Goal: Information Seeking & Learning: Learn about a topic

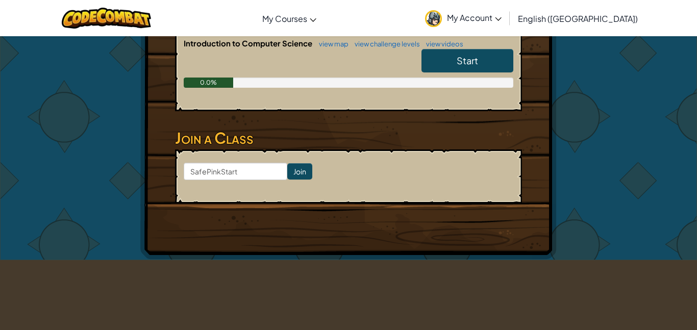
scroll to position [235, 0]
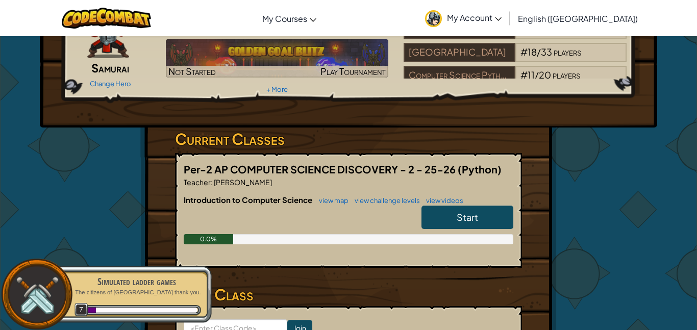
scroll to position [82, 0]
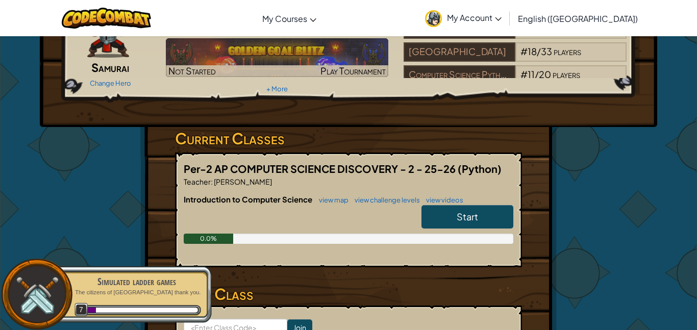
click at [442, 209] on link "Start" at bounding box center [467, 216] width 92 height 23
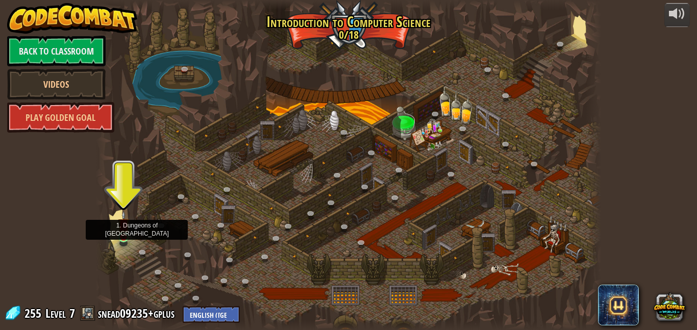
click at [123, 238] on img at bounding box center [124, 225] width 12 height 28
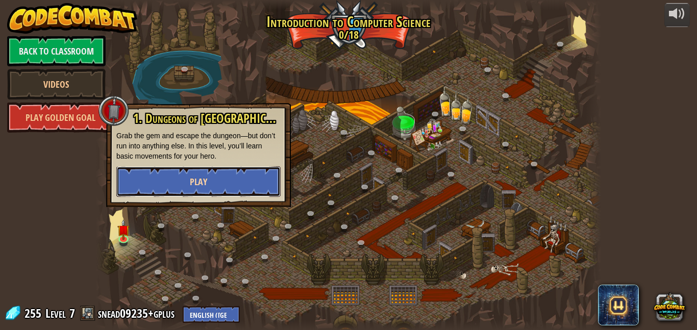
click at [195, 177] on span "Play" at bounding box center [198, 181] width 17 height 13
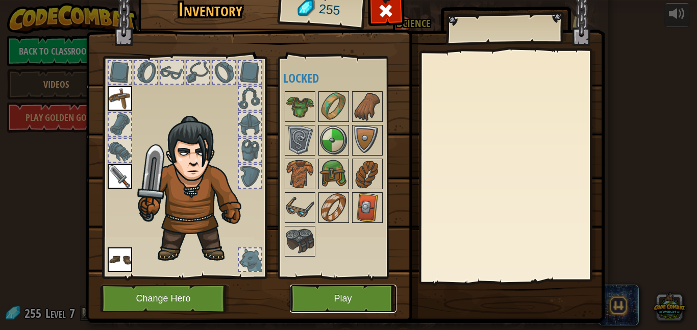
click at [343, 294] on button "Play" at bounding box center [343, 299] width 107 height 28
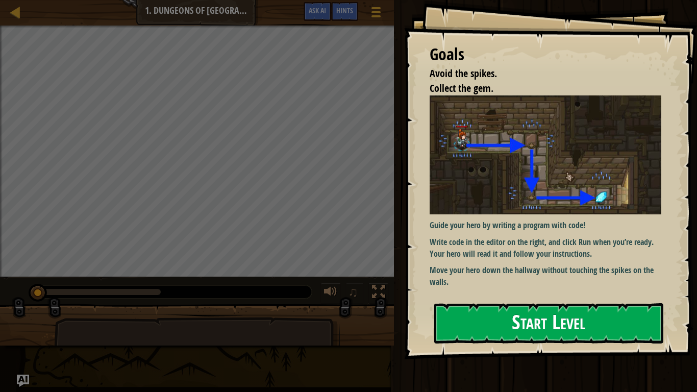
drag, startPoint x: 426, startPoint y: 300, endPoint x: 500, endPoint y: 314, distance: 74.8
click at [500, 314] on div "Goals Avoid the spikes. Collect the gem. Guide your hero by writing a program w…" at bounding box center [348, 196] width 697 height 392
click at [484, 290] on div "Guide your hero by writing a program with code! Write code in the editor on the…" at bounding box center [545, 193] width 232 height 197
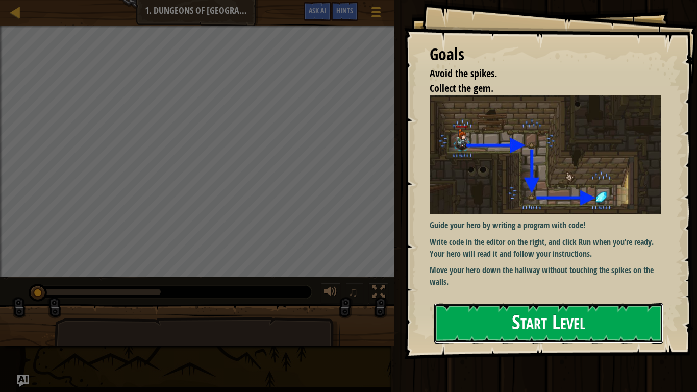
click at [489, 309] on button "Start Level" at bounding box center [548, 323] width 229 height 40
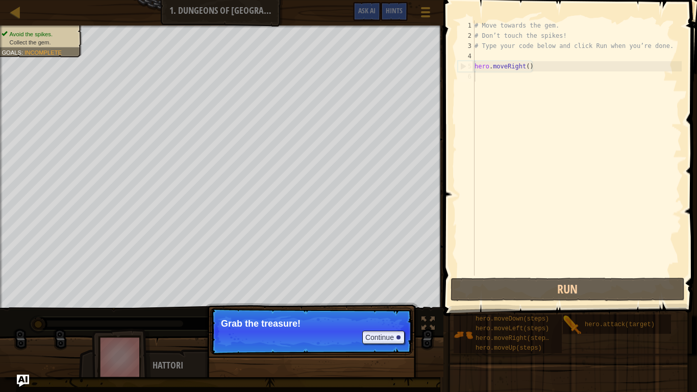
click at [491, 90] on div "# Move towards the gem. # Don’t touch the spikes! # Type your code below and cl…" at bounding box center [576, 157] width 209 height 275
click at [393, 326] on p "Continue Grab the treasure!" at bounding box center [311, 331] width 202 height 47
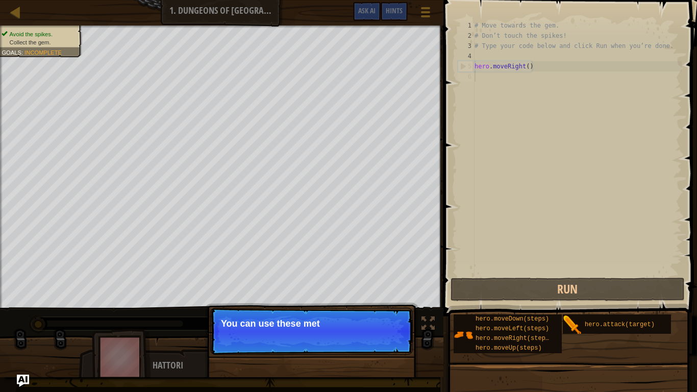
click at [484, 164] on div "# Move towards the gem. # Don’t touch the spikes! # Type your code below and cl…" at bounding box center [576, 157] width 209 height 275
click at [493, 258] on div "# Move towards the gem. # Don’t touch the spikes! # Type your code below and cl…" at bounding box center [576, 157] width 209 height 275
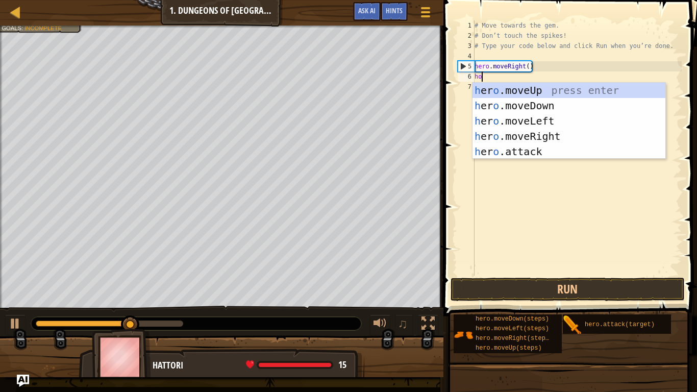
scroll to position [5, 1]
type textarea "h"
click at [530, 108] on div "h ero.moveUp press enter h ero.moveDown press enter h ero.moveLeft press enter …" at bounding box center [568, 136] width 193 height 107
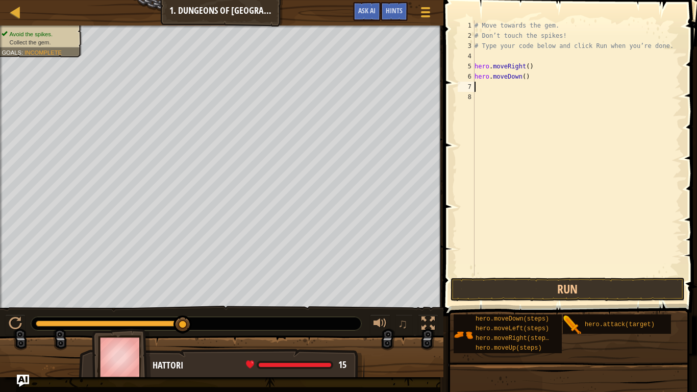
type textarea "h"
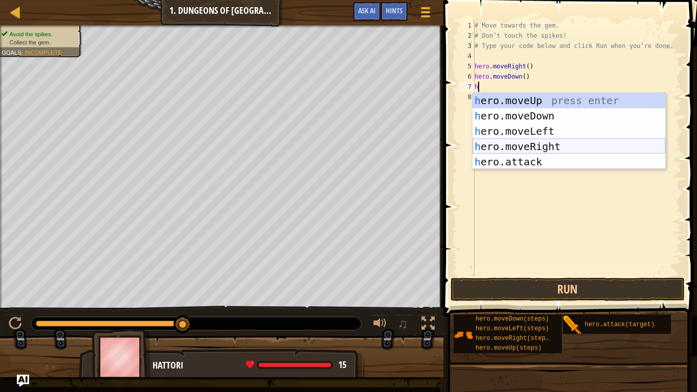
click at [547, 144] on div "h ero.moveUp press enter h ero.moveDown press enter h ero.moveLeft press enter …" at bounding box center [568, 146] width 193 height 107
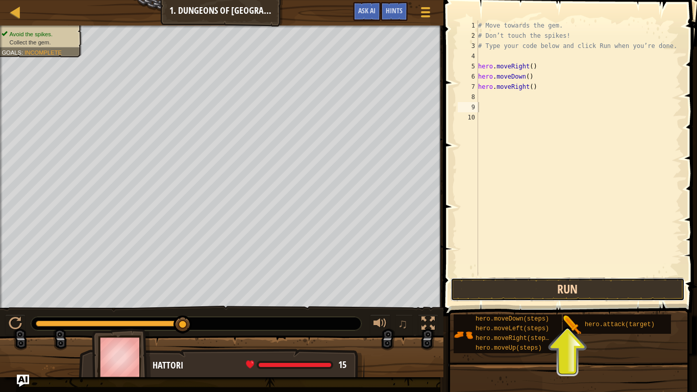
click at [528, 283] on button "Run" at bounding box center [567, 288] width 234 height 23
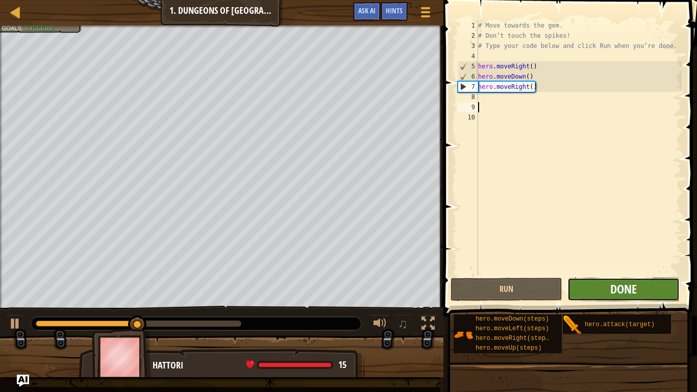
click at [633, 285] on span "Done" at bounding box center [623, 288] width 27 height 16
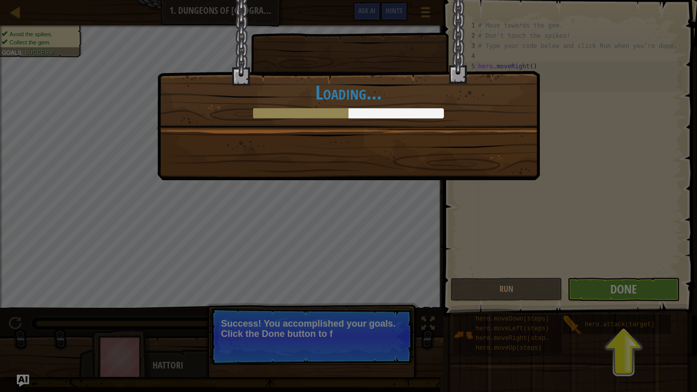
click at [611, 272] on div "You completed Dungeons of Kithgard! +8 +0 New Item Clean code: no code errors o…" at bounding box center [348, 196] width 697 height 392
click at [611, 272] on div "You completed Dungeons of Kithgard! +9 +0 New Item Clean code: no code errors o…" at bounding box center [348, 196] width 697 height 392
click at [611, 272] on div "You completed Dungeons of Kithgard! +10 +4 New Item Clean code: no code errors …" at bounding box center [348, 196] width 697 height 392
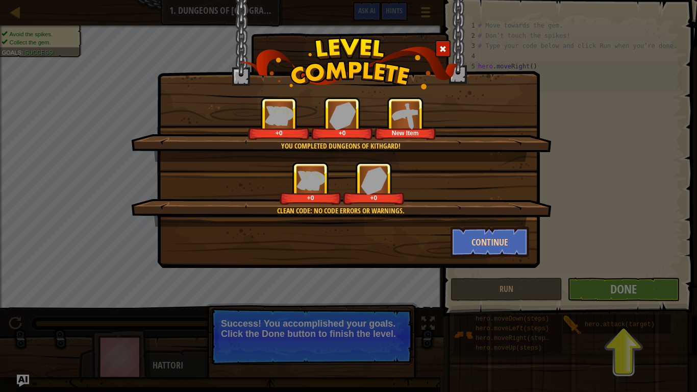
click at [365, 329] on div "You completed Dungeons of Kithgard! +0 +0 New Item Clean code: no code errors o…" at bounding box center [348, 196] width 697 height 392
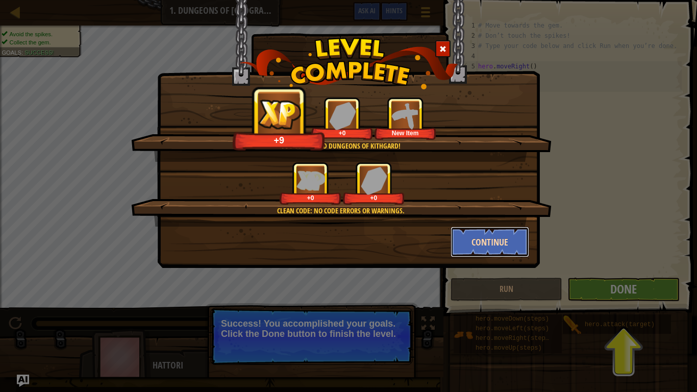
click at [484, 243] on button "Continue" at bounding box center [489, 241] width 79 height 31
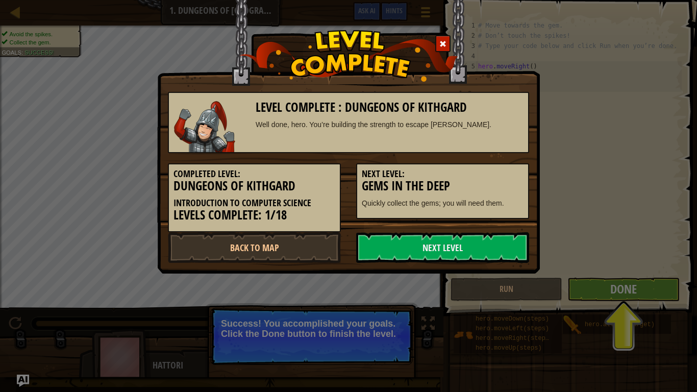
click at [484, 243] on link "Next Level" at bounding box center [442, 247] width 173 height 31
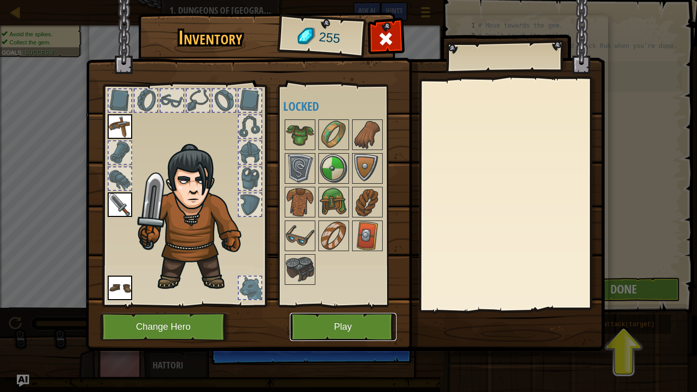
click at [349, 329] on button "Play" at bounding box center [343, 327] width 107 height 28
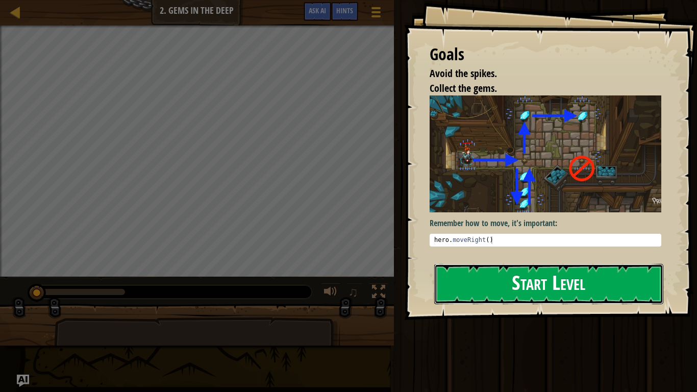
click at [472, 274] on button "Start Level" at bounding box center [548, 284] width 229 height 40
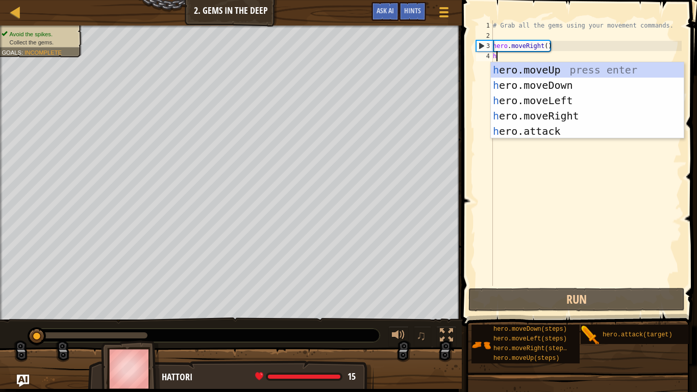
type textarea "her"
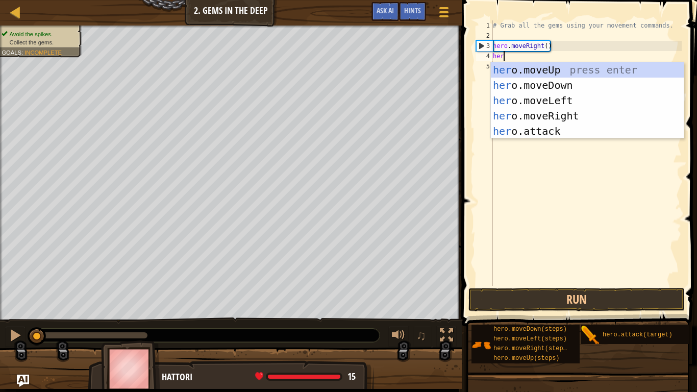
scroll to position [5, 1]
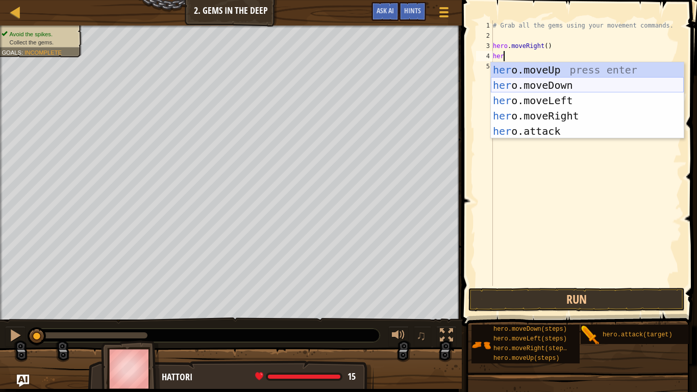
click at [564, 84] on div "her o.moveUp press enter her o.moveDown press enter her o.moveLeft press enter …" at bounding box center [587, 115] width 193 height 107
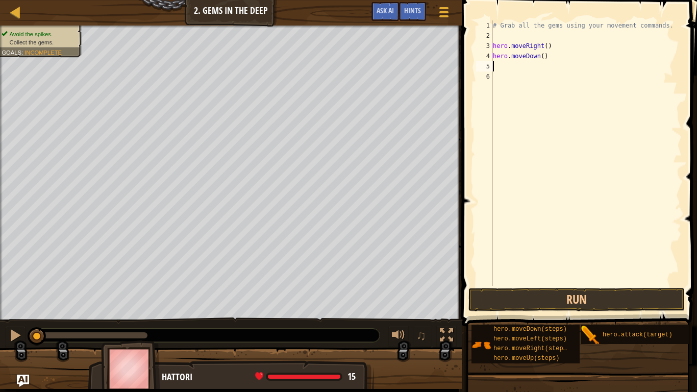
type textarea "h"
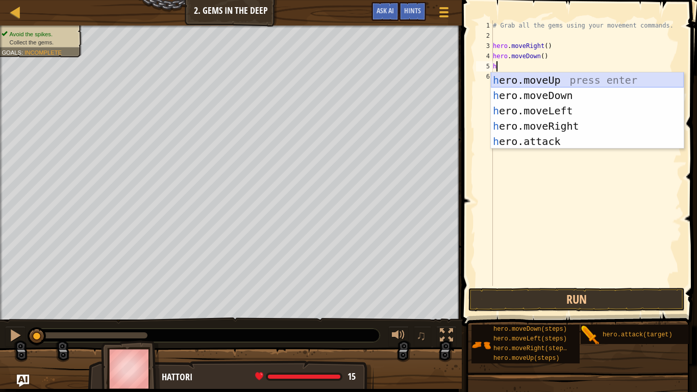
click at [557, 82] on div "h ero.moveUp press enter h ero.moveDown press enter h ero.moveLeft press enter …" at bounding box center [587, 125] width 193 height 107
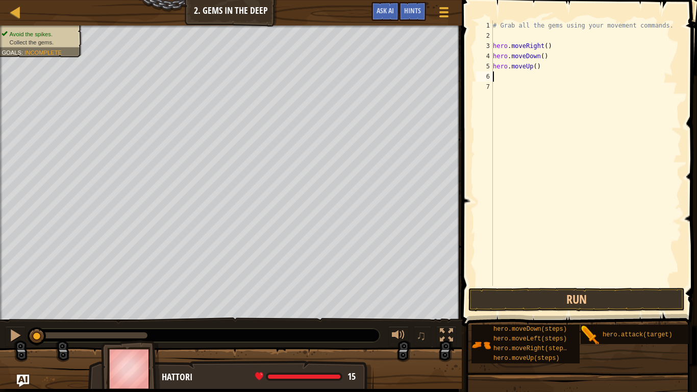
click at [538, 62] on div "# Grab all the gems using your movement commands. hero . moveRight ( ) hero . m…" at bounding box center [586, 163] width 191 height 286
click at [572, 60] on div "# Grab all the gems using your movement commands. hero . moveRight ( ) hero . m…" at bounding box center [586, 163] width 191 height 286
type textarea "hero.moveUp(2)"
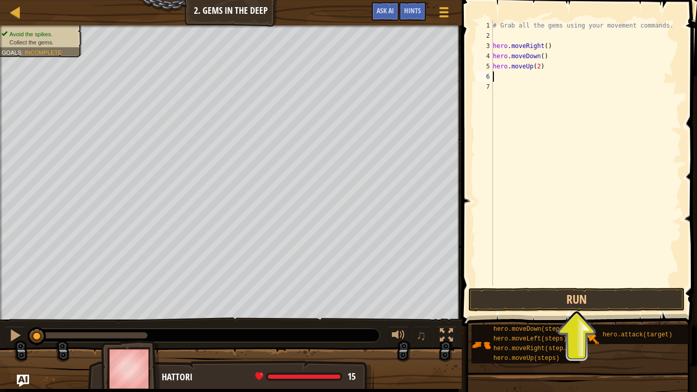
type textarea "h"
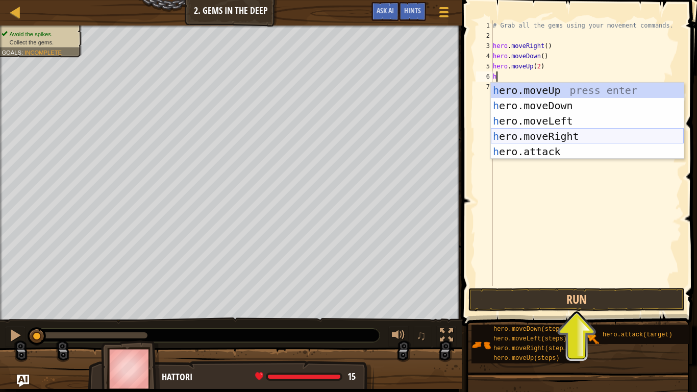
click at [584, 142] on div "h ero.moveUp press enter h ero.moveDown press enter h ero.moveLeft press enter …" at bounding box center [587, 136] width 193 height 107
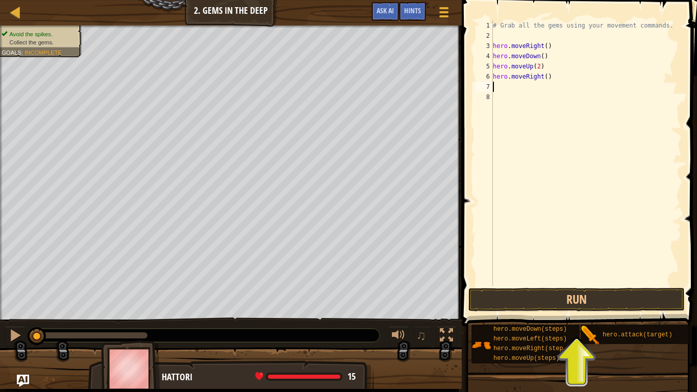
click at [546, 80] on div "# Grab all the gems using your movement commands. hero . moveRight ( ) hero . m…" at bounding box center [586, 163] width 191 height 286
type textarea "hero.moveRight(2)"
click at [539, 306] on button "Run" at bounding box center [576, 299] width 216 height 23
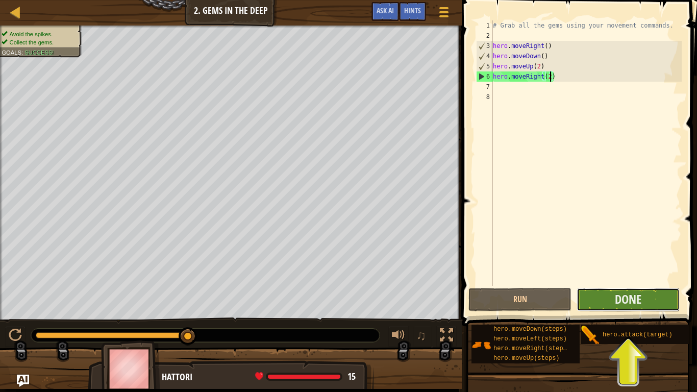
click at [610, 299] on button "Done" at bounding box center [627, 299] width 103 height 23
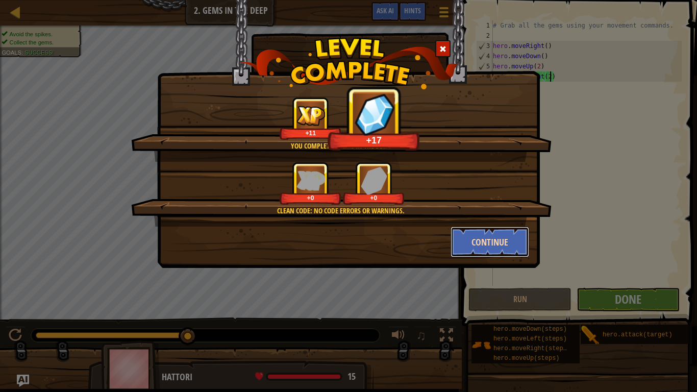
click at [479, 248] on button "Continue" at bounding box center [489, 241] width 79 height 31
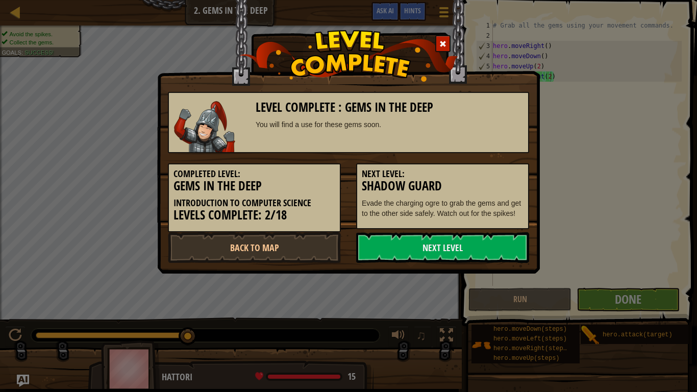
click at [479, 248] on link "Next Level" at bounding box center [442, 247] width 173 height 31
click at [392, 246] on link "Next Level" at bounding box center [442, 247] width 173 height 31
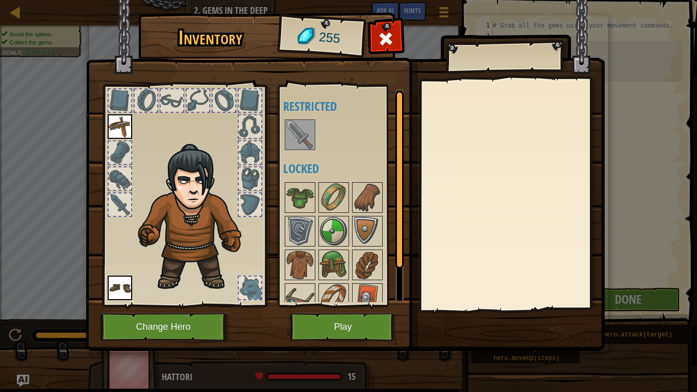
drag, startPoint x: 392, startPoint y: 246, endPoint x: 335, endPoint y: 327, distance: 99.2
click at [335, 327] on div "Inventory 255 Available Equip Equip (double-click to equip) Restricted Locked E…" at bounding box center [348, 183] width 519 height 337
click at [335, 327] on button "Play" at bounding box center [343, 327] width 107 height 28
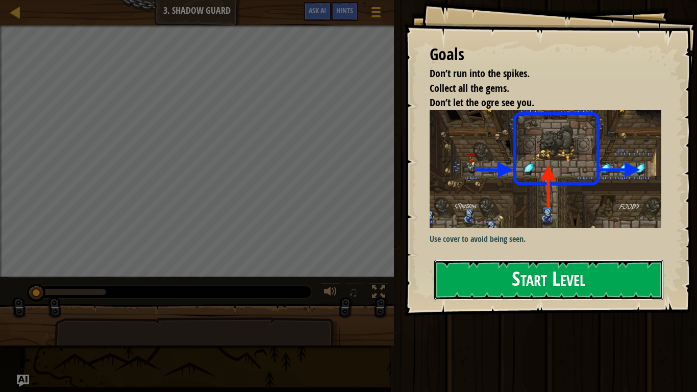
click at [434, 260] on button "Start Level" at bounding box center [548, 280] width 229 height 40
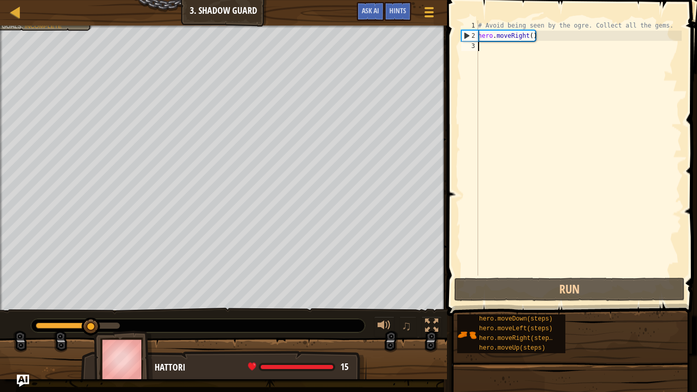
click at [530, 36] on div "# Avoid being seen by the ogre. Collect all the gems. hero . moveRight ( )" at bounding box center [579, 157] width 206 height 275
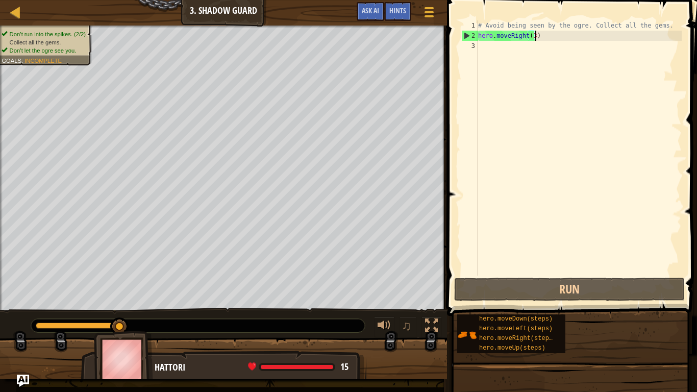
scroll to position [5, 8]
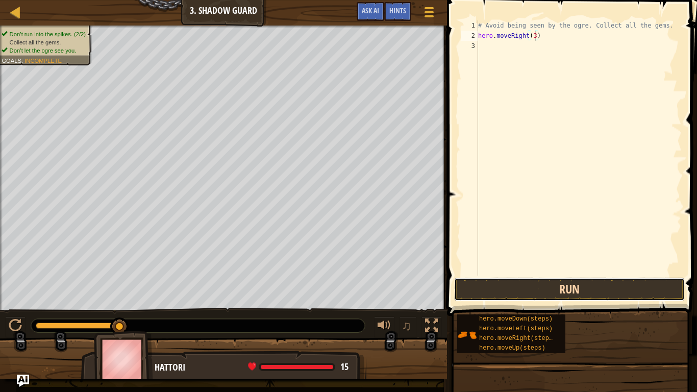
click at [488, 288] on button "Run" at bounding box center [569, 288] width 231 height 23
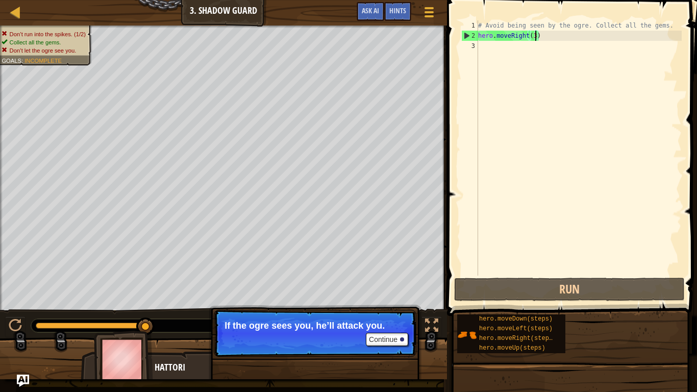
type textarea "hero.moveRight()"
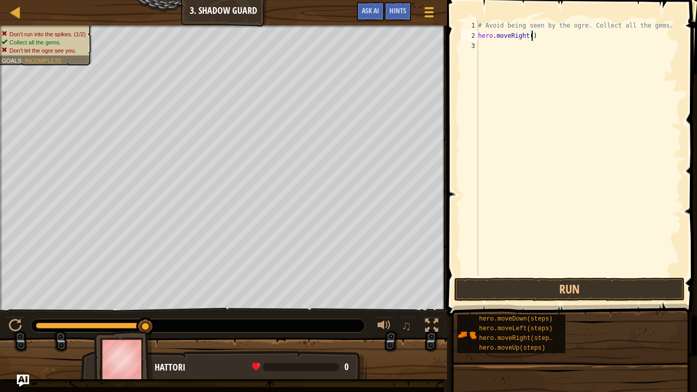
scroll to position [5, 0]
type textarea "h"
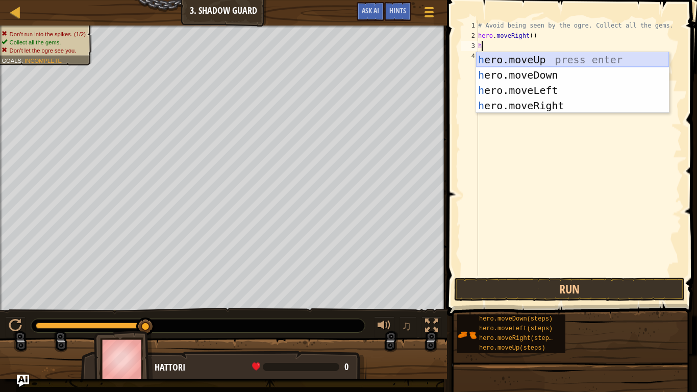
click at [548, 53] on div "h ero.moveUp press enter h ero.moveDown press enter h ero.moveLeft press enter …" at bounding box center [572, 98] width 193 height 92
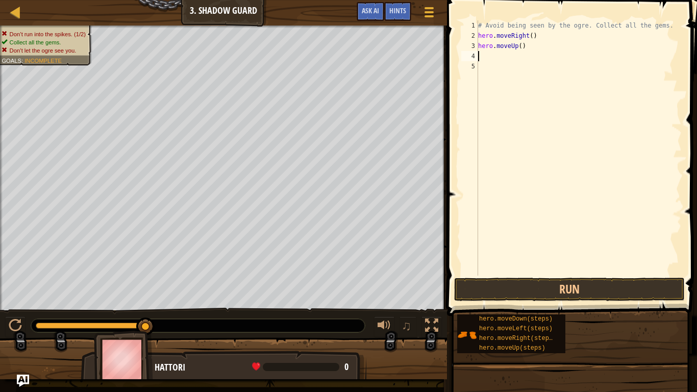
type textarea "h"
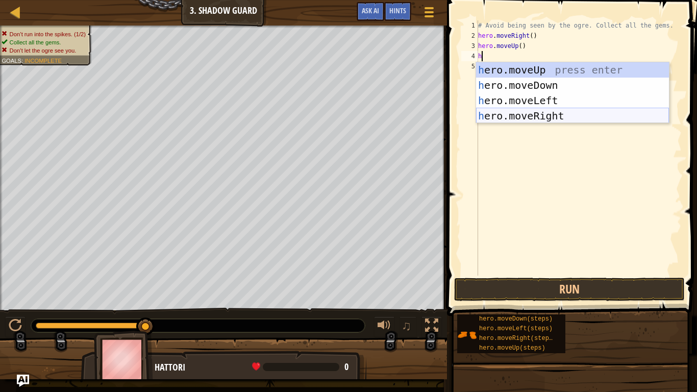
click at [528, 111] on div "h ero.moveUp press enter h ero.moveDown press enter h ero.moveLeft press enter …" at bounding box center [572, 108] width 193 height 92
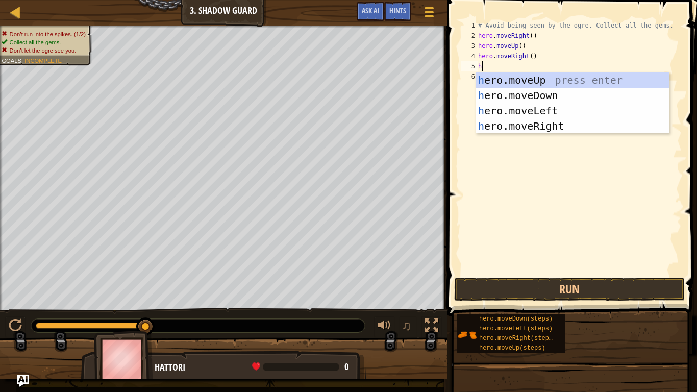
type textarea "h"
click at [541, 92] on div "h ero.moveUp press enter h ero.moveDown press enter h ero.moveLeft press enter …" at bounding box center [572, 118] width 193 height 92
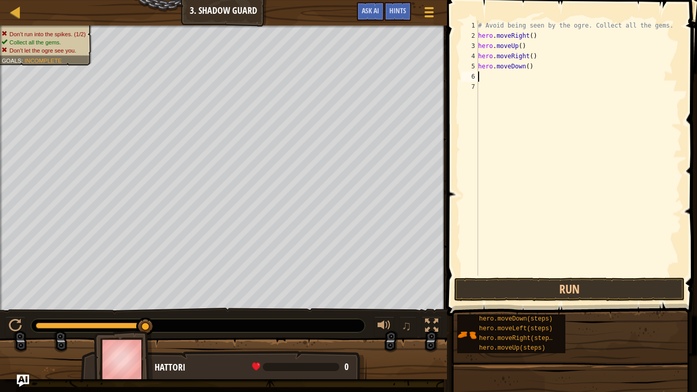
type textarea "h"
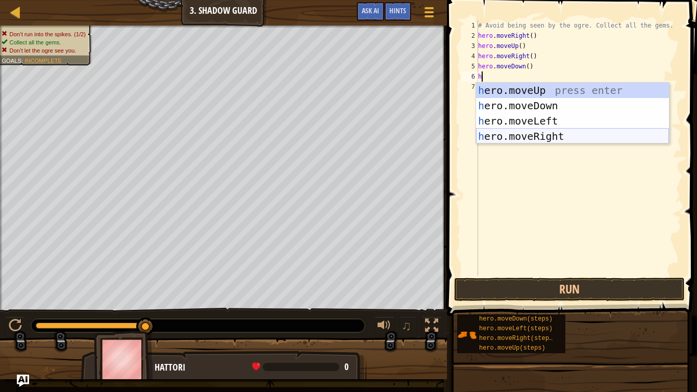
click at [536, 140] on div "h ero.moveUp press enter h ero.moveDown press enter h ero.moveLeft press enter …" at bounding box center [572, 129] width 193 height 92
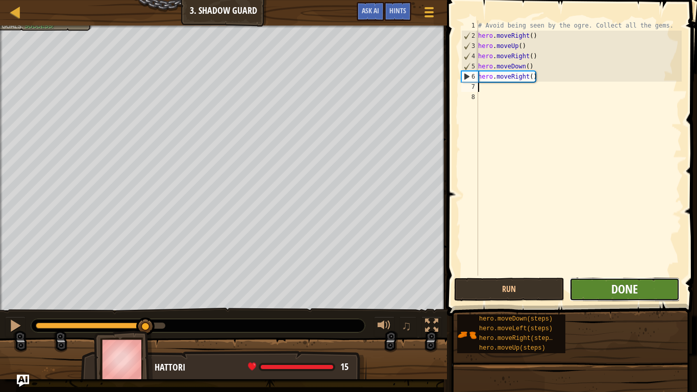
click at [628, 291] on span "Done" at bounding box center [624, 288] width 27 height 16
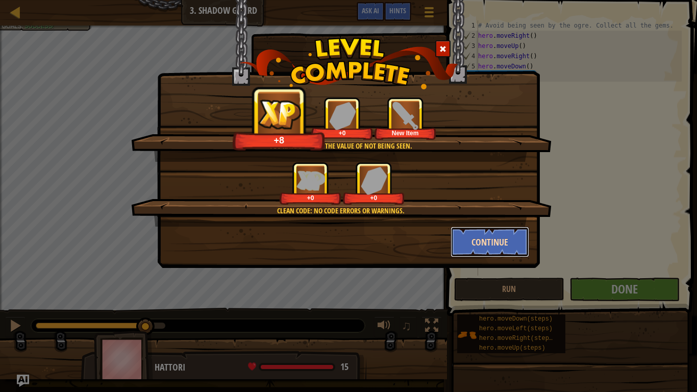
click at [495, 250] on button "Continue" at bounding box center [489, 241] width 79 height 31
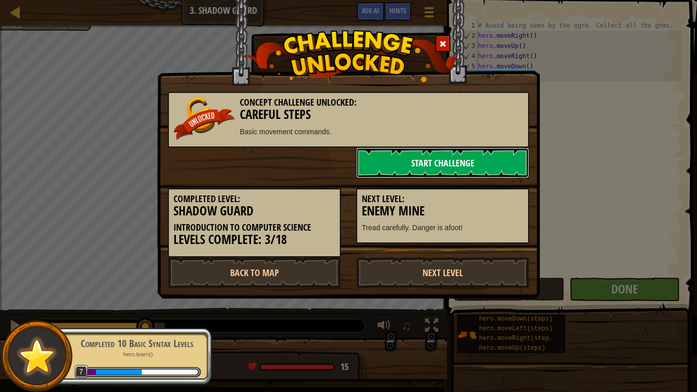
click at [452, 173] on link "Start Challenge" at bounding box center [442, 162] width 173 height 31
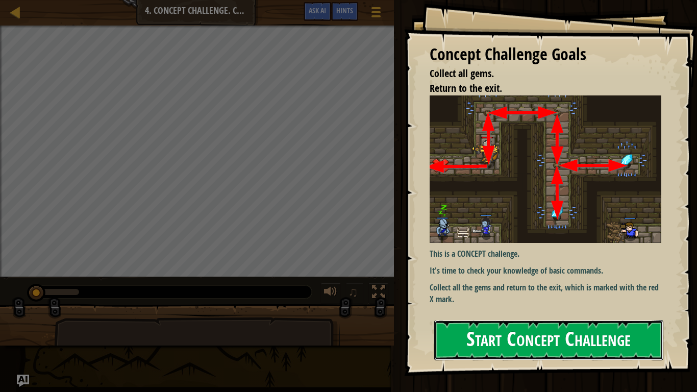
click at [498, 329] on button "Start Concept Challenge" at bounding box center [548, 340] width 229 height 40
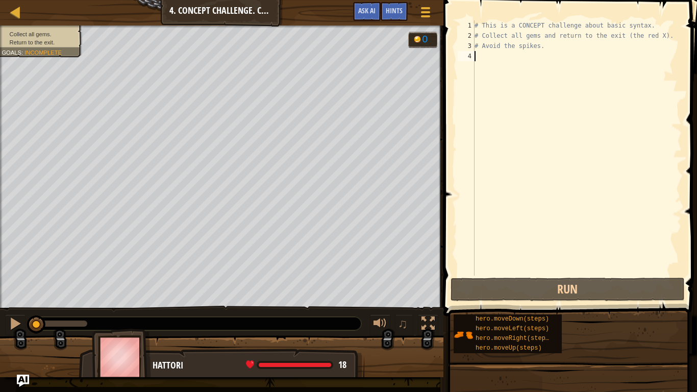
type textarea "h"
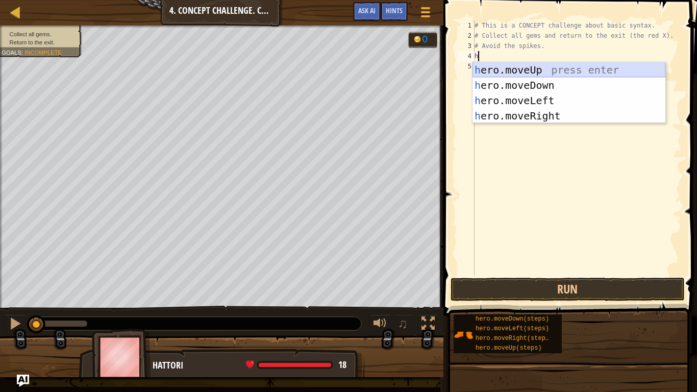
click at [524, 69] on div "h ero.moveUp press enter h ero.moveDown press enter h ero.moveLeft press enter …" at bounding box center [568, 108] width 193 height 92
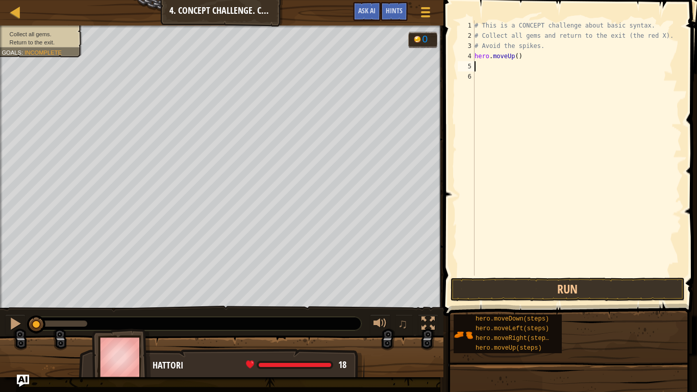
type textarea "h"
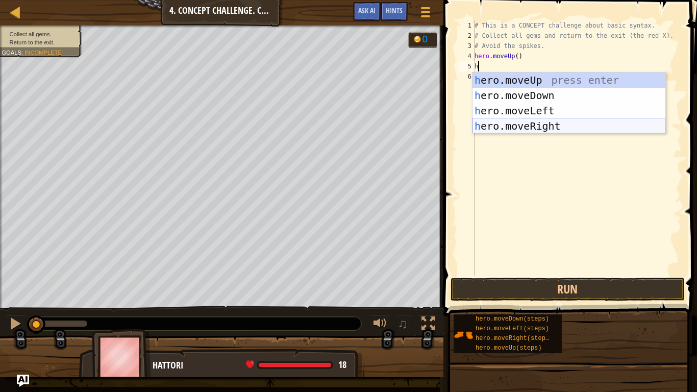
click at [533, 123] on div "h ero.moveUp press enter h ero.moveDown press enter h ero.moveLeft press enter …" at bounding box center [568, 118] width 193 height 92
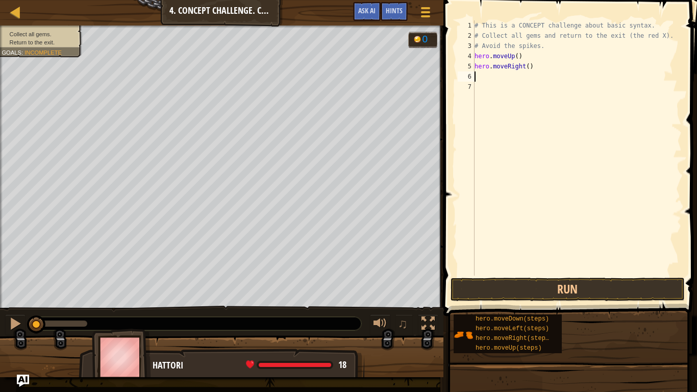
type textarea "h"
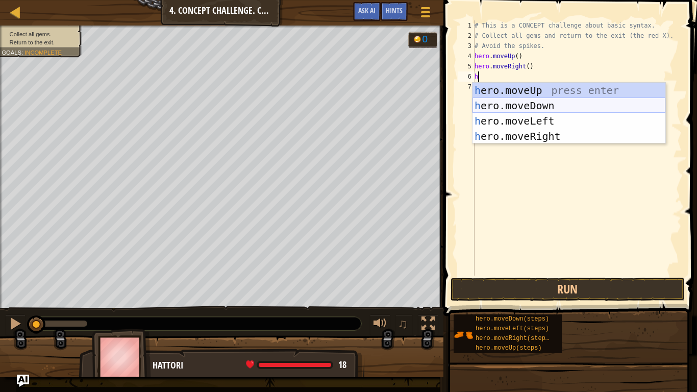
click at [520, 108] on div "h ero.moveUp press enter h ero.moveDown press enter h ero.moveLeft press enter …" at bounding box center [568, 129] width 193 height 92
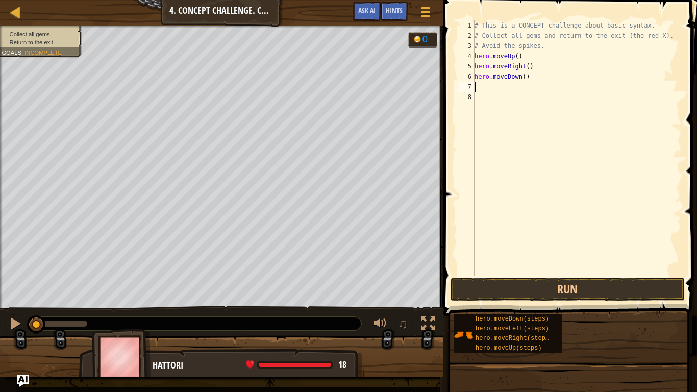
click at [526, 75] on div "# This is a CONCEPT challenge about basic syntax. # Collect all gems and return…" at bounding box center [576, 157] width 209 height 275
type textarea "hero.moveDown(2)"
click at [531, 90] on div "# This is a CONCEPT challenge about basic syntax. # Collect all gems and return…" at bounding box center [576, 157] width 209 height 275
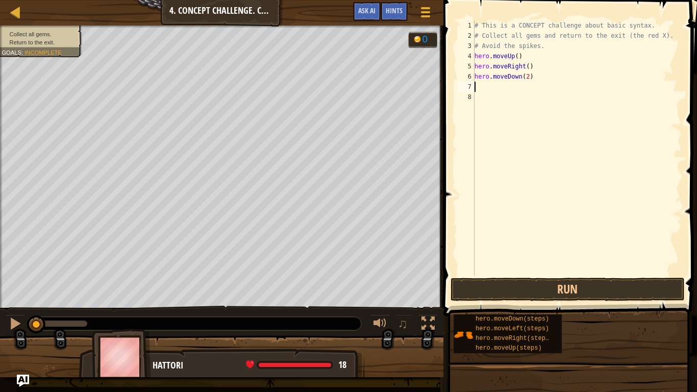
type textarea "h"
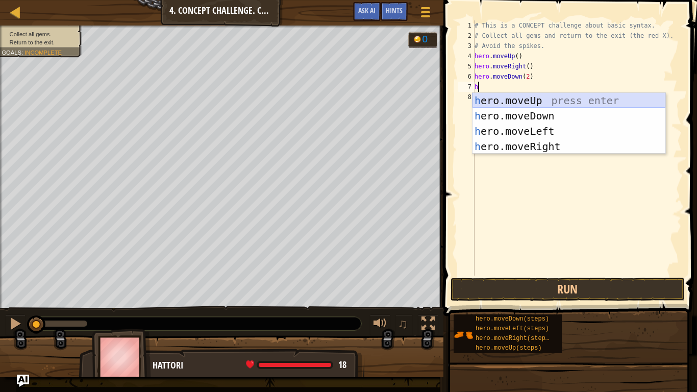
click at [545, 98] on div "h ero.moveUp press enter h ero.moveDown press enter h ero.moveLeft press enter …" at bounding box center [568, 139] width 193 height 92
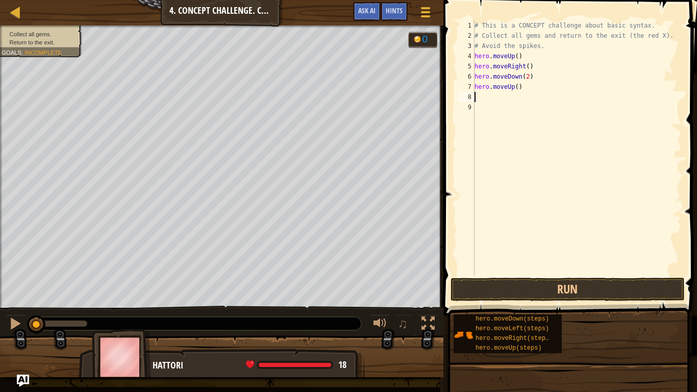
type textarea "h"
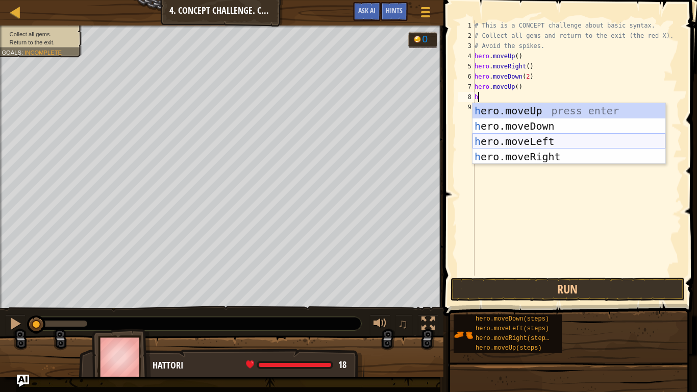
click at [532, 143] on div "h ero.moveUp press enter h ero.moveDown press enter h ero.moveLeft press enter …" at bounding box center [568, 149] width 193 height 92
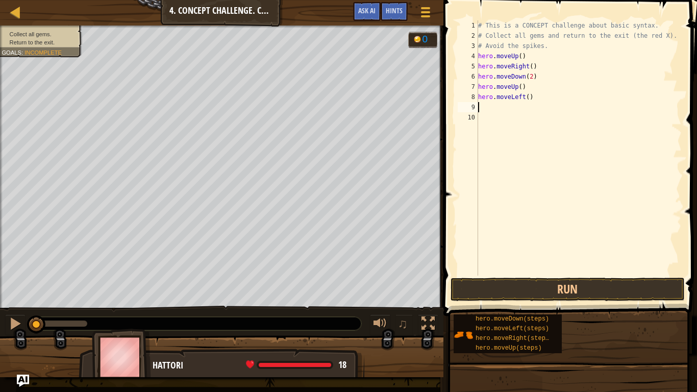
click at [527, 98] on div "# This is a CONCEPT challenge about basic syntax. # Collect all gems and return…" at bounding box center [579, 157] width 206 height 275
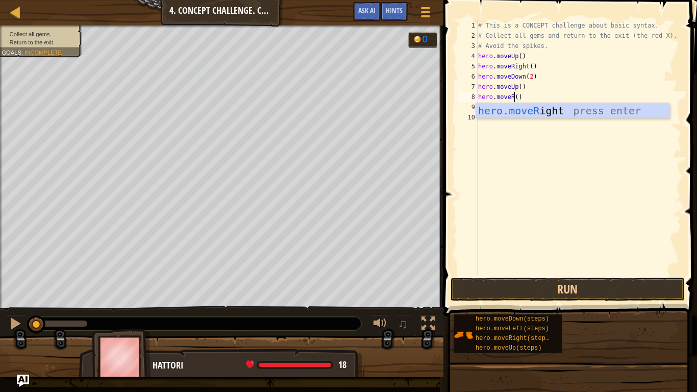
scroll to position [5, 5]
click at [594, 113] on div "hero.moveR ight press enter" at bounding box center [572, 126] width 193 height 46
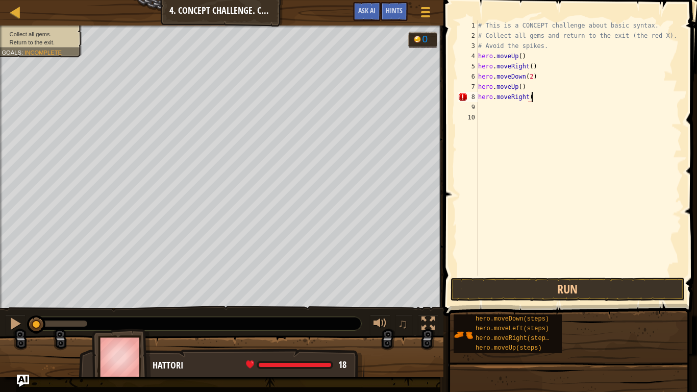
type textarea "hero.moveRight()"
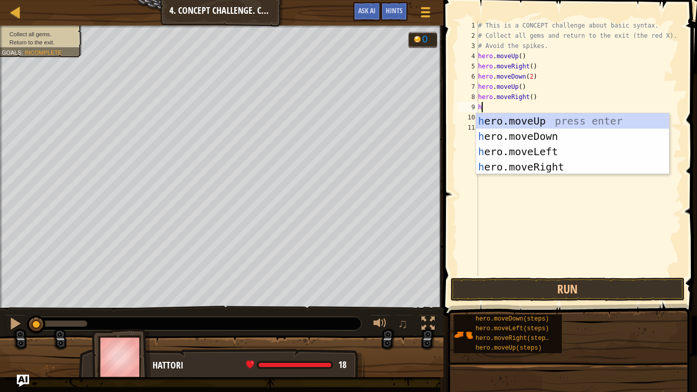
type textarea "her"
click at [565, 121] on div "her o.moveUp press enter her o.moveDown press enter her o.moveLeft press enter …" at bounding box center [572, 159] width 193 height 92
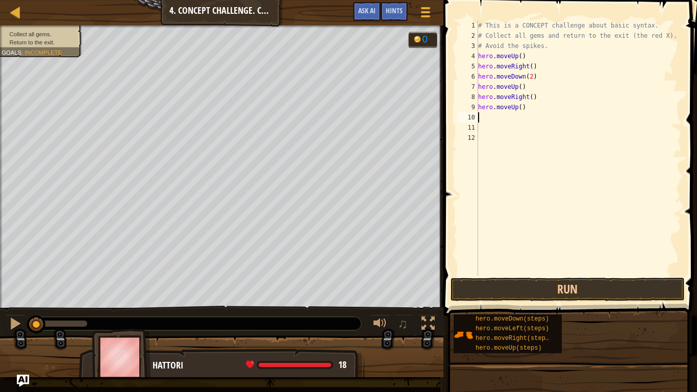
type textarea "h"
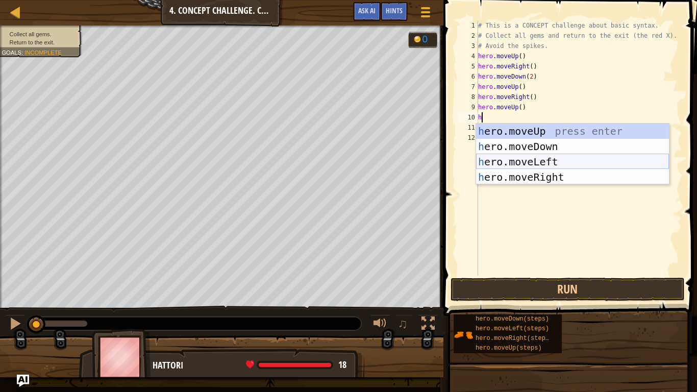
click at [517, 168] on div "h ero.moveUp press enter h ero.moveDown press enter h ero.moveLeft press enter …" at bounding box center [572, 169] width 193 height 92
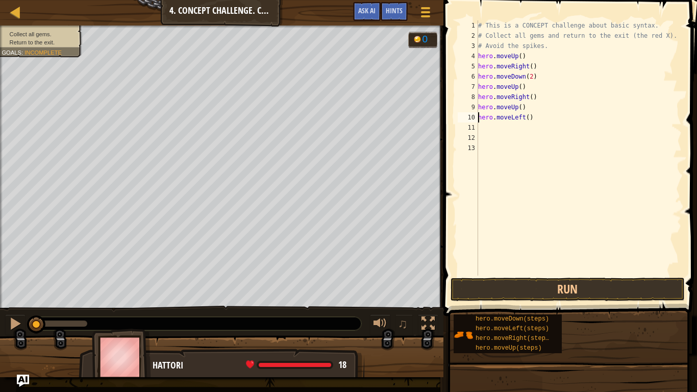
type textarea "hero.moveUp()"
type textarea "h"
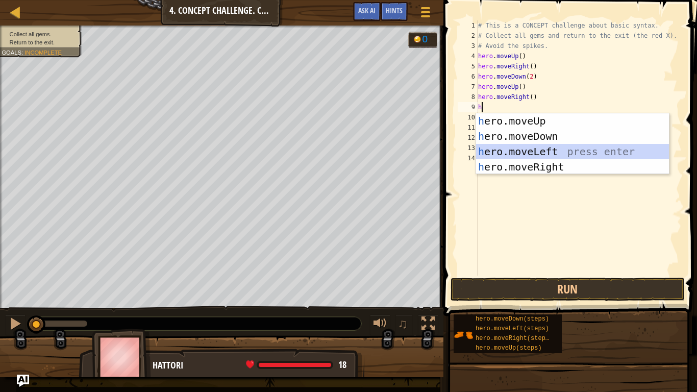
click at [505, 149] on div "h ero.moveUp press enter h ero.moveDown press enter h ero.moveLeft press enter …" at bounding box center [572, 159] width 193 height 92
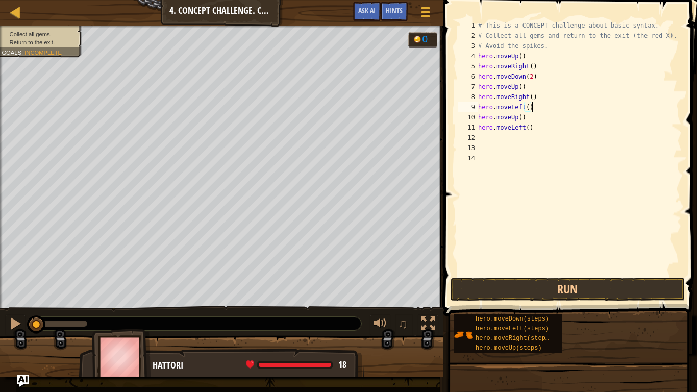
type textarea "hero.moveLeft()"
type textarea "h"
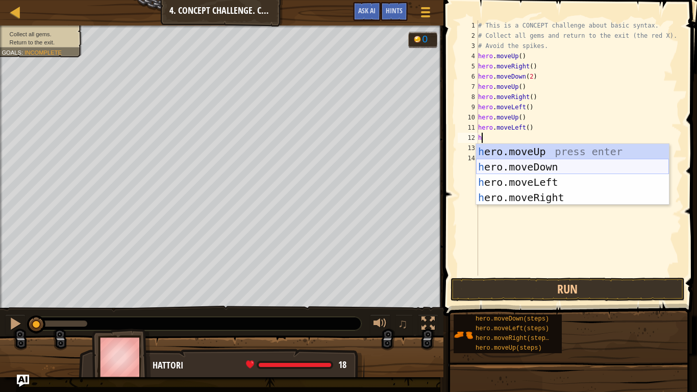
click at [533, 164] on div "h ero.moveUp press enter h ero.moveDown press enter h ero.moveLeft press enter …" at bounding box center [572, 190] width 193 height 92
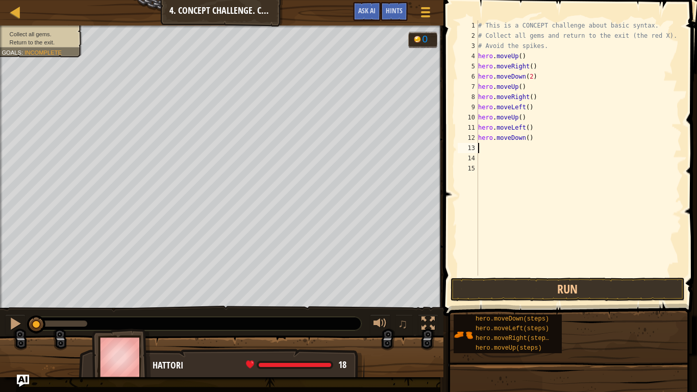
type textarea "h"
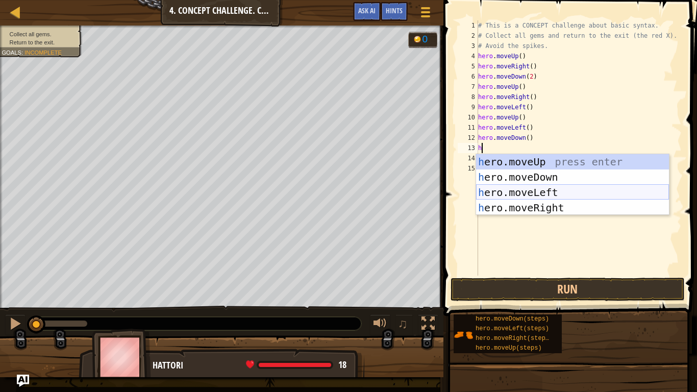
click at [530, 189] on div "h ero.moveUp press enter h ero.moveDown press enter h ero.moveLeft press enter …" at bounding box center [572, 200] width 193 height 92
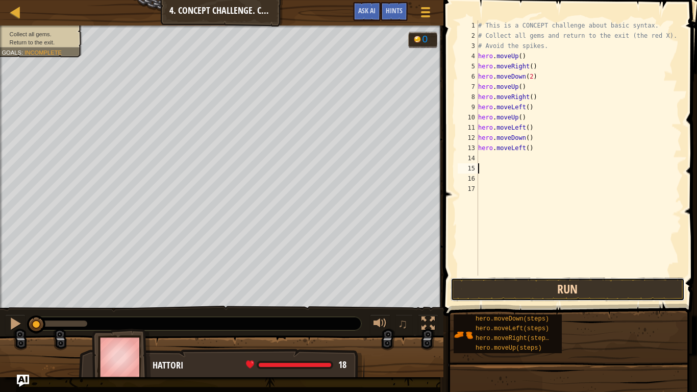
click at [474, 287] on button "Run" at bounding box center [567, 288] width 234 height 23
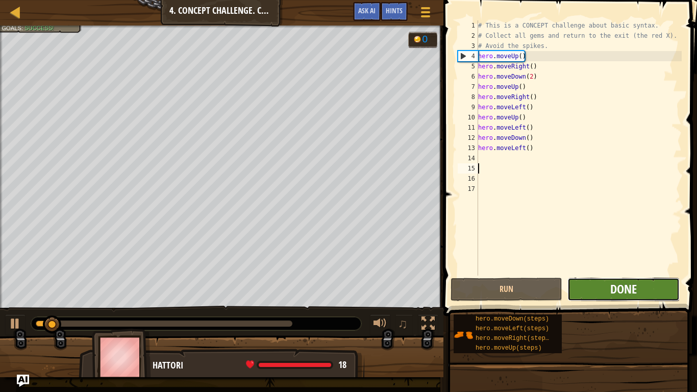
click at [621, 294] on span "Done" at bounding box center [623, 288] width 27 height 16
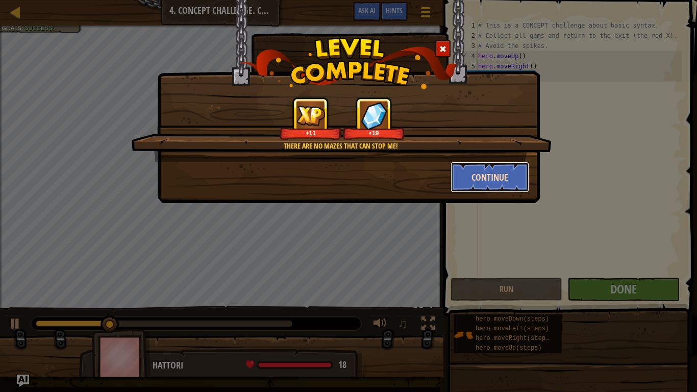
click at [486, 171] on button "Continue" at bounding box center [489, 177] width 79 height 31
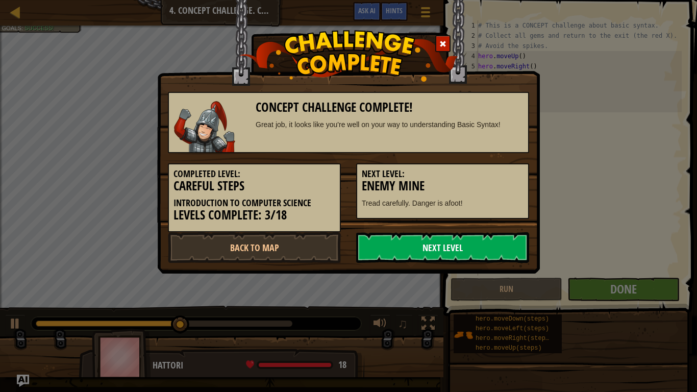
click at [466, 247] on link "Next Level" at bounding box center [442, 247] width 173 height 31
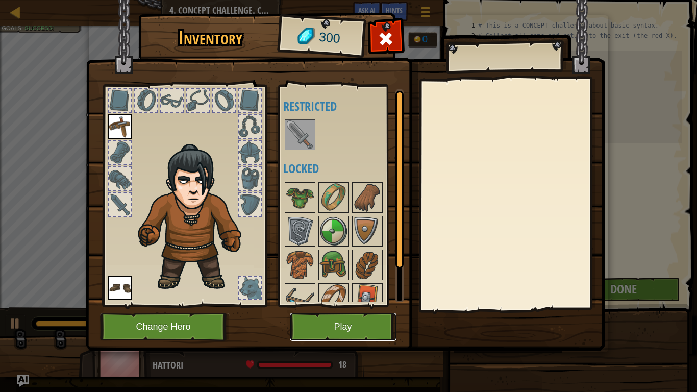
click at [305, 329] on button "Play" at bounding box center [343, 327] width 107 height 28
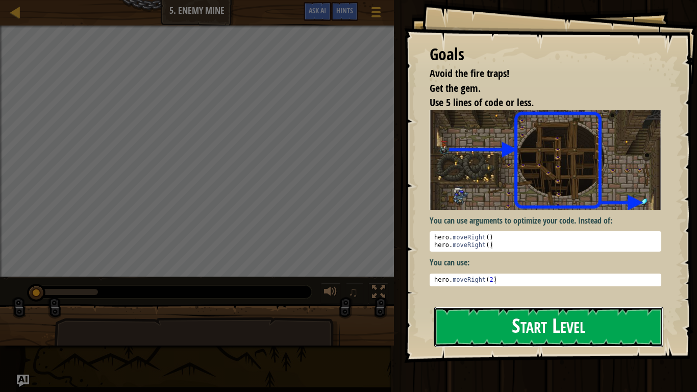
click at [491, 329] on button "Start Level" at bounding box center [548, 326] width 229 height 40
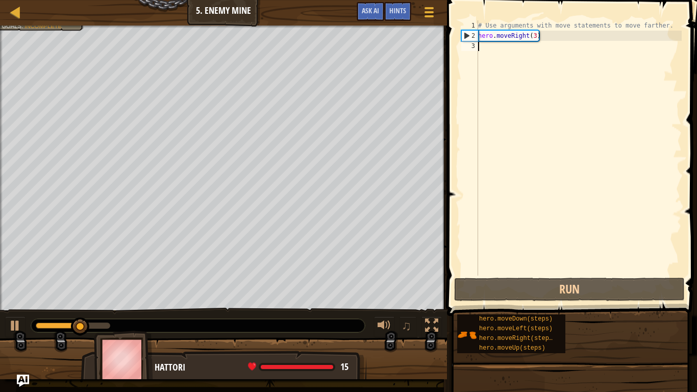
type textarea "h"
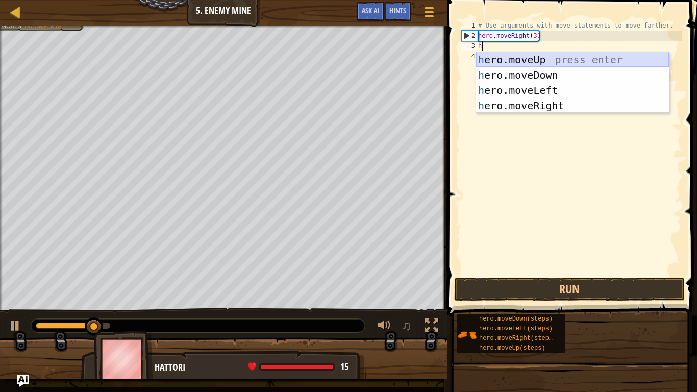
click at [521, 58] on div "h ero.moveUp press enter h ero.moveDown press enter h ero.moveLeft press enter …" at bounding box center [572, 98] width 193 height 92
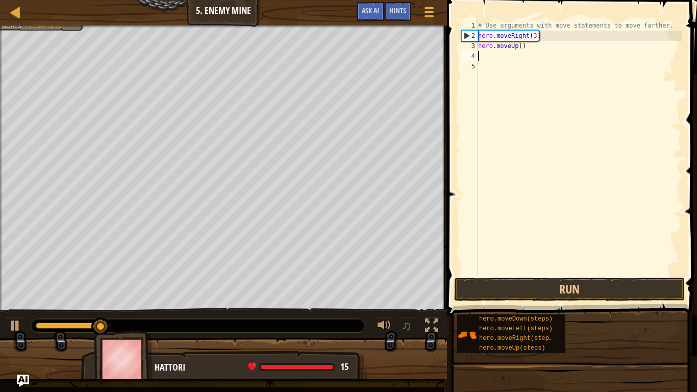
type textarea "h"
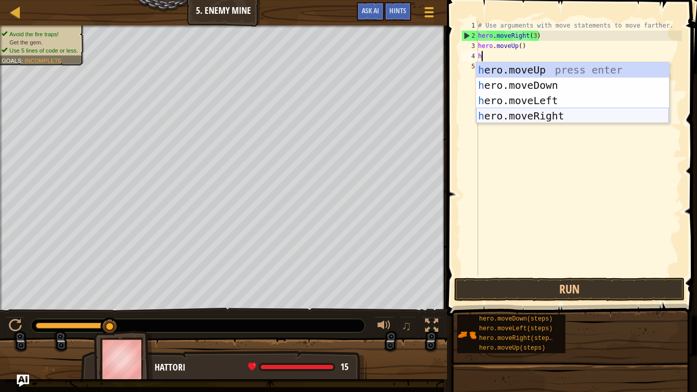
click at [506, 120] on div "h ero.moveUp press enter h ero.moveDown press enter h ero.moveLeft press enter …" at bounding box center [572, 108] width 193 height 92
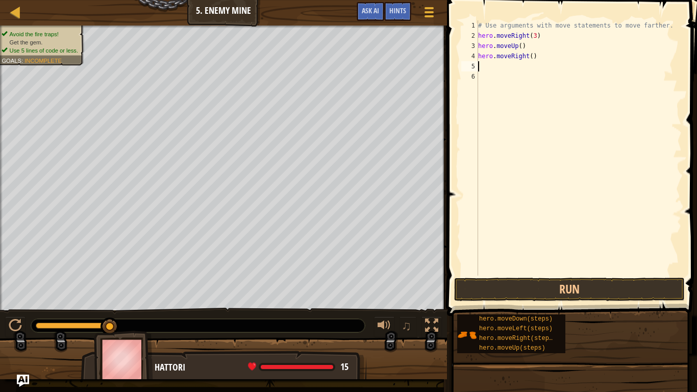
type textarea "h"
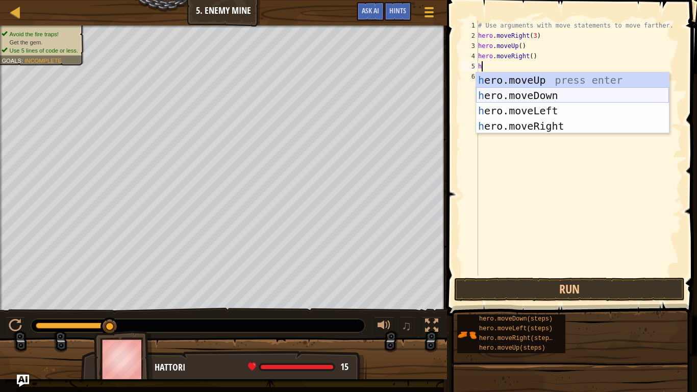
click at [546, 97] on div "h ero.moveUp press enter h ero.moveDown press enter h ero.moveLeft press enter …" at bounding box center [572, 118] width 193 height 92
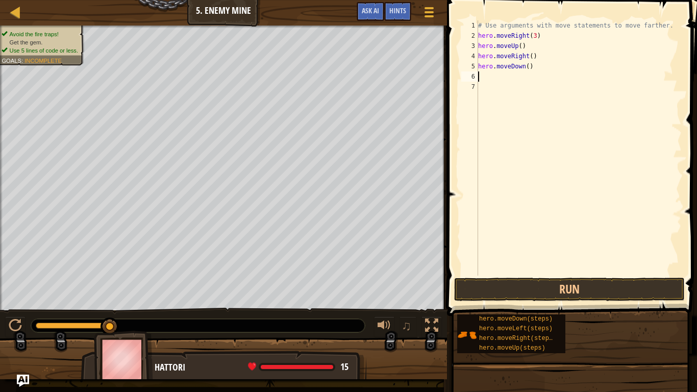
click at [528, 63] on div "# Use arguments with move statements to move farther. hero . moveRight ( 3 ) he…" at bounding box center [579, 157] width 206 height 275
type textarea "hero.moveDown(3)"
type textarea "h"
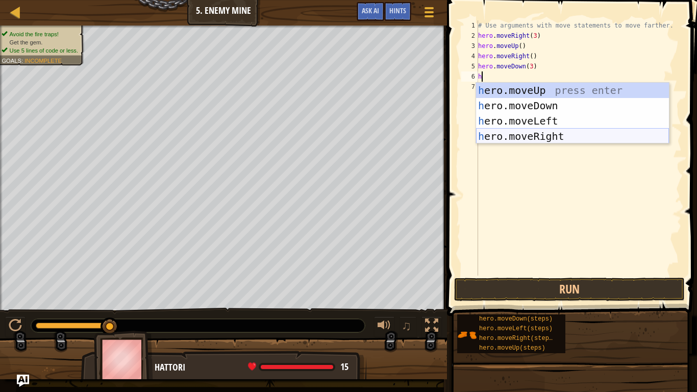
click at [571, 132] on div "h ero.moveUp press enter h ero.moveDown press enter h ero.moveLeft press enter …" at bounding box center [572, 129] width 193 height 92
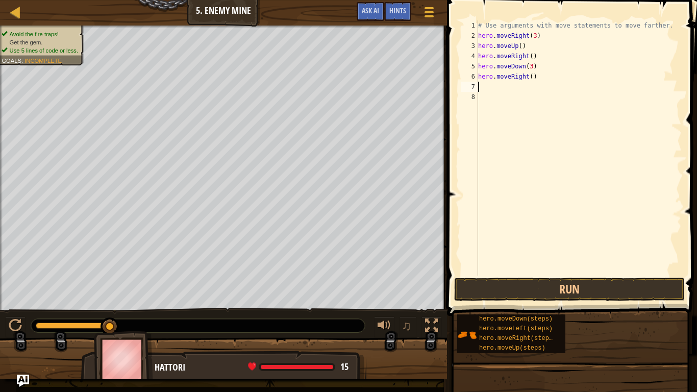
type textarea "2"
click at [532, 72] on div "# Use arguments with move statements to move farther. hero . moveRight ( 3 ) he…" at bounding box center [579, 157] width 206 height 275
type textarea "hero.moveRight(2)"
click at [560, 291] on button "Run" at bounding box center [569, 288] width 231 height 23
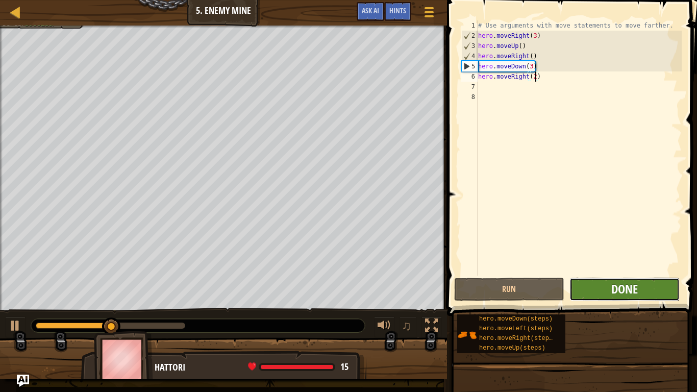
click at [611, 285] on span "Done" at bounding box center [624, 288] width 27 height 16
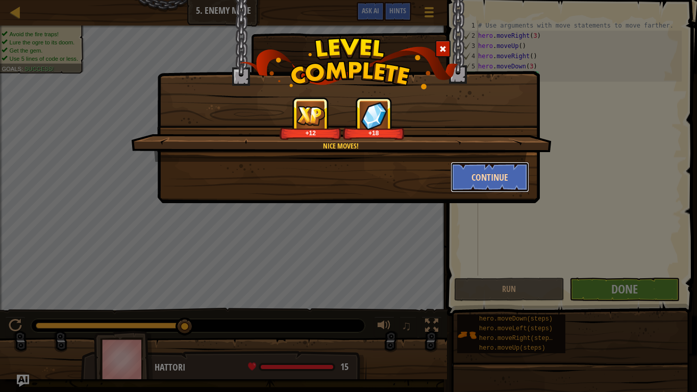
click at [474, 165] on button "Continue" at bounding box center [489, 177] width 79 height 31
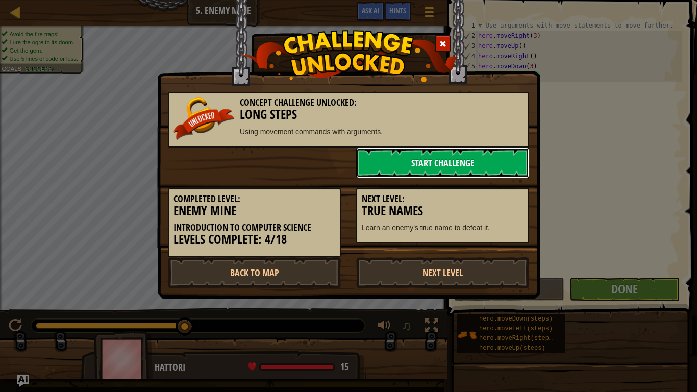
click at [478, 150] on link "Start Challenge" at bounding box center [442, 162] width 173 height 31
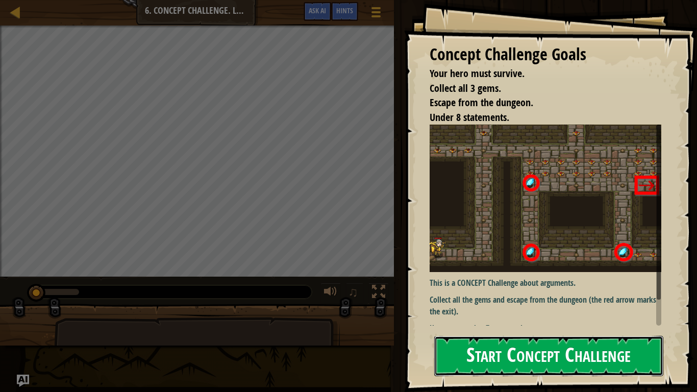
click at [529, 329] on button "Start Concept Challenge" at bounding box center [548, 356] width 229 height 40
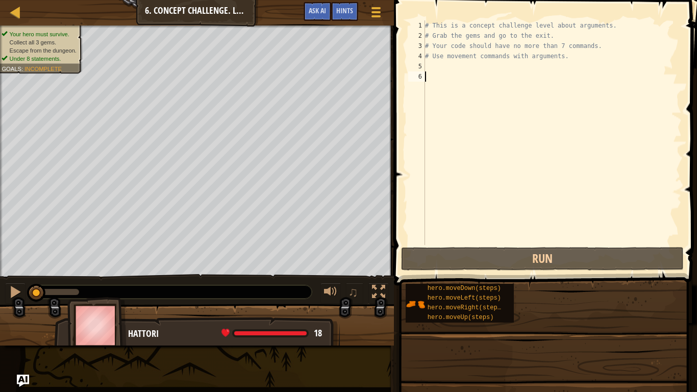
click at [517, 154] on div "# This is a concept challenge level about arguments. # Grab the gems and go to …" at bounding box center [552, 142] width 259 height 245
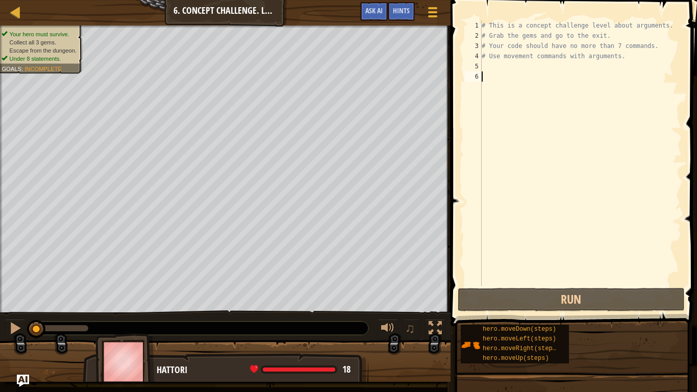
type textarea "h"
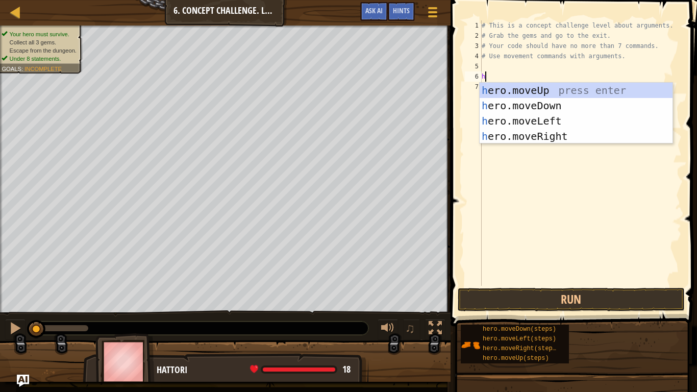
scroll to position [5, 0]
click at [514, 138] on div "h ero.moveUp press enter h ero.moveDown press enter h ero.moveLeft press enter …" at bounding box center [575, 129] width 193 height 92
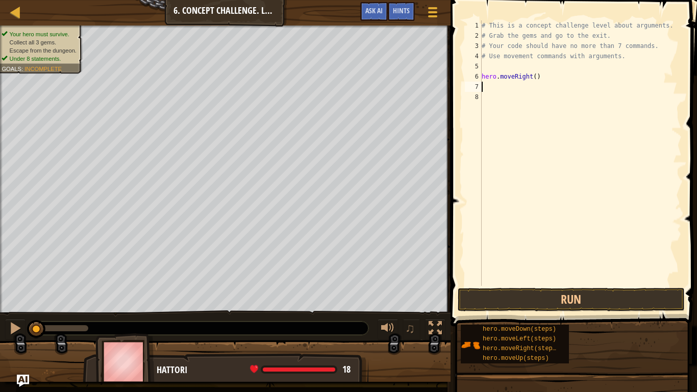
type textarea "h"
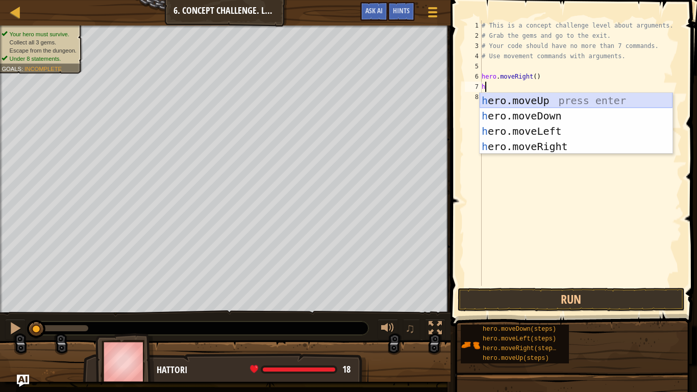
click at [531, 103] on div "h ero.moveUp press enter h ero.moveDown press enter h ero.moveLeft press enter …" at bounding box center [575, 139] width 193 height 92
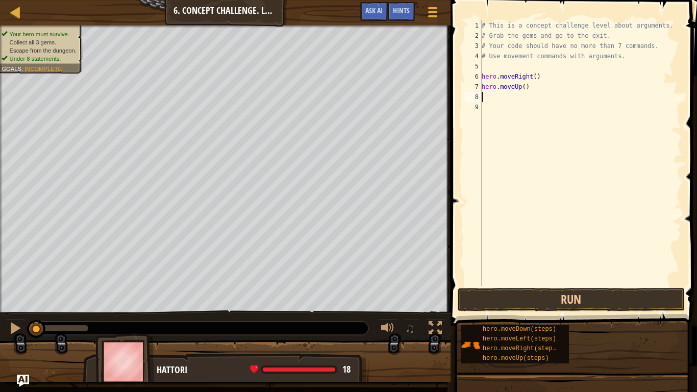
click at [526, 88] on div "# This is a concept challenge level about arguments. # Grab the gems and go to …" at bounding box center [580, 163] width 202 height 286
type textarea "hero.moveUp(3)"
type textarea "h"
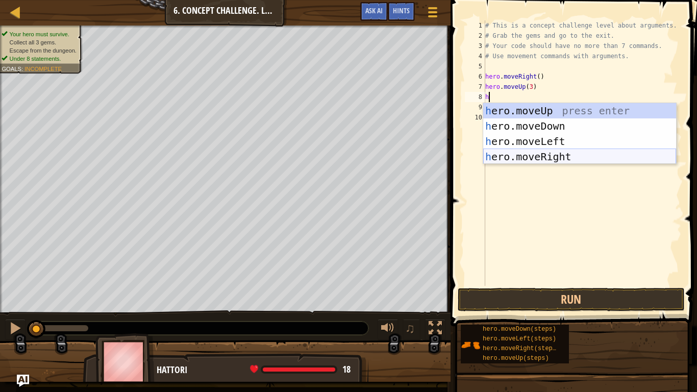
click at [570, 150] on div "h ero.moveUp press enter h ero.moveDown press enter h ero.moveLeft press enter …" at bounding box center [579, 149] width 193 height 92
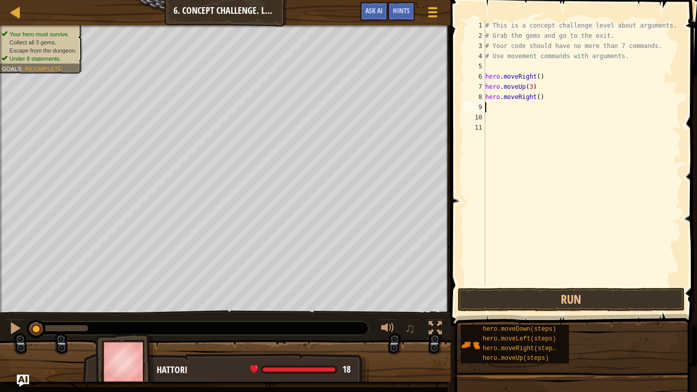
type textarea "2"
click at [539, 95] on div "# This is a concept challenge level about arguments. # Grab the gems and go to …" at bounding box center [582, 163] width 198 height 286
type textarea "hero.moveRight(2)"
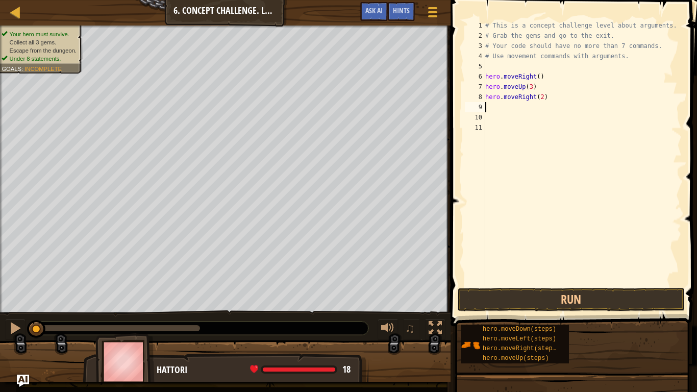
type textarea "h"
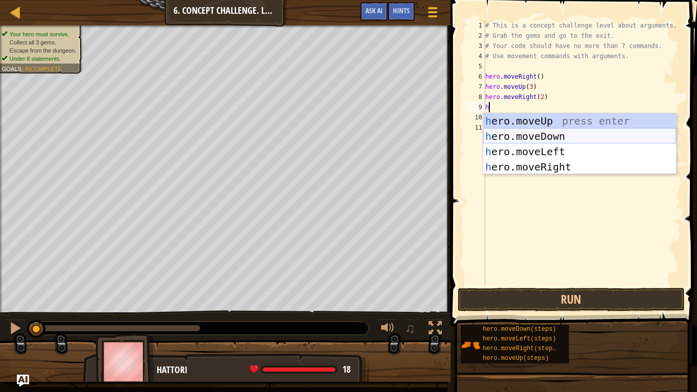
click at [551, 136] on div "h ero.moveUp press enter h ero.moveDown press enter h ero.moveLeft press enter …" at bounding box center [579, 159] width 193 height 92
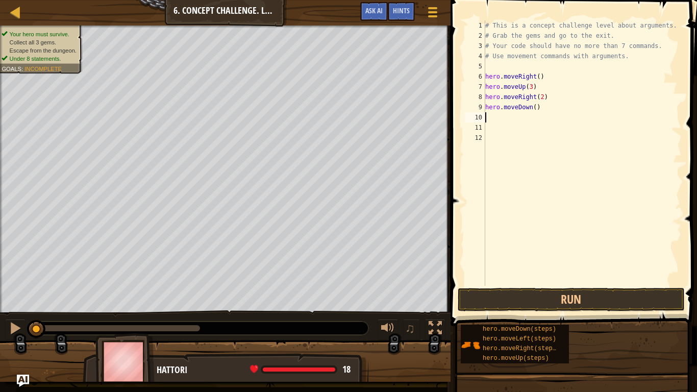
click at [535, 103] on div "# This is a concept challenge level about arguments. # Grab the gems and go to …" at bounding box center [582, 163] width 198 height 286
type textarea "hero.moveDown(3)"
type textarea "h"
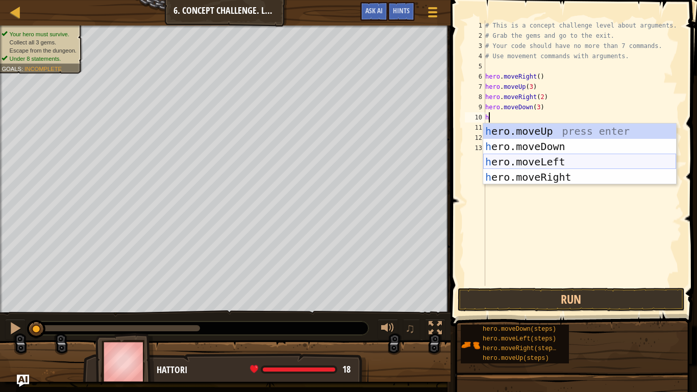
click at [565, 155] on div "h ero.moveUp press enter h ero.moveDown press enter h ero.moveLeft press enter …" at bounding box center [579, 169] width 193 height 92
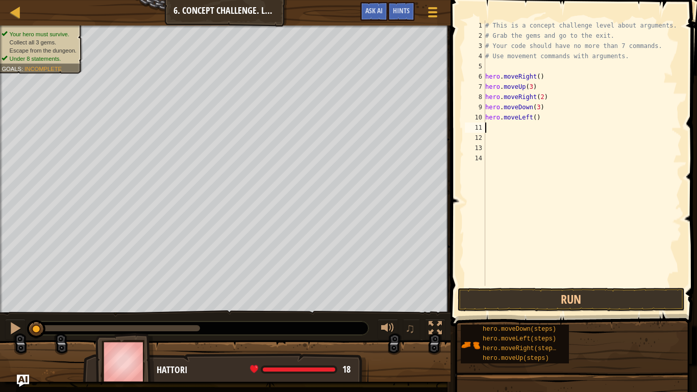
click at [535, 113] on div "# This is a concept challenge level about arguments. # Grab the gems and go to …" at bounding box center [582, 163] width 198 height 286
type textarea "hero.moveLeft()"
click at [545, 114] on div "# This is a concept challenge level about arguments. # Grab the gems and go to …" at bounding box center [582, 163] width 198 height 286
type textarea "h"
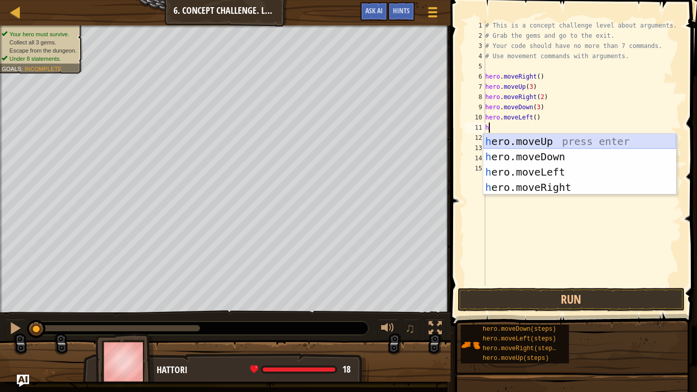
click at [531, 135] on div "h ero.moveUp press enter h ero.moveDown press enter h ero.moveLeft press enter …" at bounding box center [579, 180] width 193 height 92
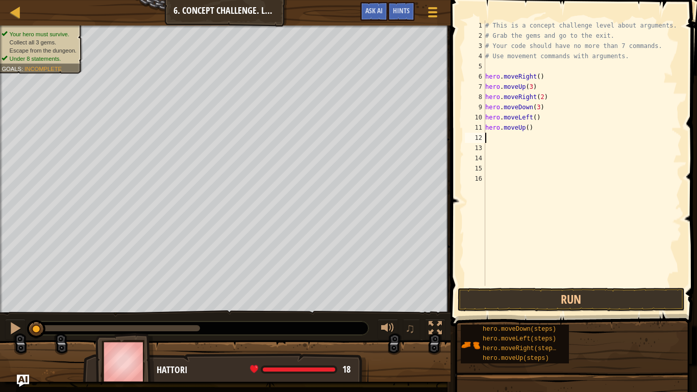
click at [529, 127] on div "# This is a concept challenge level about arguments. # Grab the gems and go to …" at bounding box center [582, 163] width 198 height 286
type textarea "hero.moveUp(2)"
type textarea "h"
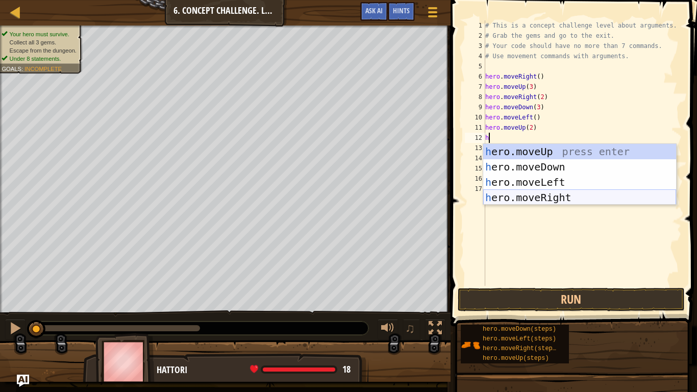
click at [546, 195] on div "h ero.moveUp press enter h ero.moveDown press enter h ero.moveLeft press enter …" at bounding box center [579, 190] width 193 height 92
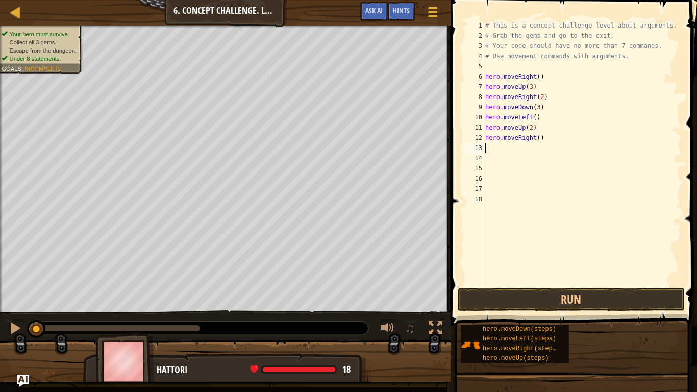
click at [540, 140] on div "# This is a concept challenge level about arguments. # Grab the gems and go to …" at bounding box center [582, 163] width 198 height 286
click at [530, 296] on button "Run" at bounding box center [570, 299] width 227 height 23
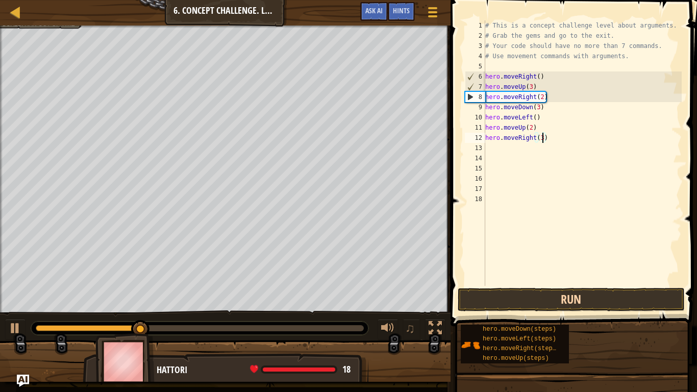
type textarea "hero.moveRight(3)"
click at [504, 299] on button "Run" at bounding box center [570, 299] width 227 height 23
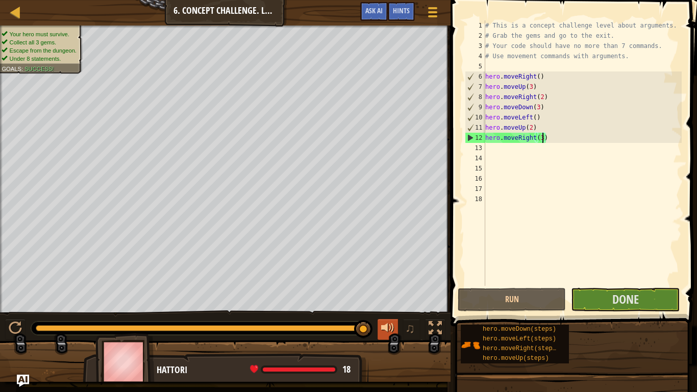
drag, startPoint x: 161, startPoint y: 333, endPoint x: 387, endPoint y: 324, distance: 226.6
click at [387, 324] on div "♫" at bounding box center [225, 325] width 450 height 31
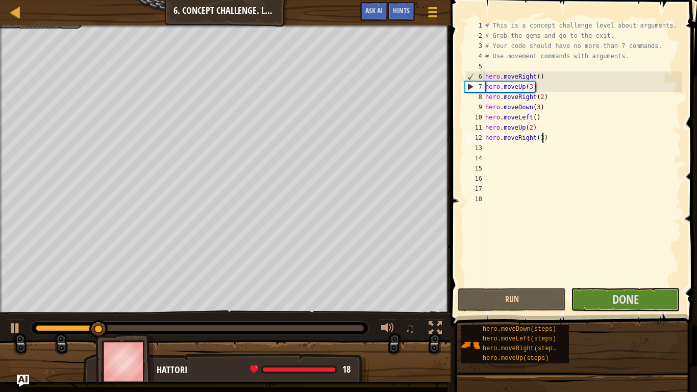
click at [592, 312] on span at bounding box center [574, 148] width 254 height 356
click at [592, 308] on button "Done" at bounding box center [625, 299] width 108 height 23
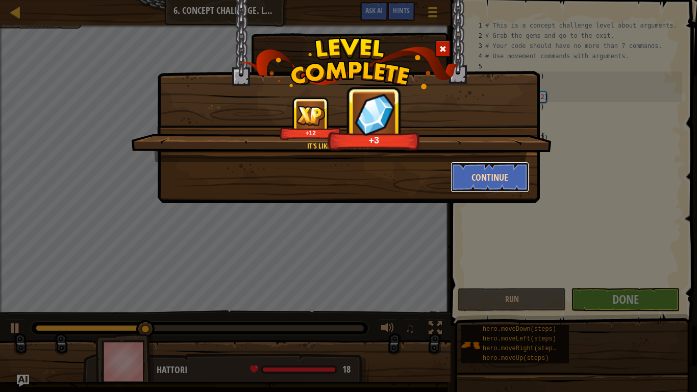
click at [488, 182] on button "Continue" at bounding box center [489, 177] width 79 height 31
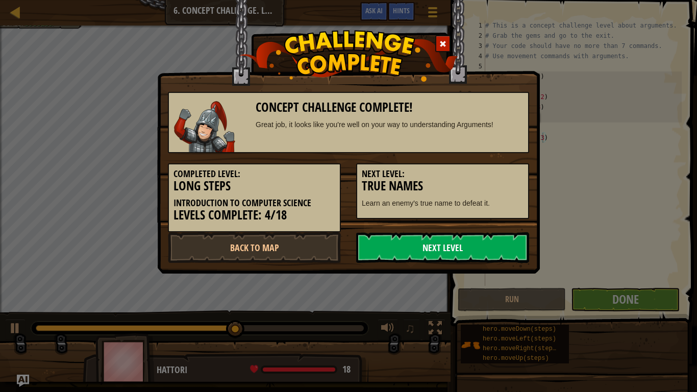
click at [432, 253] on link "Next Level" at bounding box center [442, 247] width 173 height 31
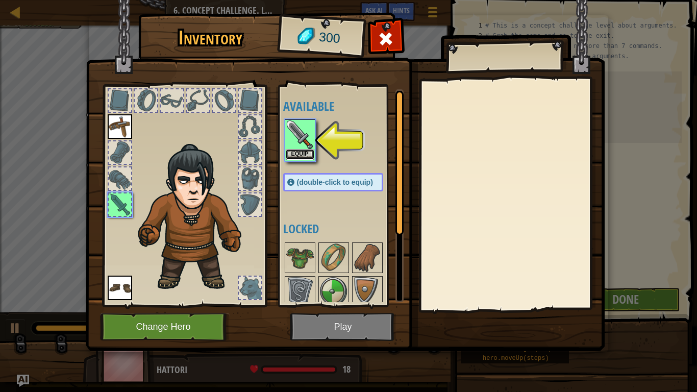
click at [297, 155] on button "Equip" at bounding box center [300, 154] width 29 height 11
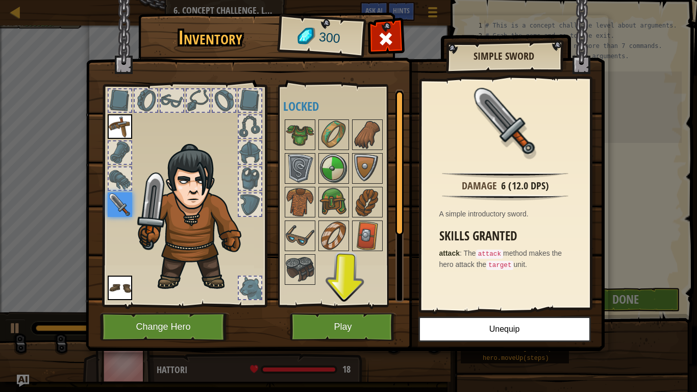
click at [326, 310] on img at bounding box center [345, 166] width 519 height 370
click at [329, 319] on button "Play" at bounding box center [343, 327] width 107 height 28
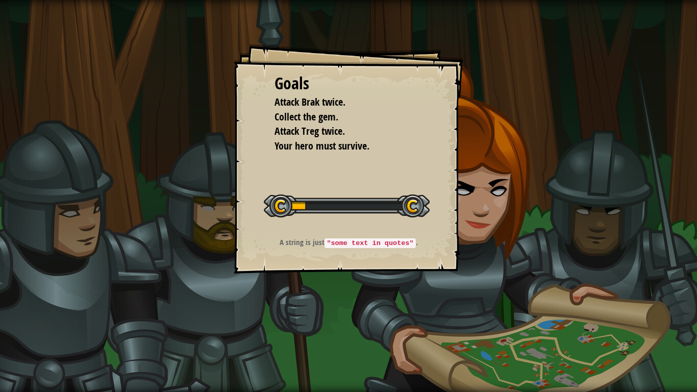
click at [498, 252] on div "Goals Attack Brak twice. Collect the gem. Attack Treg twice. Your hero must sur…" at bounding box center [348, 196] width 697 height 392
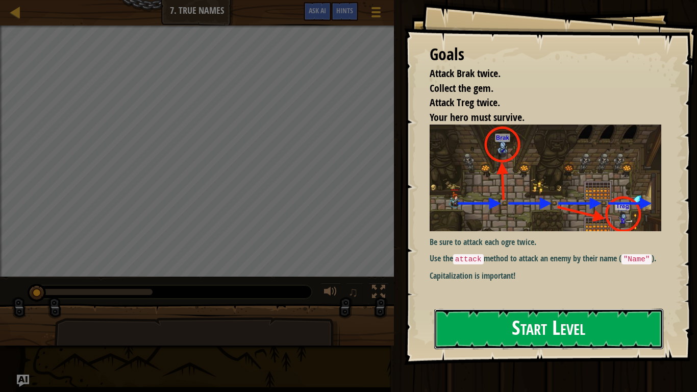
click at [535, 316] on button "Start Level" at bounding box center [548, 329] width 229 height 40
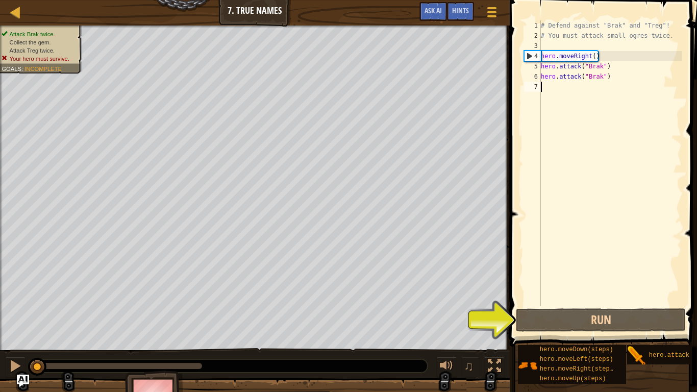
type textarea "h"
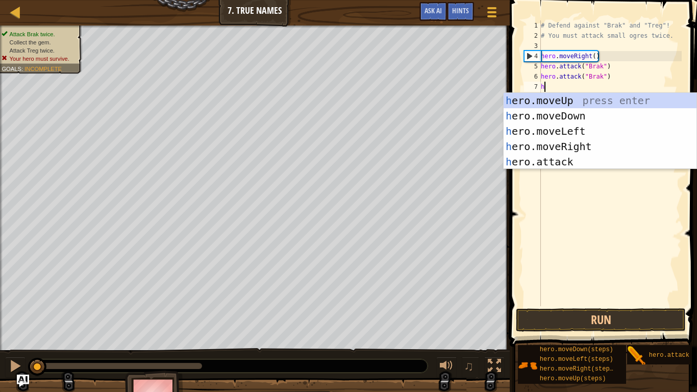
scroll to position [5, 0]
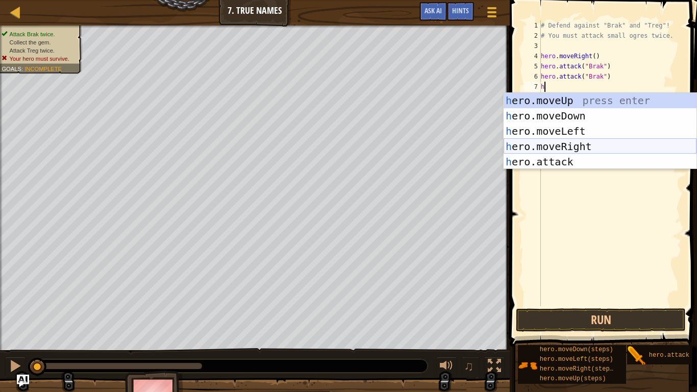
click at [611, 150] on div "h ero.moveUp press enter h ero.moveDown press enter h ero.moveLeft press enter …" at bounding box center [599, 146] width 193 height 107
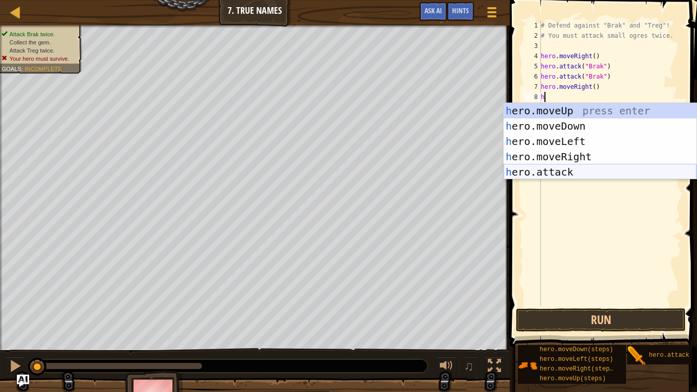
click at [568, 166] on div "h ero.moveUp press enter h ero.moveDown press enter h ero.moveLeft press enter …" at bounding box center [599, 156] width 193 height 107
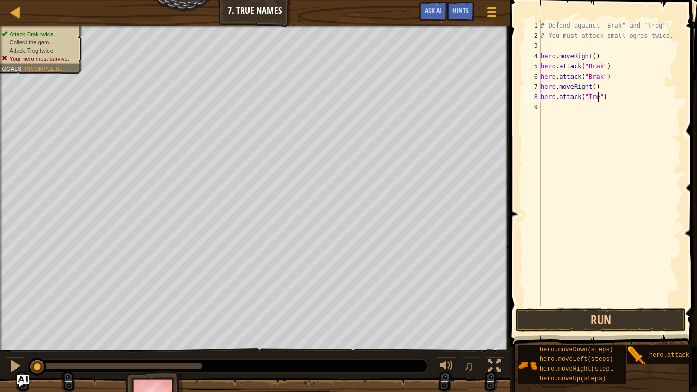
scroll to position [5, 9]
drag, startPoint x: 619, startPoint y: 97, endPoint x: 524, endPoint y: 100, distance: 95.4
click at [524, 100] on div "hero.attack("Treg") 1 2 3 4 5 6 7 8 9 # Defend against "Brak" and "Treg"! # You…" at bounding box center [602, 163] width 160 height 286
click at [596, 84] on div "# Defend against "Brak" and "Treg"! # You must attack small ogres twice. hero .…" at bounding box center [610, 173] width 143 height 306
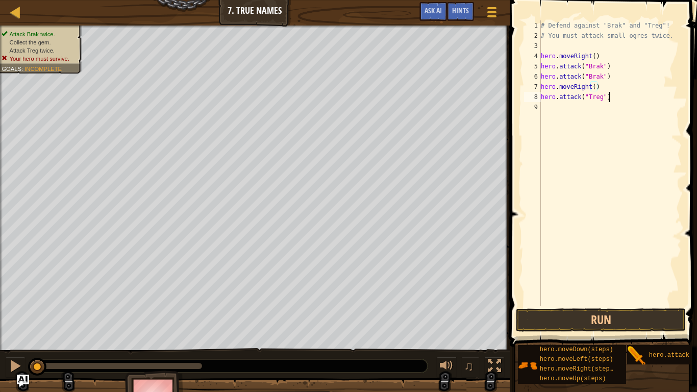
click at [640, 97] on div "# Defend against "Brak" and "Treg"! # You must attack small ogres twice. hero .…" at bounding box center [610, 173] width 143 height 306
type textarea "hero.attack("Treg")"
paste textarea "hero.attack("Treg")"
type textarea "hero.attack("Treg")"
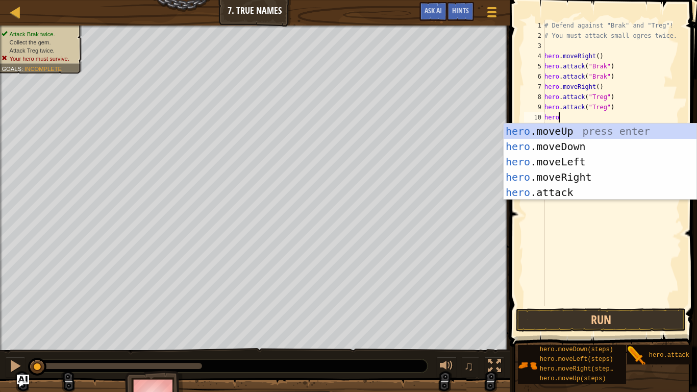
type textarea "hero"
click at [608, 175] on div "hero .moveUp press enter hero .moveDown press enter hero .moveLeft press enter …" at bounding box center [599, 176] width 193 height 107
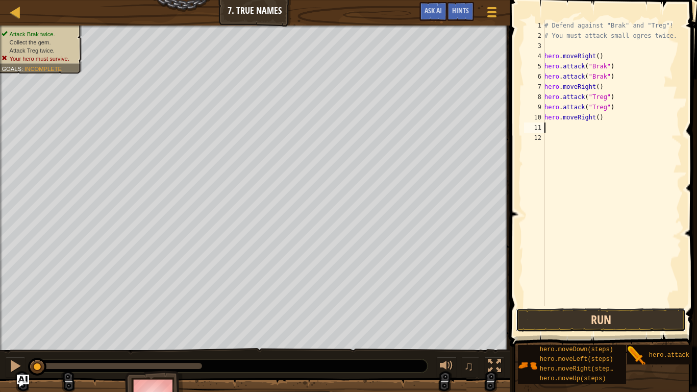
click at [641, 316] on button "Run" at bounding box center [601, 319] width 170 height 23
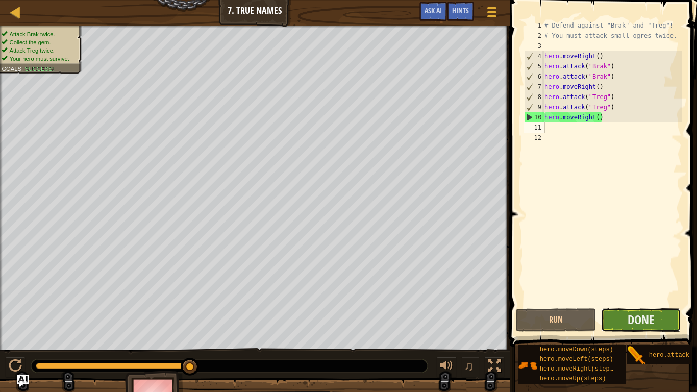
click at [611, 312] on button "Done" at bounding box center [641, 319] width 80 height 23
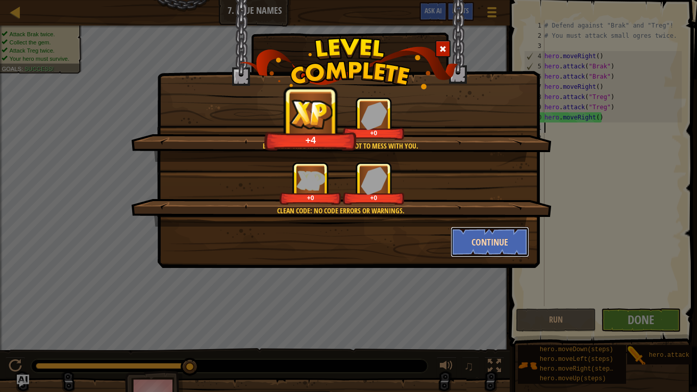
click at [483, 246] on button "Continue" at bounding box center [489, 241] width 79 height 31
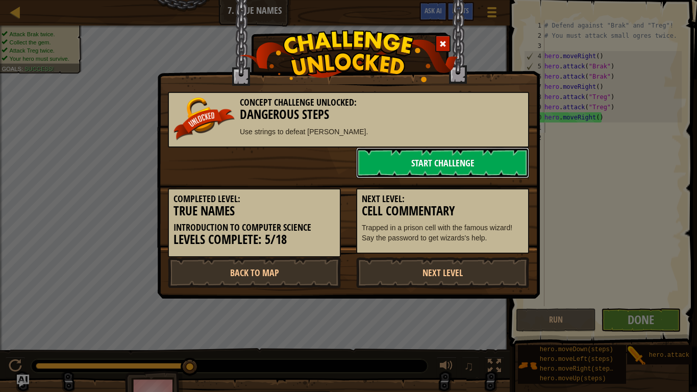
click at [447, 157] on link "Start Challenge" at bounding box center [442, 162] width 173 height 31
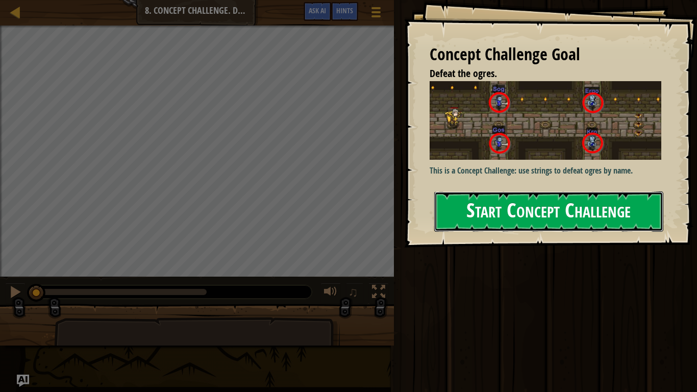
click at [517, 207] on button "Start Concept Challenge" at bounding box center [548, 211] width 229 height 40
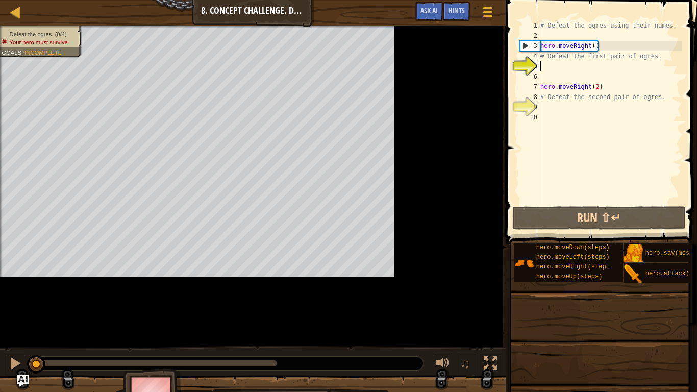
click at [509, 37] on span at bounding box center [601, 107] width 199 height 274
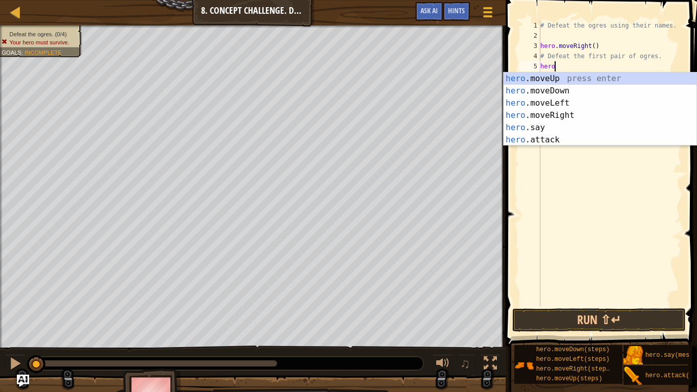
scroll to position [5, 2]
click at [574, 141] on div "hero .moveUp press enter hero .moveDown press enter hero .moveLeft press enter …" at bounding box center [599, 121] width 193 height 98
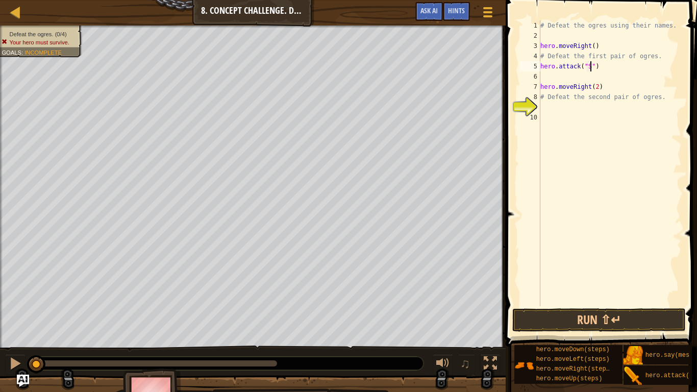
scroll to position [5, 9]
click at [627, 67] on div "# Defeat the ogres using their names. hero . moveRight ( ) # Defeat the first p…" at bounding box center [609, 173] width 143 height 306
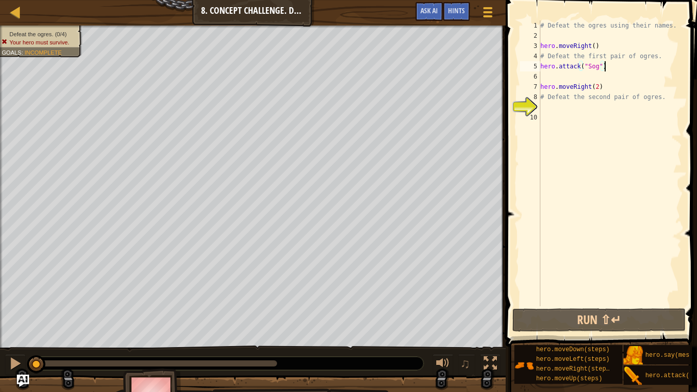
paste textarea "hero.attack("Sog")"
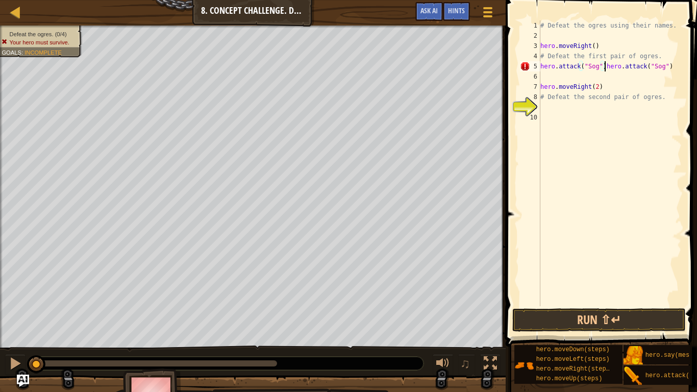
type textarea "hero.attack("Sog")"
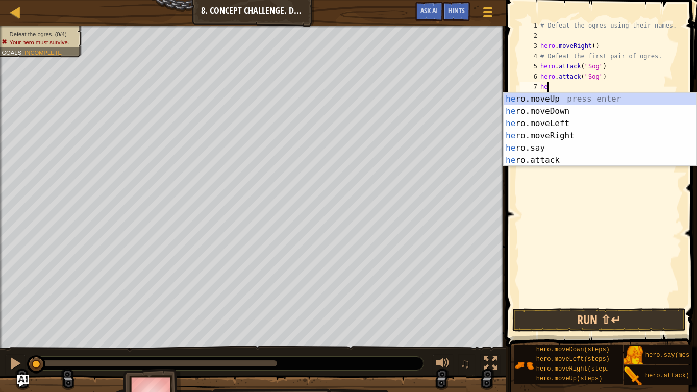
scroll to position [5, 1]
click at [574, 161] on div "he ro.moveUp press enter he ro.moveDown press enter he ro.moveLeft press enter …" at bounding box center [599, 142] width 193 height 98
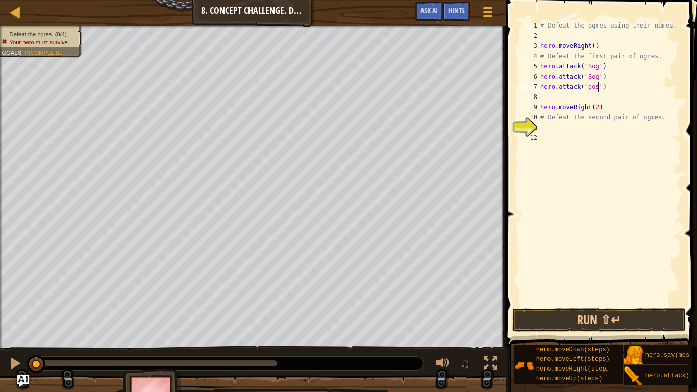
scroll to position [5, 9]
type textarea "hero.attack("Gos")"
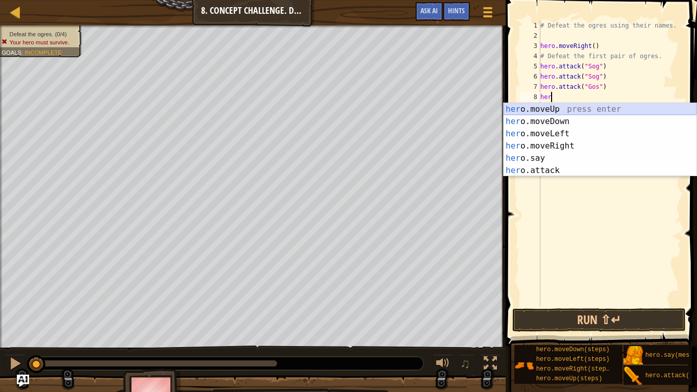
scroll to position [5, 2]
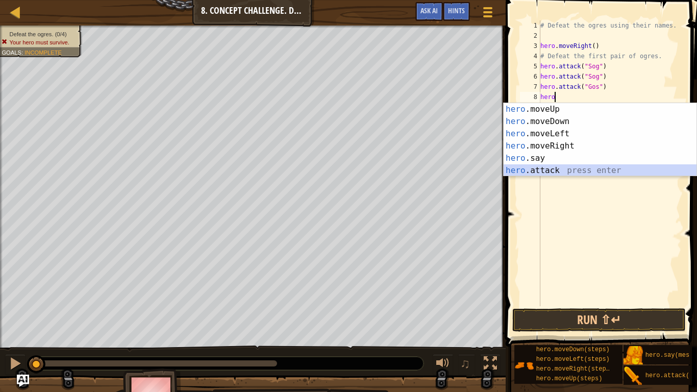
click at [556, 171] on div "hero .moveUp press enter hero .moveDown press enter hero .moveLeft press enter …" at bounding box center [599, 152] width 193 height 98
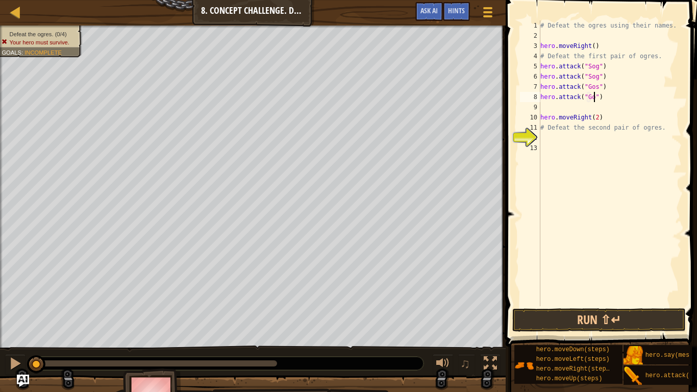
scroll to position [5, 9]
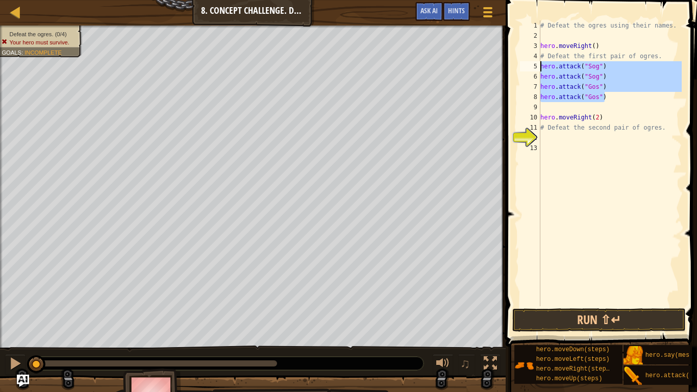
click at [600, 122] on div "# Defeat the ogres using their names. hero . moveRight ( ) # Defeat the first p…" at bounding box center [609, 173] width 143 height 306
type textarea "hero.moveRight(2)"
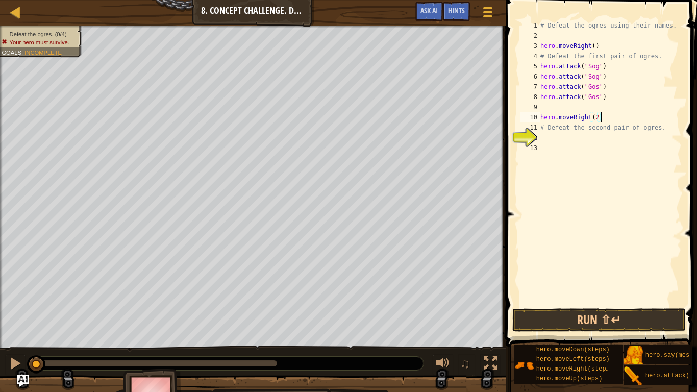
scroll to position [5, 8]
click at [573, 137] on div "# Defeat the ogres using their names. hero . moveRight ( ) # Defeat the first p…" at bounding box center [609, 173] width 143 height 306
paste textarea "hero.attack("Gos")"
click at [593, 137] on div "# Defeat the ogres using their names. hero . moveRight ( ) # Defeat the first p…" at bounding box center [609, 173] width 143 height 306
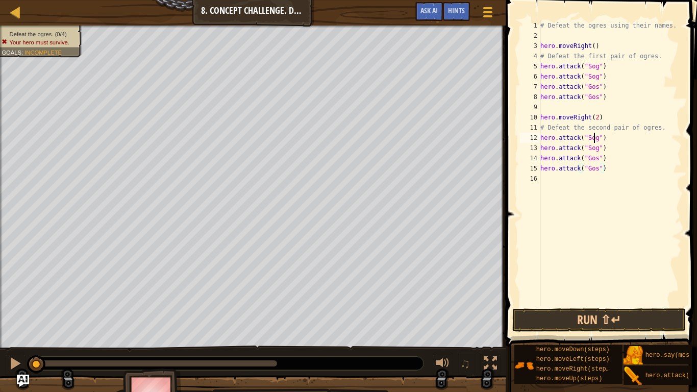
click at [593, 137] on div "# Defeat the ogres using their names. hero . moveRight ( ) # Defeat the first p…" at bounding box center [609, 173] width 143 height 306
type textarea "hero.attack("Gos")"
click at [625, 99] on div "# Defeat the ogres using their names. hero . moveRight ( ) # Defeat the first p…" at bounding box center [609, 173] width 143 height 306
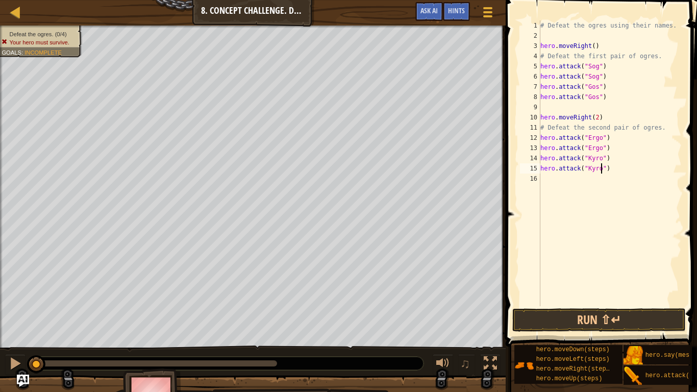
type textarea "hero.attack("Gos")"
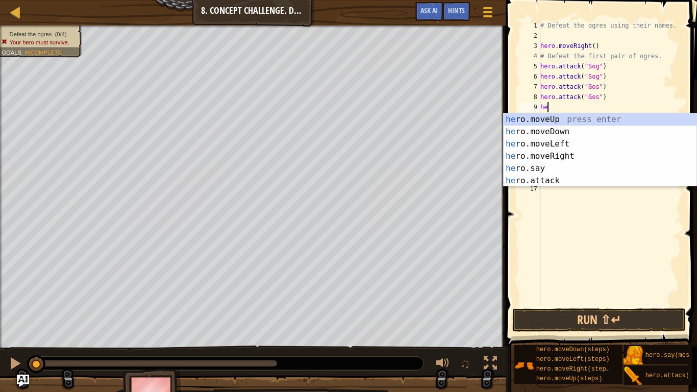
type textarea "hero"
click at [628, 128] on div "hero .moveUp press enter hero .moveDown press enter hero .moveLeft press enter …" at bounding box center [599, 162] width 193 height 98
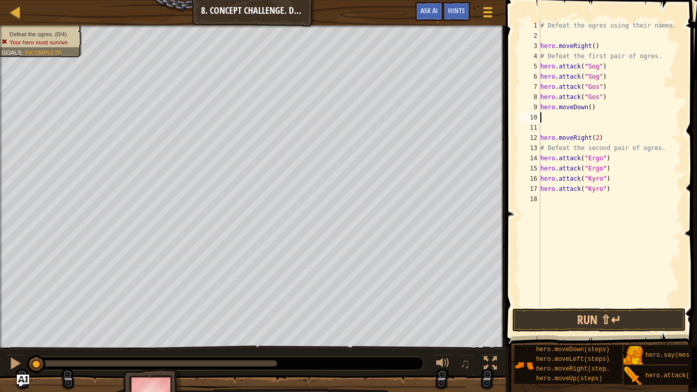
scroll to position [5, 0]
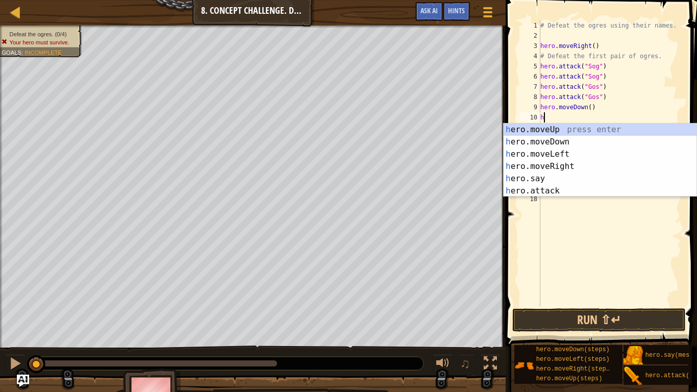
type textarea "her"
click at [574, 127] on div "her o.moveUp press enter her o.moveDown press enter her o.moveLeft press enter …" at bounding box center [599, 172] width 193 height 98
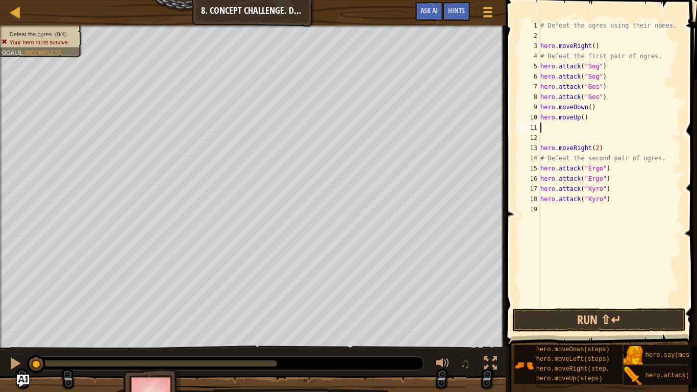
scroll to position [5, 0]
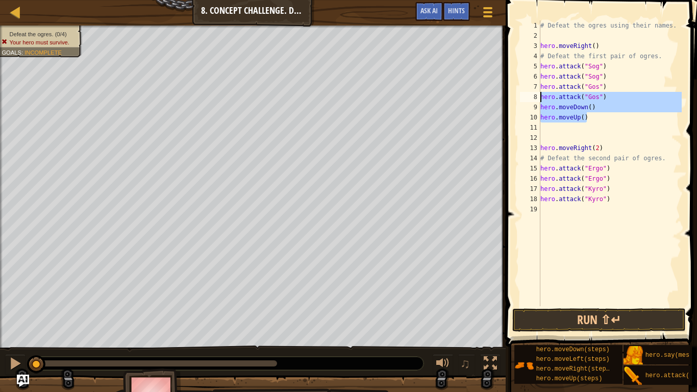
drag, startPoint x: 610, startPoint y: 119, endPoint x: 524, endPoint y: 109, distance: 86.2
click at [524, 109] on div "1 2 3 4 5 6 7 8 9 10 11 12 13 14 15 16 17 18 19 # Defeat the ogres using their …" at bounding box center [600, 163] width 164 height 286
click at [647, 197] on div "# Defeat the ogres using their names. hero . moveRight ( ) # Defeat the first p…" at bounding box center [609, 173] width 143 height 306
type textarea "hero.attack("Kyro")"
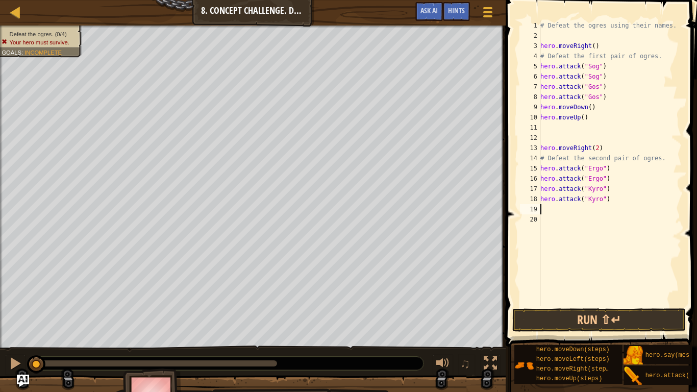
paste textarea "hero.moveUp()"
type textarea "hero.moveUp()"
click at [642, 321] on button "Run ⇧↵" at bounding box center [598, 319] width 173 height 23
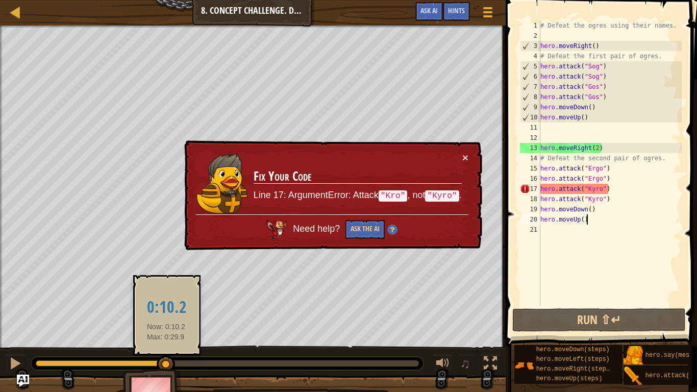
drag, startPoint x: 69, startPoint y: 364, endPoint x: 166, endPoint y: 360, distance: 97.0
click at [166, 329] on div at bounding box center [166, 364] width 18 height 18
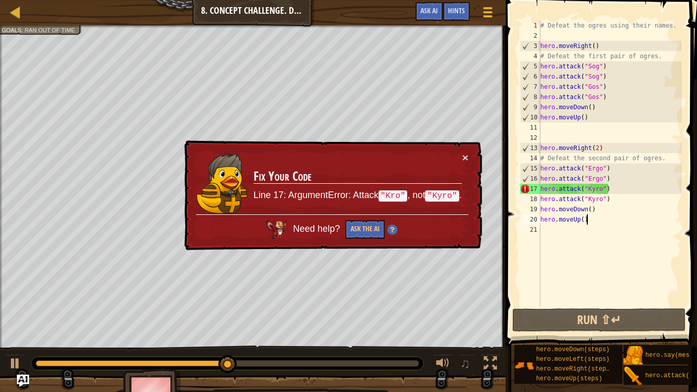
click at [593, 189] on div "# Defeat the ogres using their names. hero . moveRight ( ) # Defeat the first p…" at bounding box center [609, 173] width 143 height 306
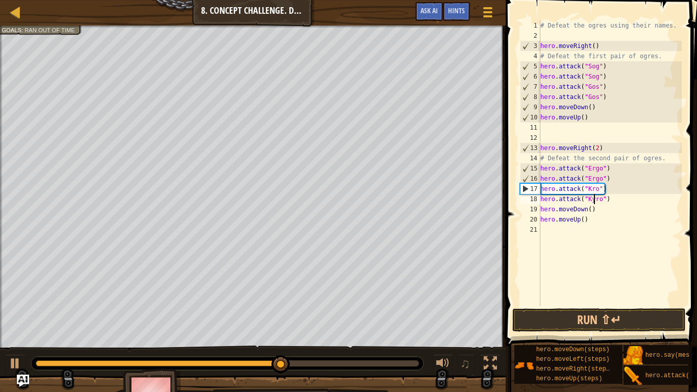
type textarea "hero.attack("Kro")"
click at [585, 327] on button "Run ⇧↵" at bounding box center [598, 319] width 173 height 23
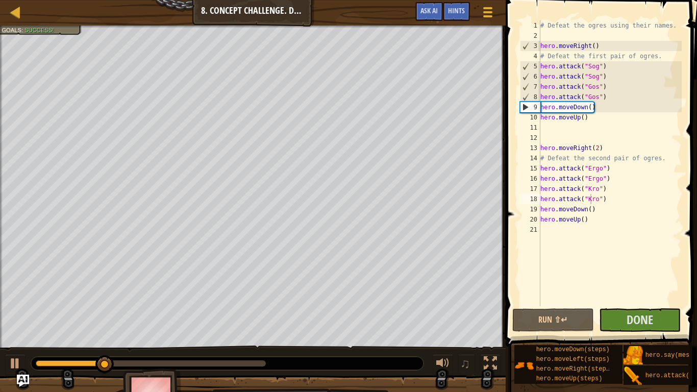
drag, startPoint x: 35, startPoint y: 370, endPoint x: 203, endPoint y: 366, distance: 168.8
click at [203, 329] on div at bounding box center [227, 363] width 393 height 14
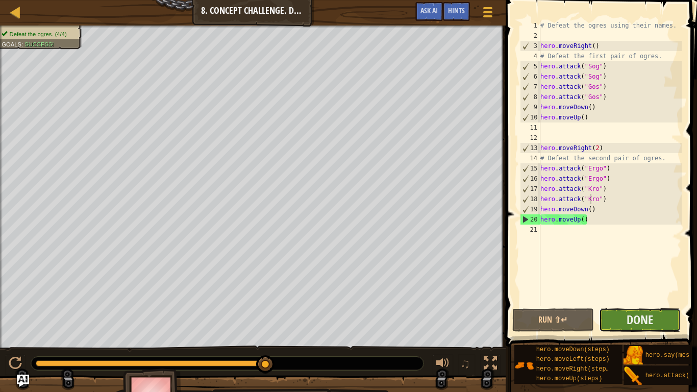
click at [655, 322] on button "Done" at bounding box center [640, 319] width 82 height 23
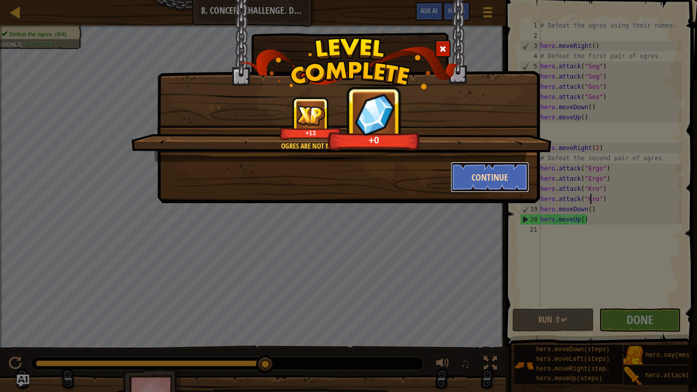
click at [497, 175] on button "Continue" at bounding box center [489, 177] width 79 height 31
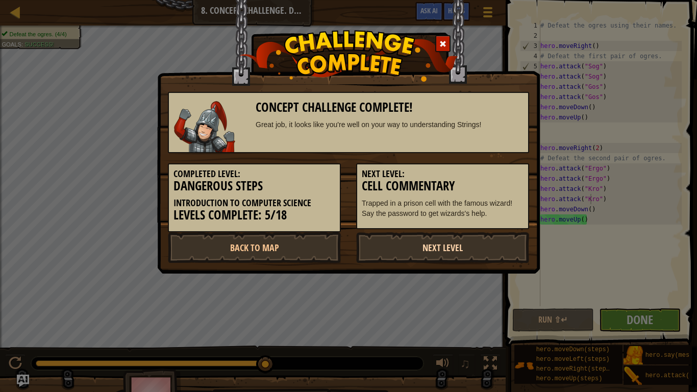
click at [482, 246] on link "Next Level" at bounding box center [442, 247] width 173 height 31
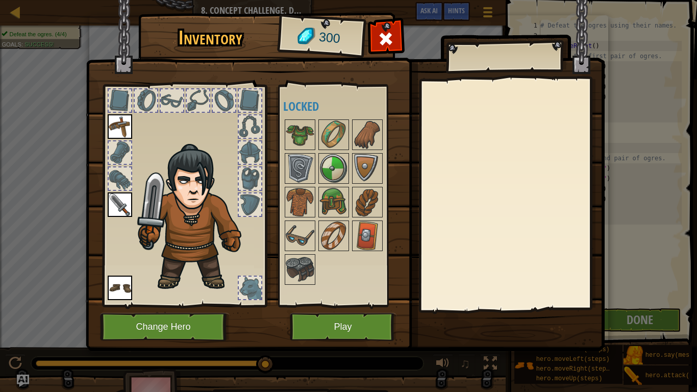
click at [355, 309] on img at bounding box center [345, 166] width 519 height 370
click at [357, 323] on button "Play" at bounding box center [343, 327] width 107 height 28
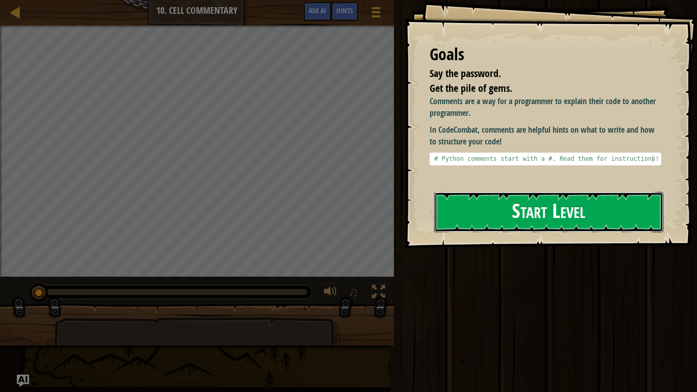
click at [524, 208] on button "Start Level" at bounding box center [548, 212] width 229 height 40
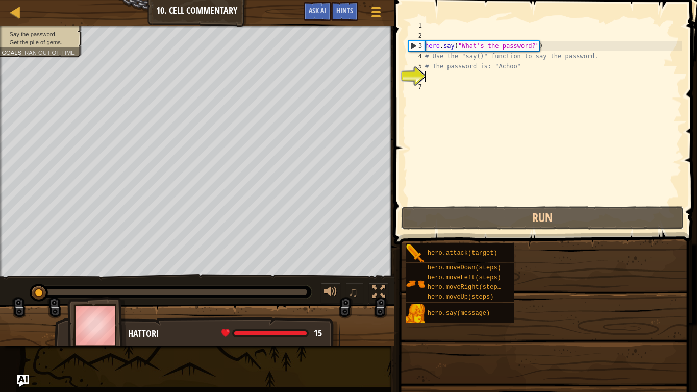
click at [524, 208] on button "Run" at bounding box center [542, 217] width 282 height 23
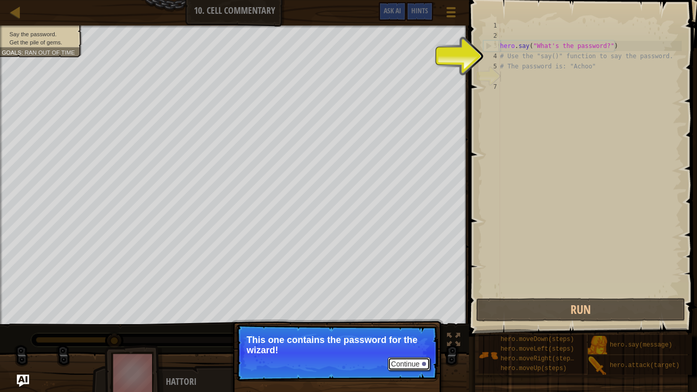
click at [411, 329] on button "Continue" at bounding box center [409, 363] width 42 height 13
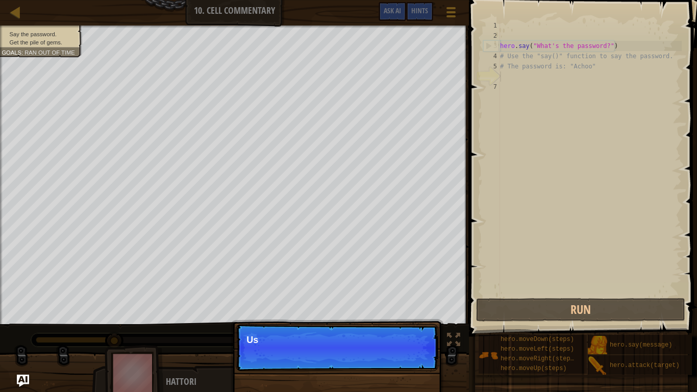
scroll to position [5, 0]
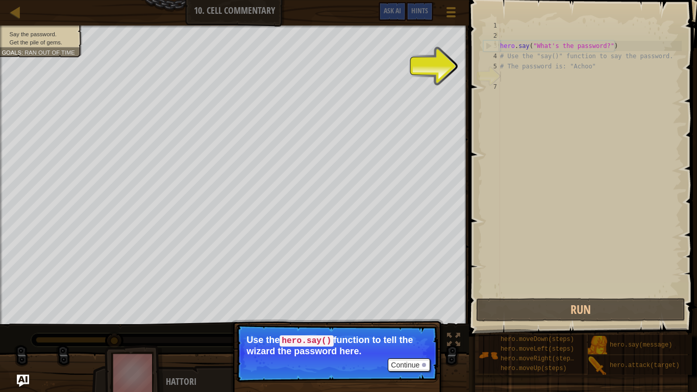
click at [516, 227] on div "hero . say ( "What's the password?" ) # Use the "say()" function to say the pas…" at bounding box center [590, 168] width 184 height 296
click at [400, 329] on button "Continue" at bounding box center [409, 364] width 42 height 13
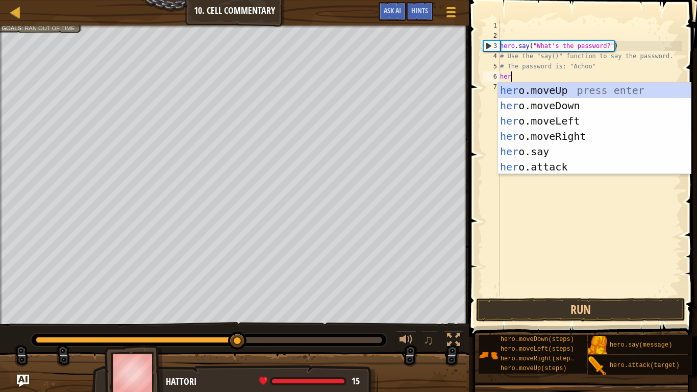
scroll to position [5, 1]
click at [532, 144] on div "her o.moveUp press enter her o.moveDown press enter her o.moveLeft press enter …" at bounding box center [594, 144] width 193 height 122
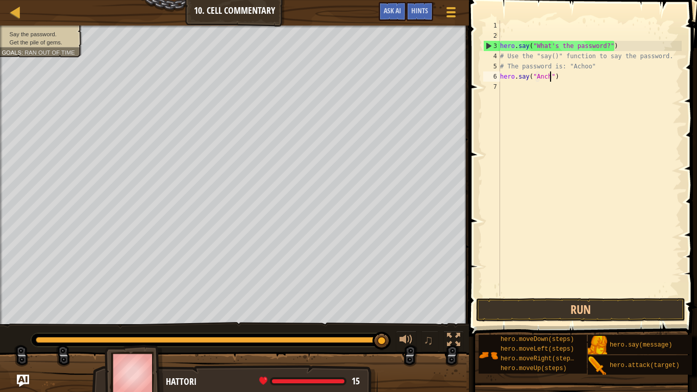
type textarea "hero.say("Ancho")"
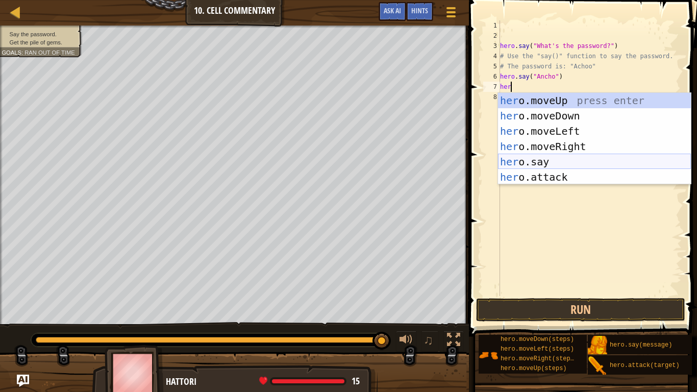
click at [570, 168] on div "her o.moveUp press enter her o.moveDown press enter her o.moveLeft press enter …" at bounding box center [594, 154] width 193 height 122
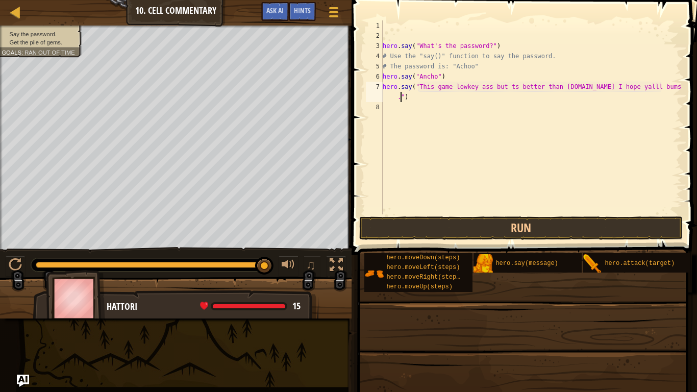
scroll to position [5, 43]
type textarea "hero.say("This game lowkey ass but ts better than [DOMAIN_NAME] I hope yalll bu…"
click at [496, 222] on button "Run" at bounding box center [520, 227] width 323 height 23
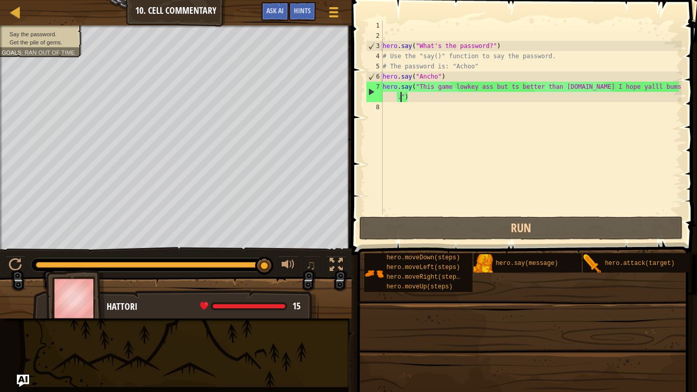
click at [511, 123] on div "hero . say ( "What's the password?" ) # Use the "say()" function to say the pas…" at bounding box center [530, 127] width 301 height 214
click at [432, 75] on div "hero . say ( "What's the password?" ) # Use the "say()" function to say the pas…" at bounding box center [530, 127] width 301 height 214
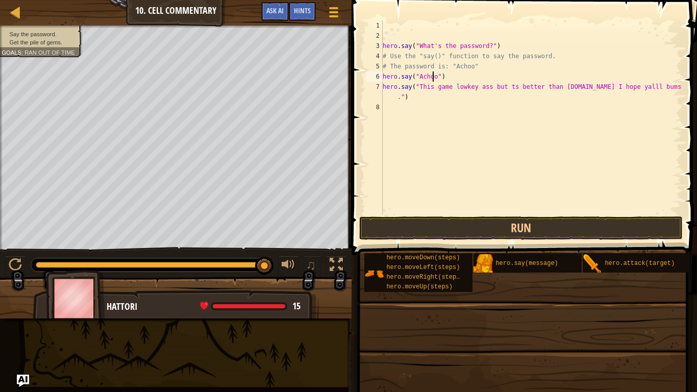
scroll to position [5, 7]
click at [406, 232] on button "Run" at bounding box center [520, 227] width 323 height 23
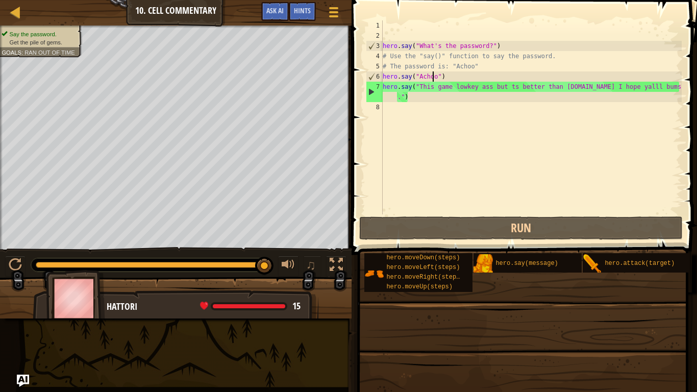
click at [444, 100] on div "hero . say ( "What's the password?" ) # Use the "say()" function to say the pas…" at bounding box center [530, 127] width 301 height 214
type textarea "hero.say("This game lowkey ass but ts better than [DOMAIN_NAME] I hope yalll bu…"
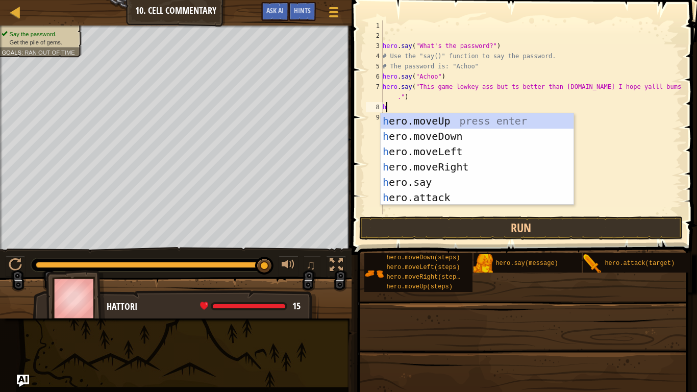
type textarea "her"
click at [424, 123] on div "her o.moveUp press enter her o.moveDown press enter her o.moveLeft press enter …" at bounding box center [476, 174] width 193 height 122
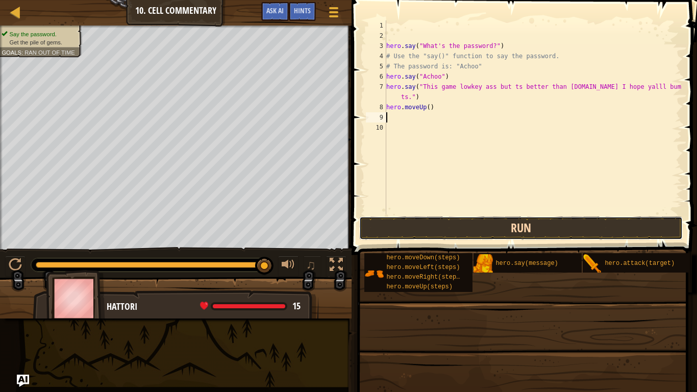
click at [446, 227] on button "Run" at bounding box center [520, 227] width 323 height 23
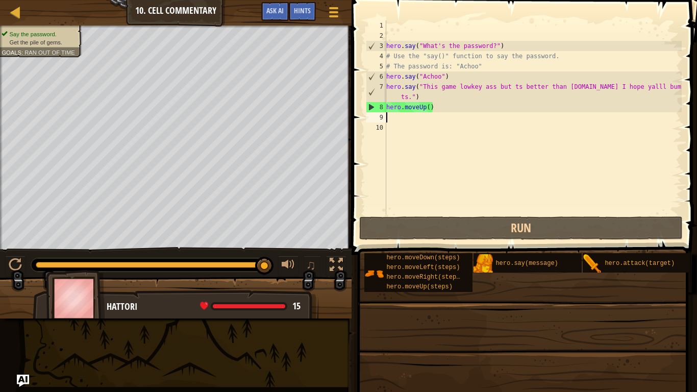
click at [423, 104] on div "hero . say ( "What's the password?" ) # Use the "say()" function to say the pas…" at bounding box center [532, 127] width 297 height 214
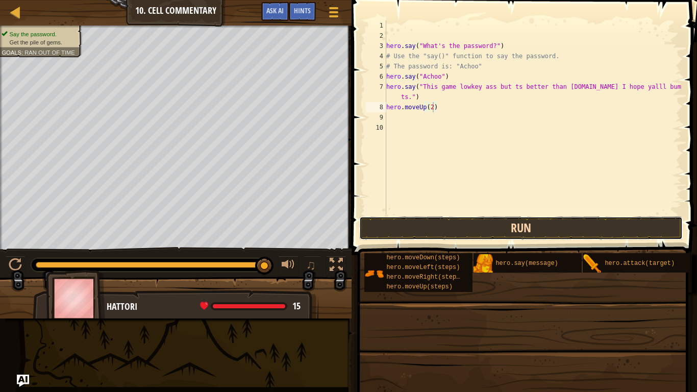
click at [449, 232] on button "Run" at bounding box center [520, 227] width 323 height 23
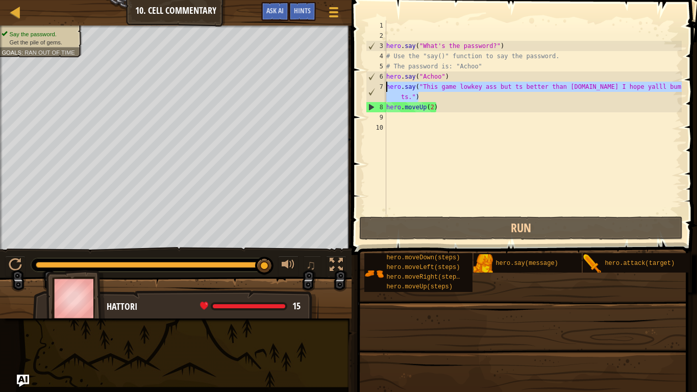
drag, startPoint x: 431, startPoint y: 99, endPoint x: 365, endPoint y: 83, distance: 68.2
click at [365, 83] on div "hero.moveUp(2) 1 2 3 4 5 6 7 8 9 10 hero . say ( "What's the password?" ) # Use…" at bounding box center [523, 117] width 318 height 194
type textarea "hero.moveUp(2)"
type textarea "hero.say("This game lowkey ass but ts better than [DOMAIN_NAME] I hope yalll bu…"
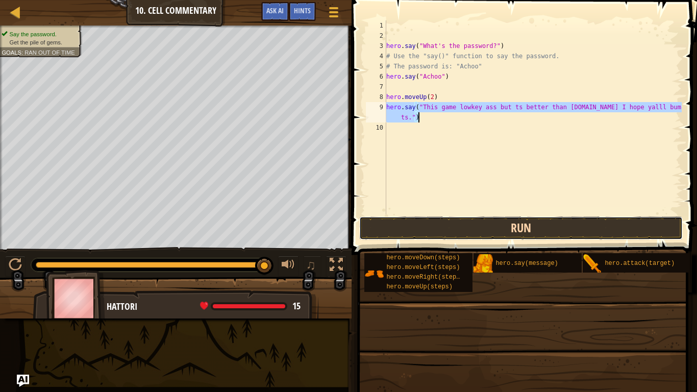
click at [478, 227] on button "Run" at bounding box center [520, 227] width 323 height 23
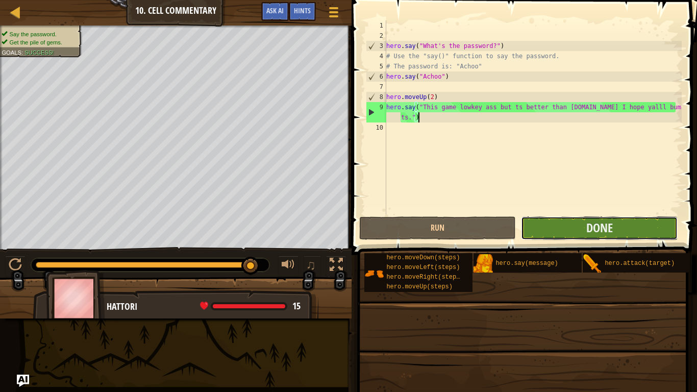
click at [624, 234] on button "Done" at bounding box center [599, 227] width 157 height 23
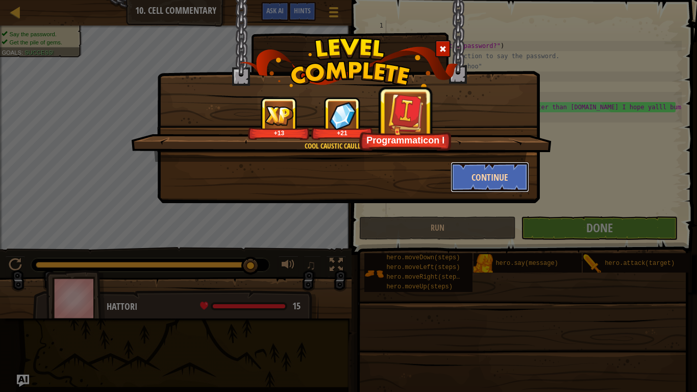
click at [505, 190] on button "Continue" at bounding box center [489, 177] width 79 height 31
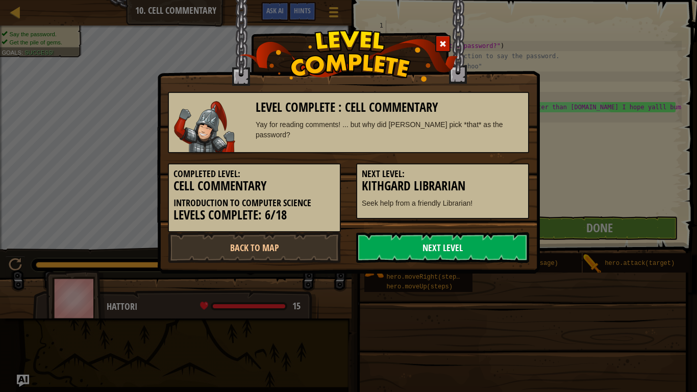
click at [465, 254] on link "Next Level" at bounding box center [442, 247] width 173 height 31
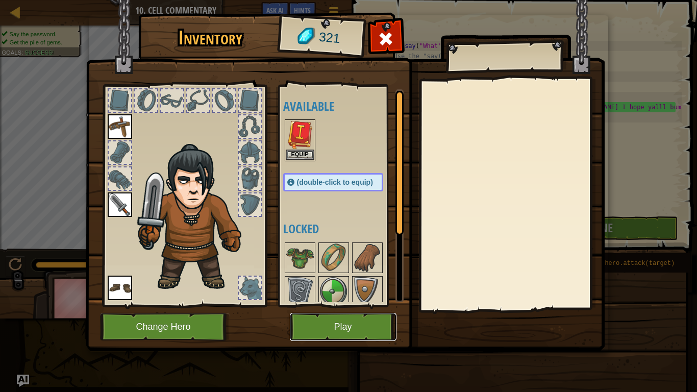
click at [357, 318] on button "Play" at bounding box center [343, 327] width 107 height 28
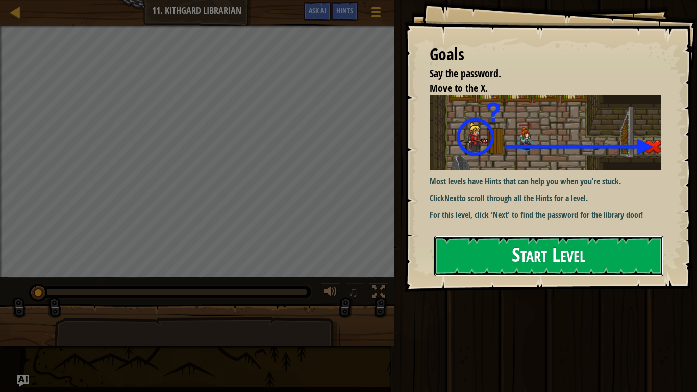
click at [474, 258] on button "Start Level" at bounding box center [548, 256] width 229 height 40
click at [468, 273] on button "Start Level" at bounding box center [548, 256] width 229 height 40
click at [473, 259] on button "Start Level" at bounding box center [548, 256] width 229 height 40
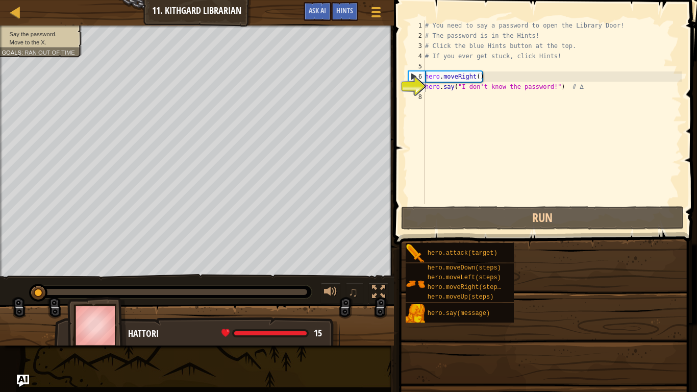
type textarea "hero.say("I don't know the password!") # ∆"
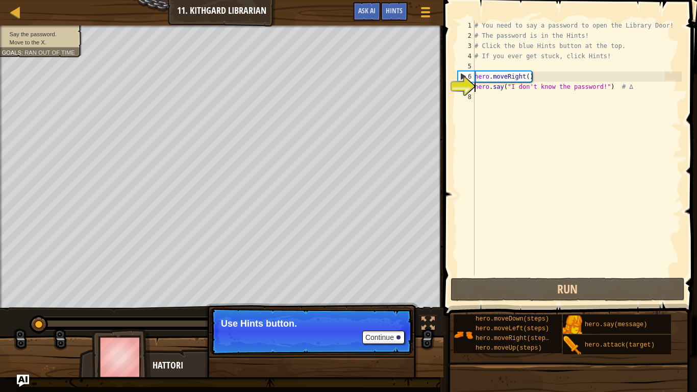
click at [642, 99] on div "# You need to say a password to open the Library Door! # The password is in the…" at bounding box center [576, 157] width 209 height 275
click at [394, 8] on span "Hints" at bounding box center [394, 11] width 17 height 10
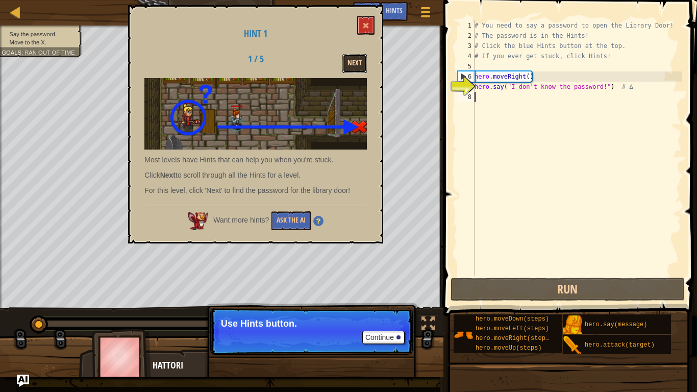
click at [355, 62] on button "Next" at bounding box center [354, 63] width 24 height 19
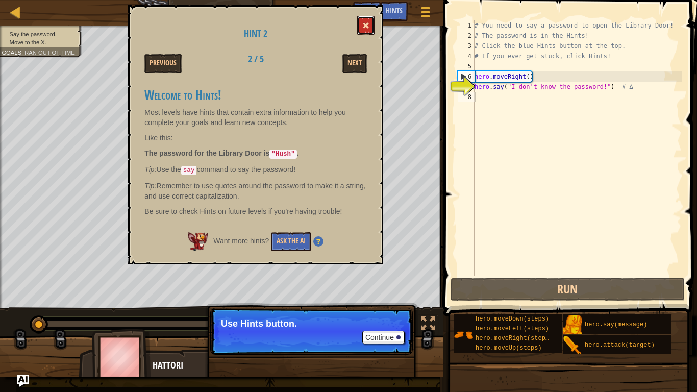
click at [368, 17] on button at bounding box center [365, 25] width 17 height 19
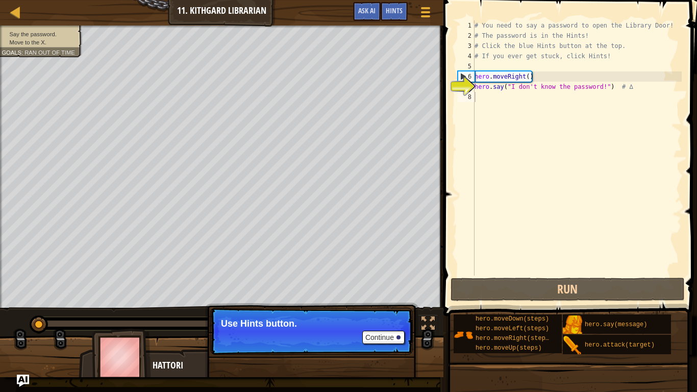
click at [500, 93] on div "# You need to say a password to open the Library Door! # The password is in the…" at bounding box center [576, 157] width 209 height 275
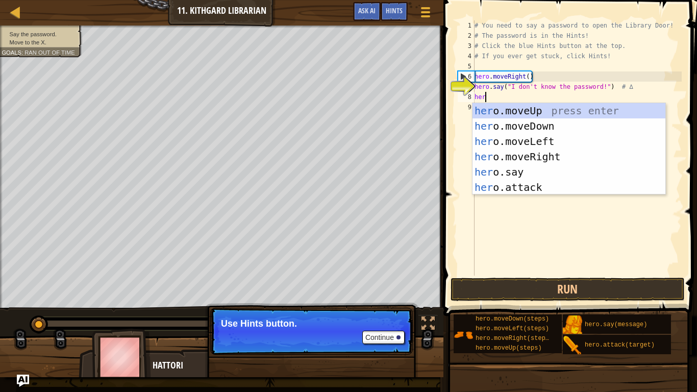
scroll to position [5, 1]
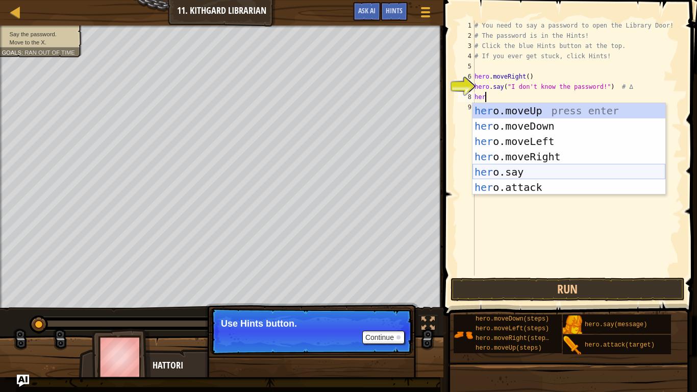
click at [510, 171] on div "her o.moveUp press enter her o.moveDown press enter her o.moveLeft press enter …" at bounding box center [568, 164] width 193 height 122
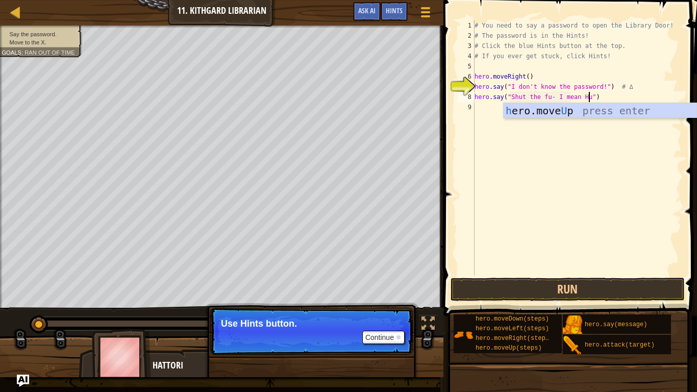
scroll to position [5, 17]
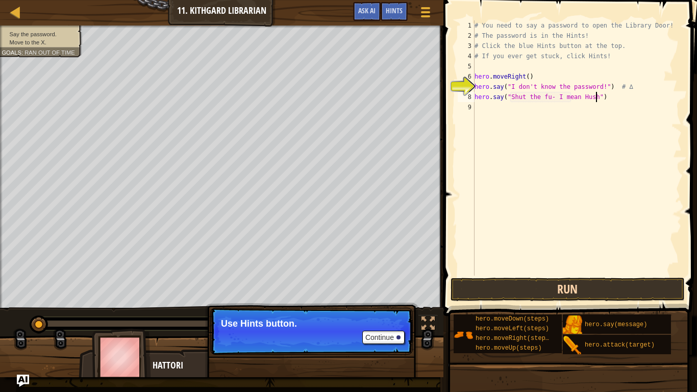
type textarea "hero.say("Shut the fu- I mean Hush")"
click at [479, 291] on button "Run" at bounding box center [567, 288] width 234 height 23
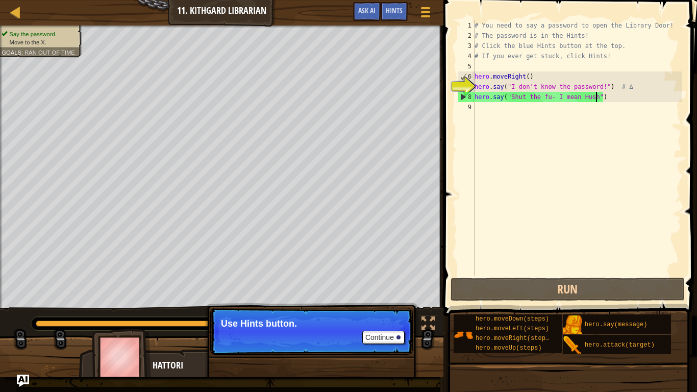
click at [625, 105] on div "# You need to say a password to open the Library Door! # The password is in the…" at bounding box center [576, 157] width 209 height 275
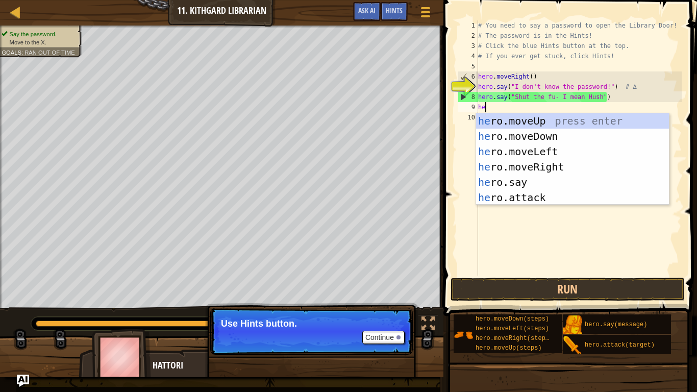
scroll to position [5, 1]
type textarea "her"
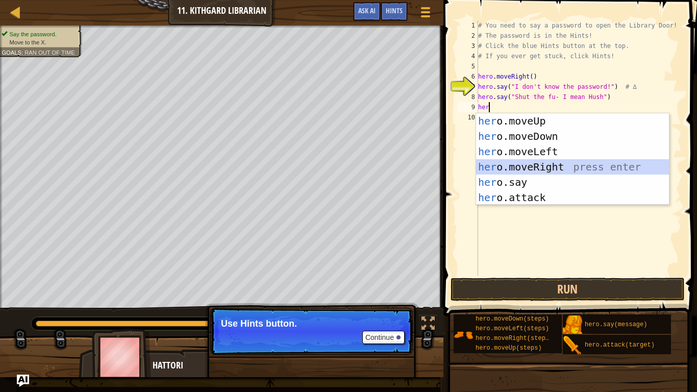
click at [545, 169] on div "her o.moveUp press enter her o.moveDown press enter her o.moveLeft press enter …" at bounding box center [572, 174] width 193 height 122
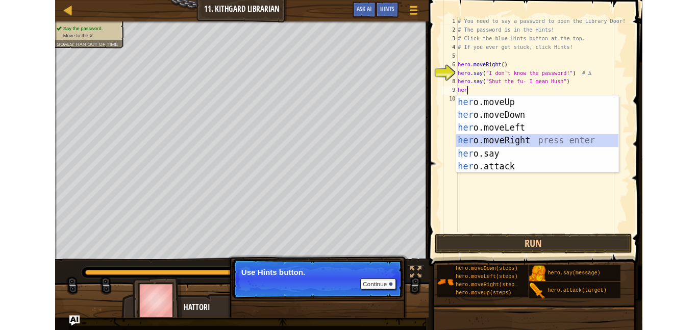
scroll to position [5, 0]
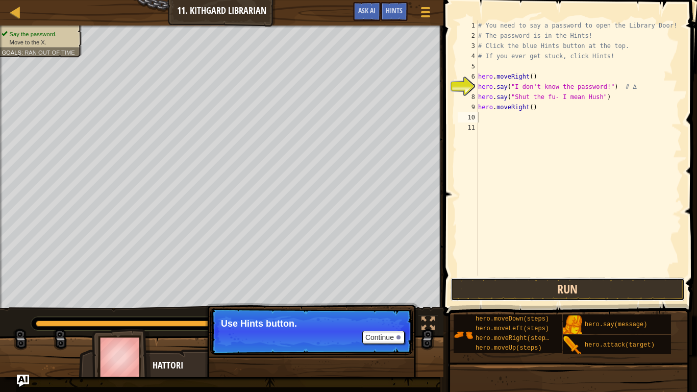
click at [558, 294] on button "Run" at bounding box center [567, 288] width 234 height 23
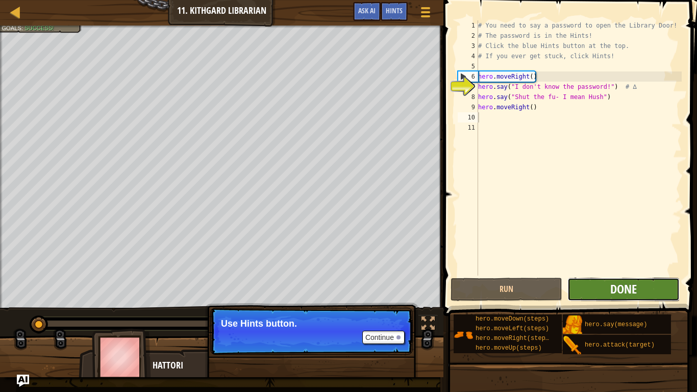
click at [623, 296] on span "Done" at bounding box center [623, 288] width 27 height 16
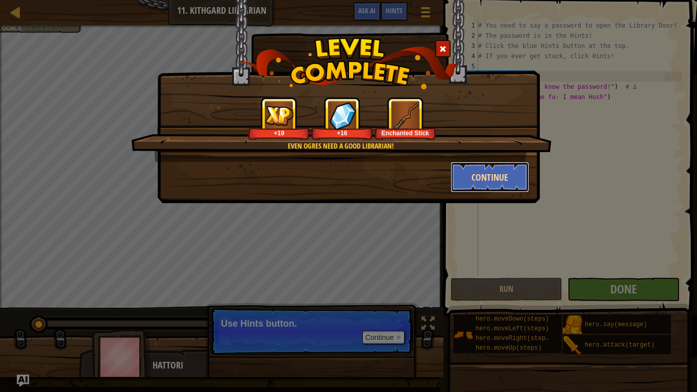
click at [490, 175] on button "Continue" at bounding box center [489, 177] width 79 height 31
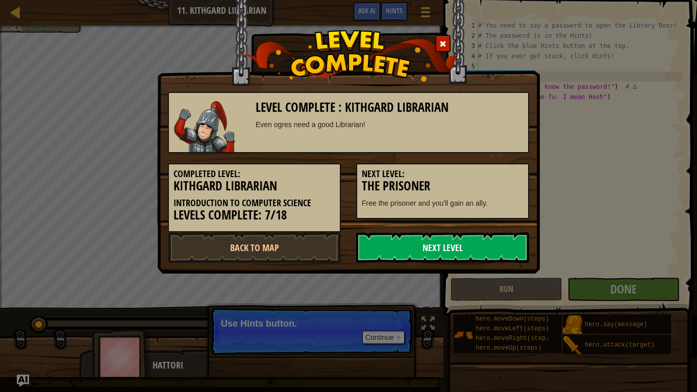
click at [482, 248] on link "Next Level" at bounding box center [442, 247] width 173 height 31
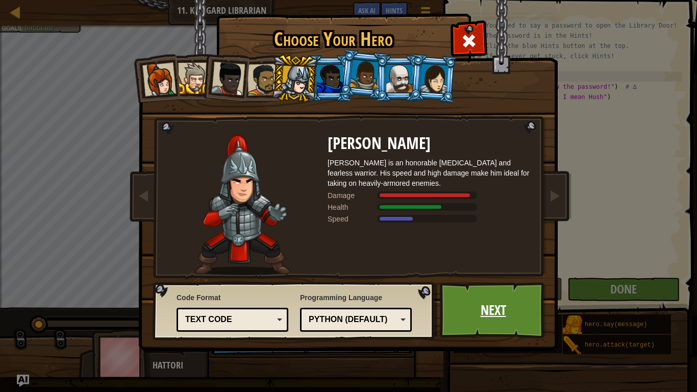
click at [470, 306] on link "Next" at bounding box center [493, 310] width 107 height 56
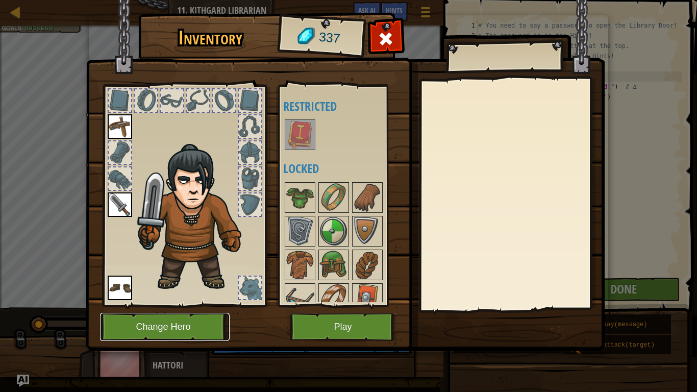
click at [186, 316] on button "Change Hero" at bounding box center [165, 327] width 130 height 28
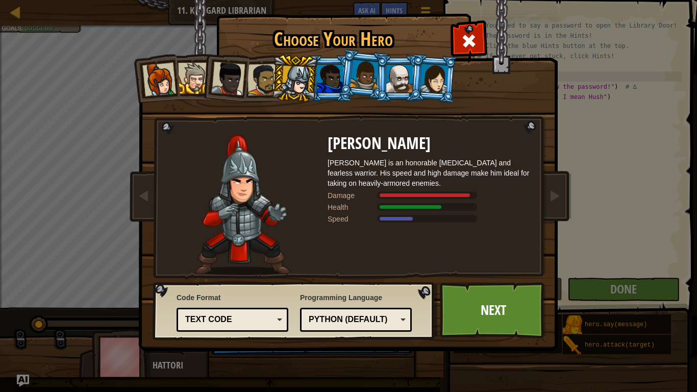
click at [293, 89] on div at bounding box center [296, 80] width 29 height 29
click at [462, 309] on link "Next" at bounding box center [493, 310] width 107 height 56
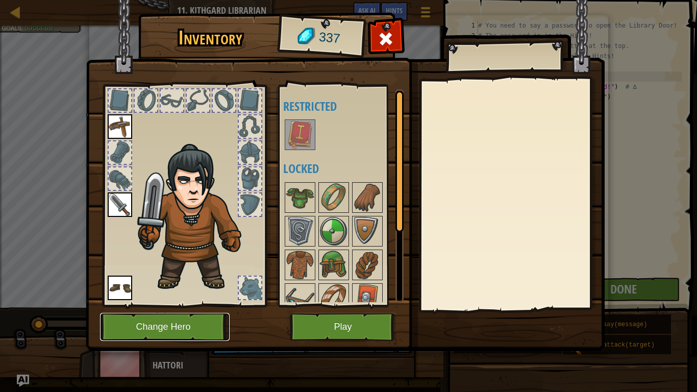
click at [189, 329] on button "Change Hero" at bounding box center [165, 327] width 130 height 28
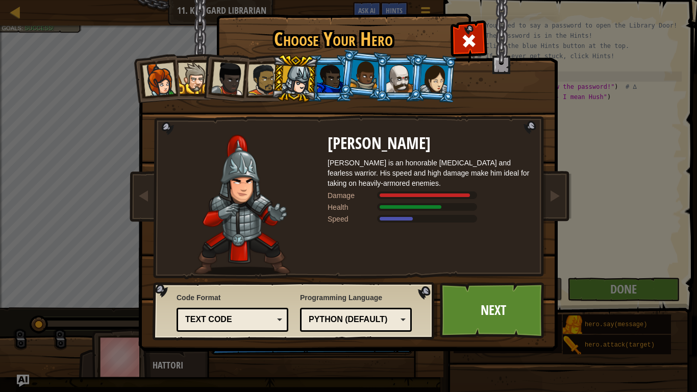
click at [331, 65] on div at bounding box center [330, 79] width 27 height 28
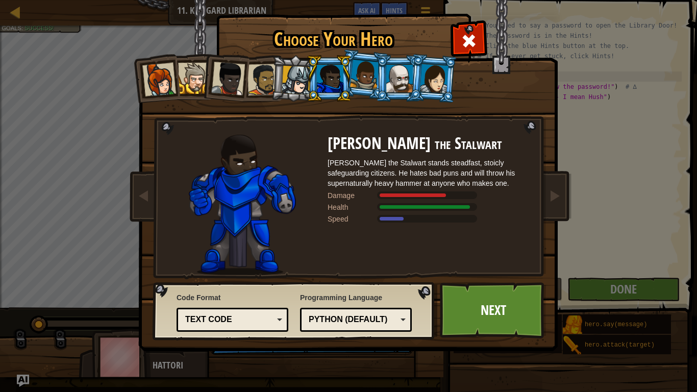
click at [362, 76] on div at bounding box center [364, 75] width 29 height 30
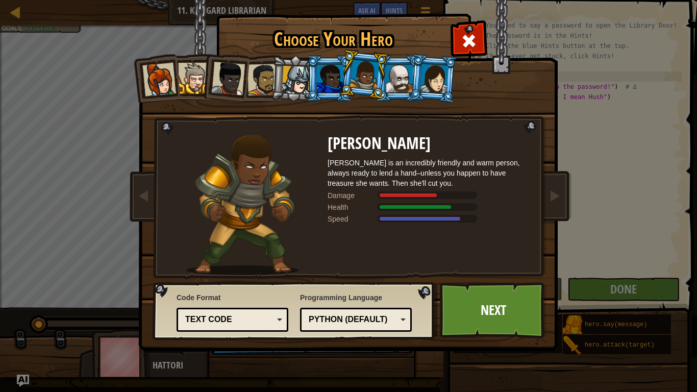
click at [417, 86] on li at bounding box center [432, 78] width 49 height 49
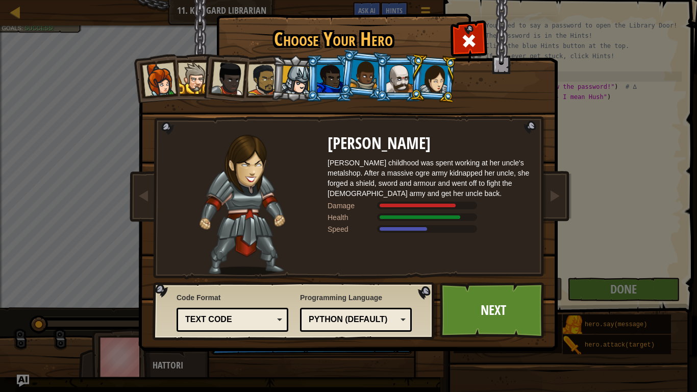
click at [435, 89] on div at bounding box center [434, 78] width 29 height 29
click at [391, 88] on div at bounding box center [399, 79] width 27 height 28
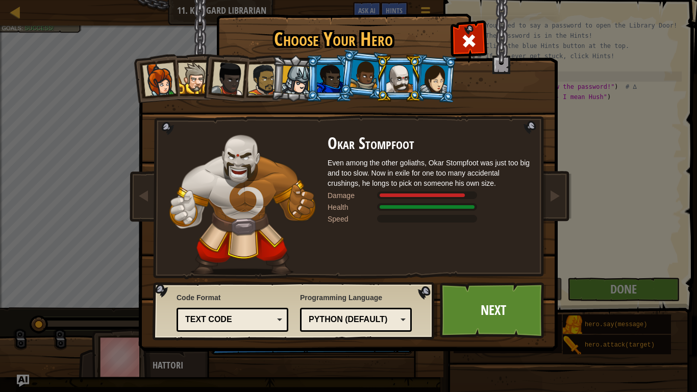
click at [429, 83] on div at bounding box center [434, 78] width 29 height 29
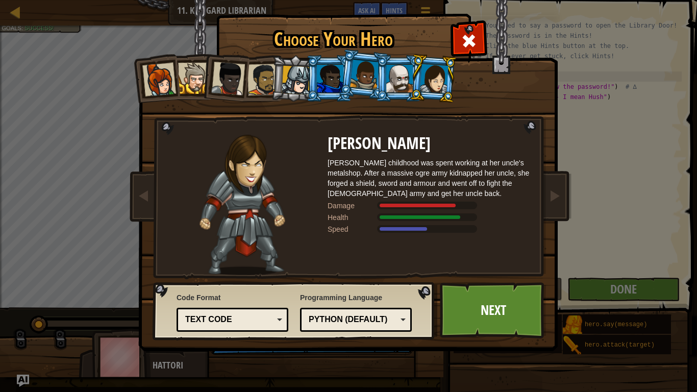
click at [400, 89] on div at bounding box center [399, 79] width 27 height 28
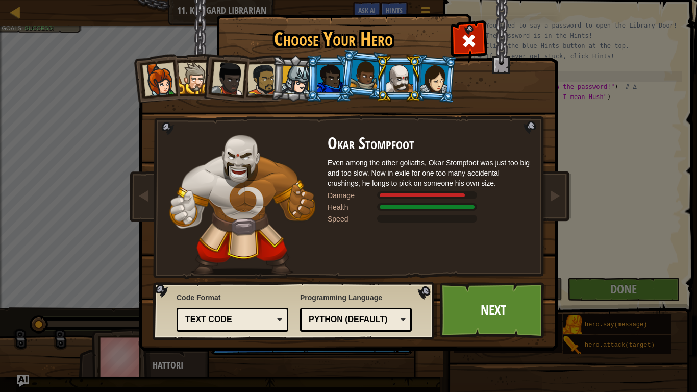
click at [369, 78] on div at bounding box center [364, 75] width 29 height 30
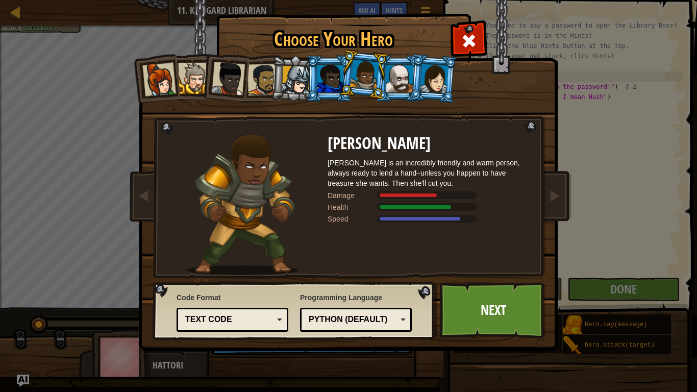
click at [338, 89] on div at bounding box center [330, 79] width 27 height 28
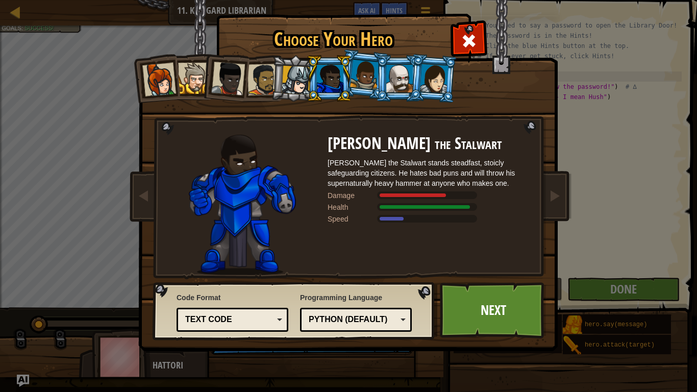
click at [279, 97] on li at bounding box center [294, 78] width 48 height 49
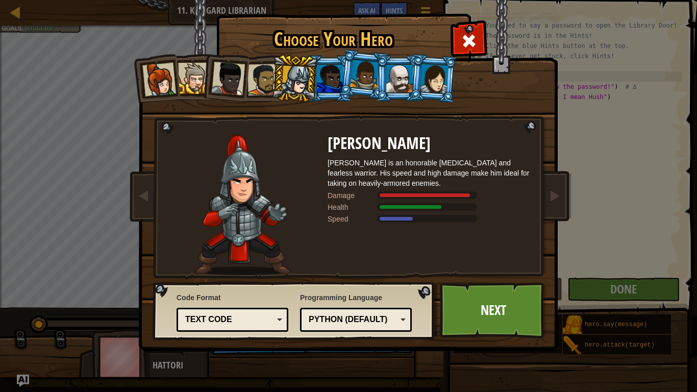
click at [257, 93] on div at bounding box center [263, 80] width 32 height 32
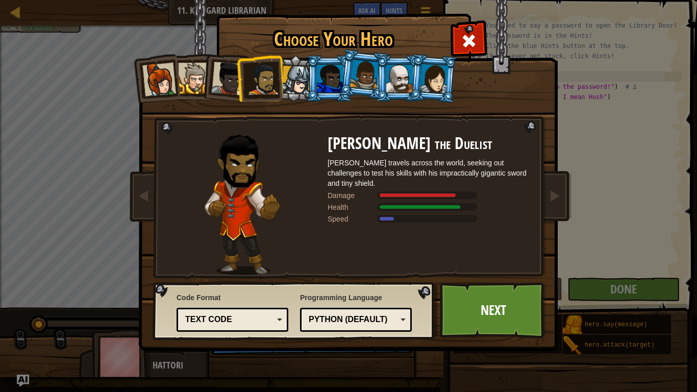
click at [234, 89] on div at bounding box center [228, 79] width 34 height 34
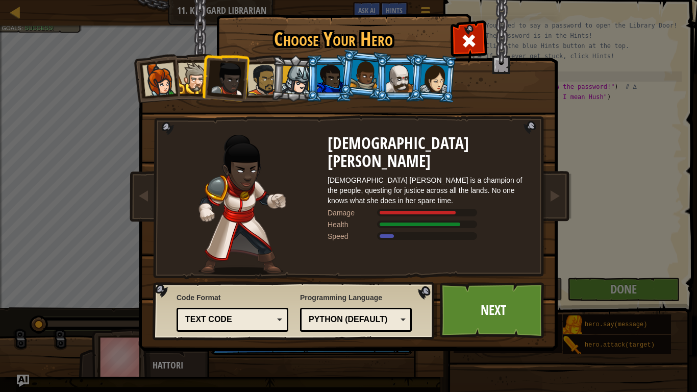
click at [177, 85] on li at bounding box center [156, 78] width 50 height 50
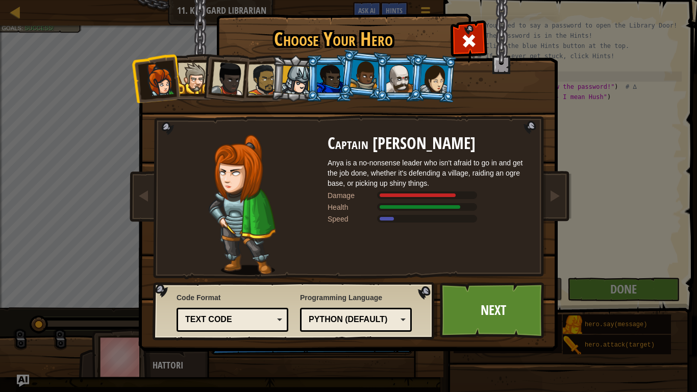
click at [419, 91] on li at bounding box center [432, 78] width 49 height 49
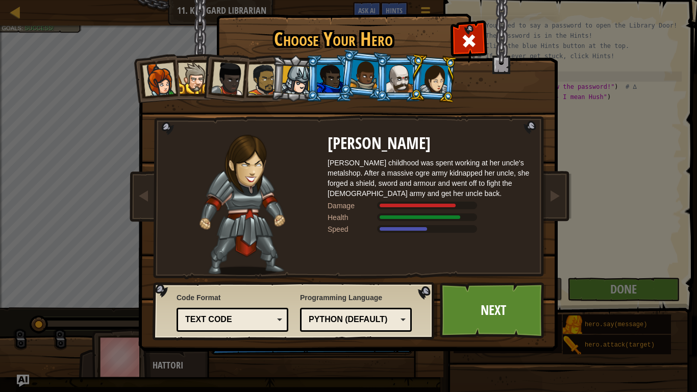
click at [424, 91] on div at bounding box center [434, 78] width 29 height 29
click at [488, 302] on link "Next" at bounding box center [493, 310] width 107 height 56
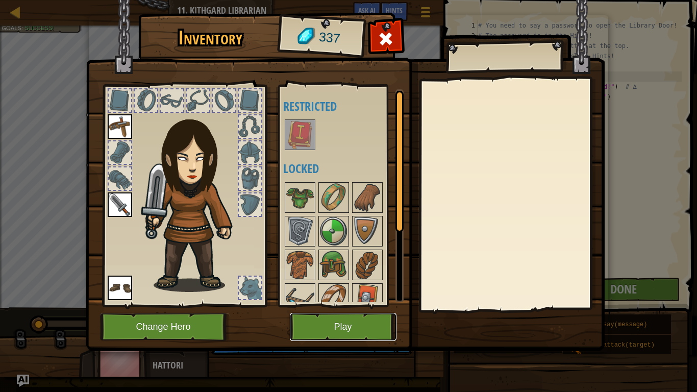
click at [356, 328] on button "Play" at bounding box center [343, 327] width 107 height 28
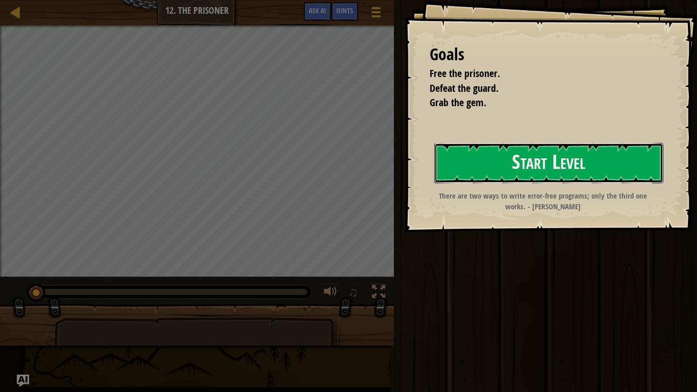
click at [462, 162] on button "Start Level" at bounding box center [548, 163] width 229 height 40
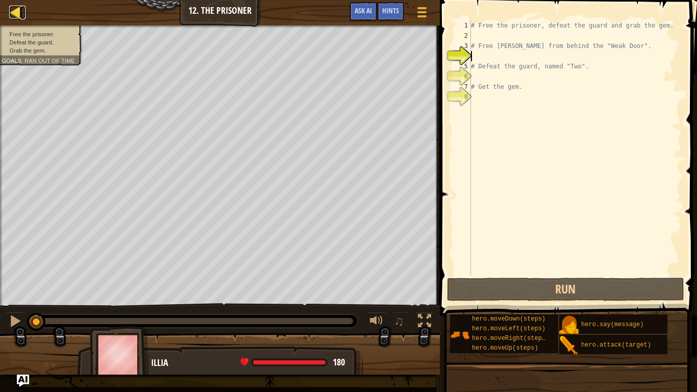
click at [21, 14] on div at bounding box center [15, 12] width 13 height 13
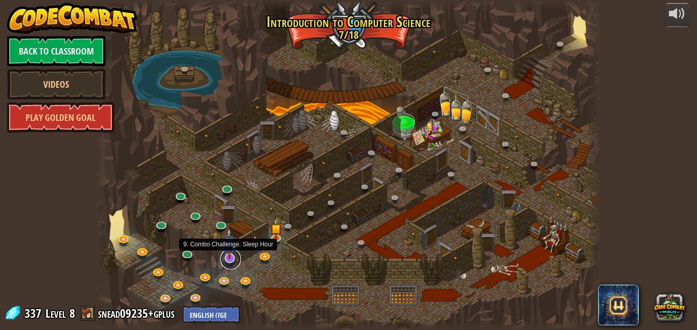
click at [225, 265] on link at bounding box center [230, 259] width 20 height 20
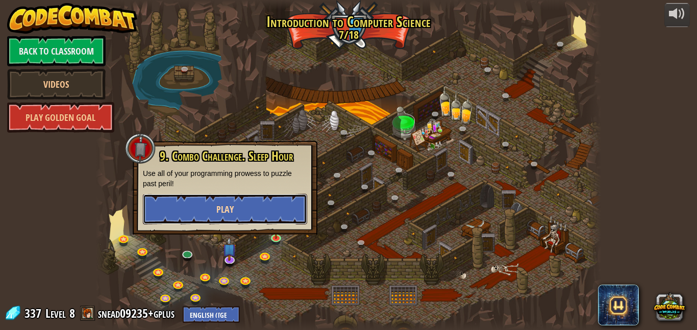
click at [241, 217] on button "Play" at bounding box center [225, 209] width 164 height 31
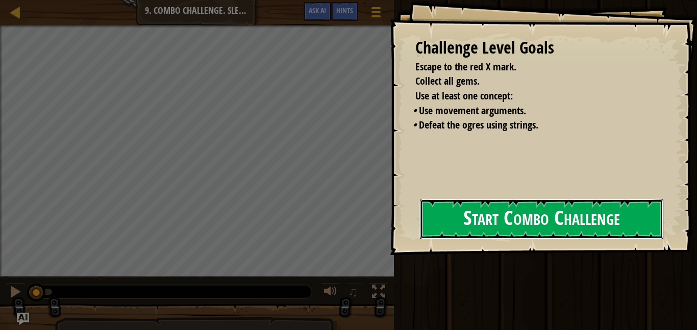
click at [474, 226] on button "Start Combo Challenge" at bounding box center [541, 219] width 243 height 40
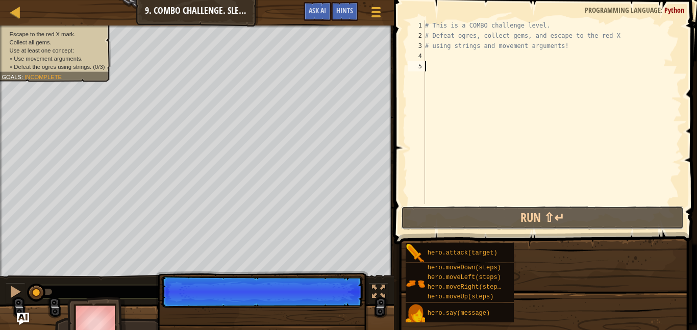
click at [474, 226] on button "Run ⇧↵" at bounding box center [542, 217] width 282 height 23
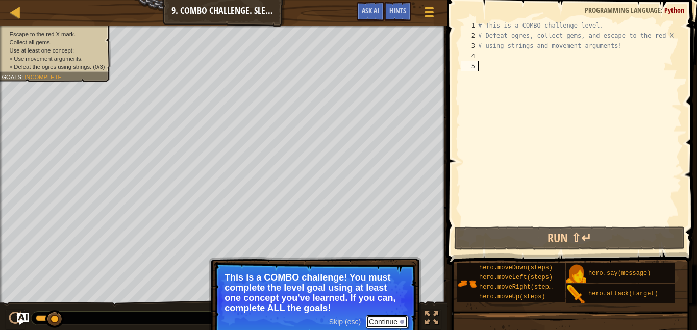
click at [390, 315] on button "Continue" at bounding box center [387, 321] width 42 height 13
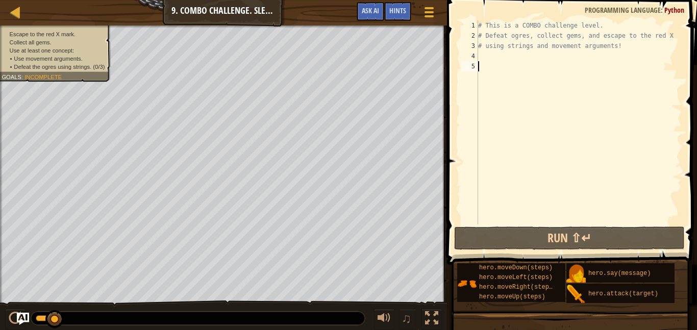
click at [530, 76] on div "# This is a COMBO challenge level. # Defeat [PERSON_NAME], collect gems, and es…" at bounding box center [579, 132] width 206 height 224
type textarea "h"
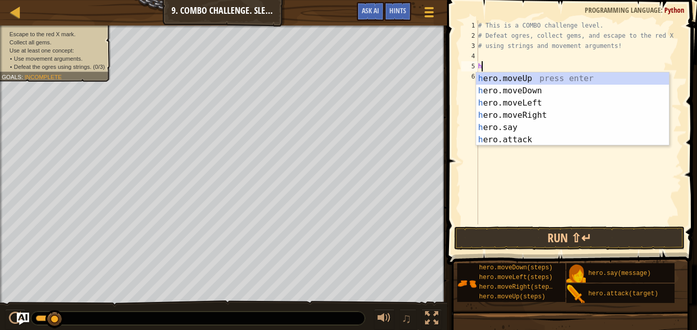
scroll to position [5, 0]
click at [488, 91] on div "h ero.moveUp press enter h ero.moveDown press enter h ero.moveLeft press enter …" at bounding box center [572, 121] width 193 height 98
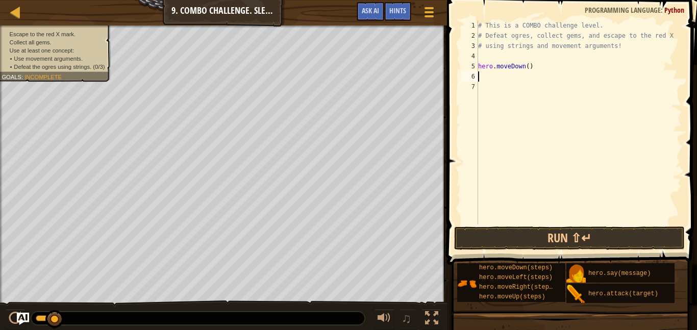
type textarea "h"
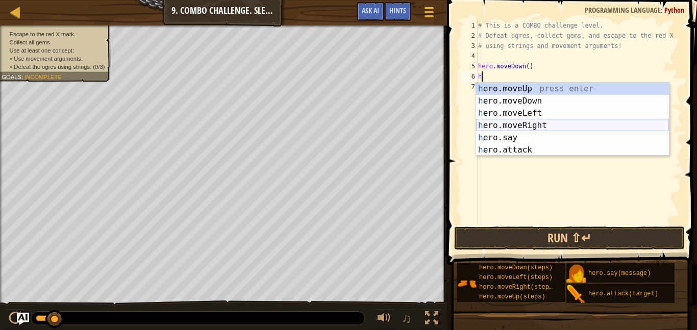
click at [507, 126] on div "h ero.moveUp press enter h ero.moveDown press enter h ero.moveLeft press enter …" at bounding box center [572, 132] width 193 height 98
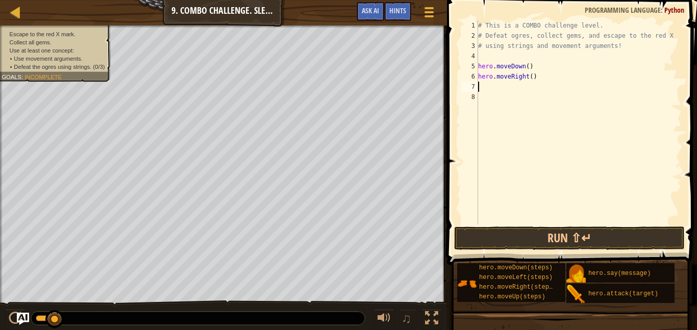
click at [532, 73] on div "# This is a COMBO challenge level. # Defeat [PERSON_NAME], collect gems, and es…" at bounding box center [579, 132] width 206 height 224
type textarea "hero.moveRight(2)"
click at [533, 87] on div "# This is a COMBO challenge level. # Defeat [PERSON_NAME], collect gems, and es…" at bounding box center [579, 132] width 206 height 224
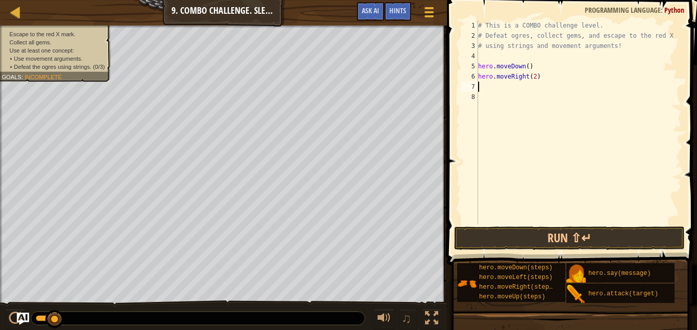
type textarea "h"
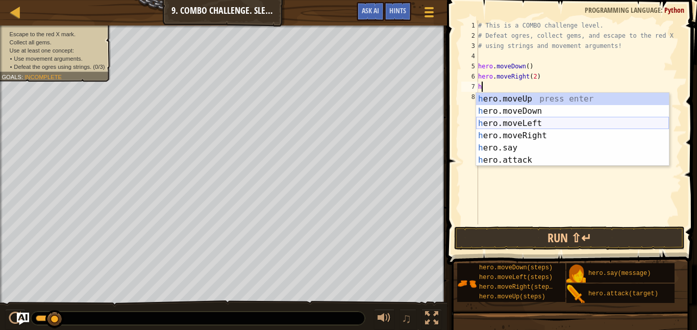
click at [516, 127] on div "h ero.moveUp press enter h ero.moveDown press enter h ero.moveLeft press enter …" at bounding box center [572, 142] width 193 height 98
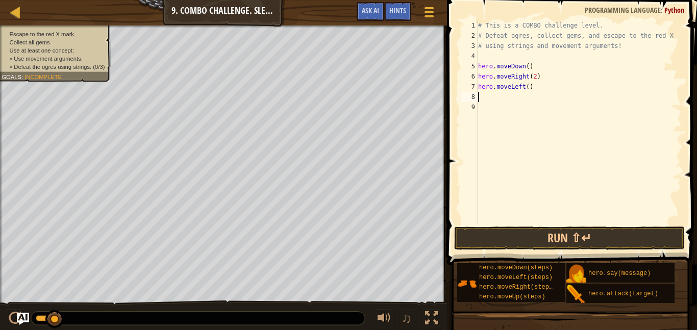
click at [529, 88] on div "# This is a COMBO challenge level. # Defeat [PERSON_NAME], collect gems, and es…" at bounding box center [579, 132] width 206 height 224
type textarea "hero.moveLeft(2)"
click at [525, 104] on div "# This is a COMBO challenge level. # Defeat [PERSON_NAME], collect gems, and es…" at bounding box center [579, 132] width 206 height 224
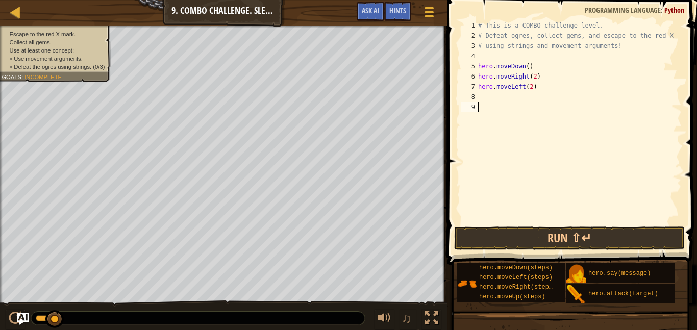
click at [499, 99] on div "# This is a COMBO challenge level. # Defeat [PERSON_NAME], collect gems, and es…" at bounding box center [579, 132] width 206 height 224
type textarea "h"
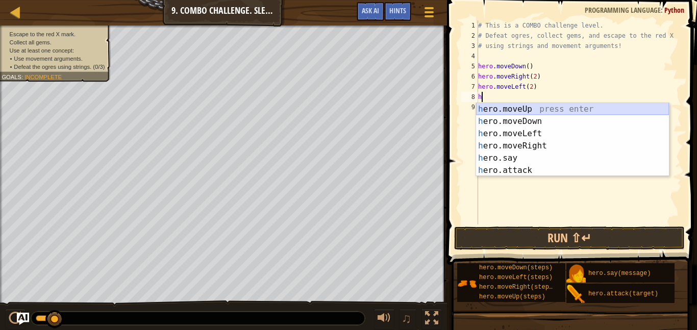
click at [502, 112] on div "h ero.moveUp press enter h ero.moveDown press enter h ero.moveLeft press enter …" at bounding box center [572, 152] width 193 height 98
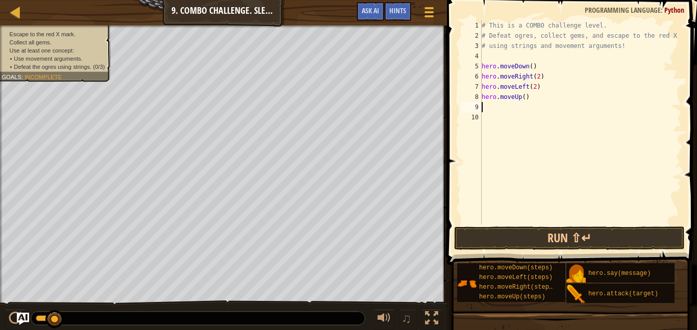
click at [523, 92] on div "# This is a COMBO challenge level. # Defeat [PERSON_NAME], collect gems, and es…" at bounding box center [580, 132] width 202 height 224
type textarea "hero.moveUp(2)"
click at [494, 105] on div "# This is a COMBO challenge level. # Defeat [PERSON_NAME], collect gems, and es…" at bounding box center [580, 132] width 202 height 224
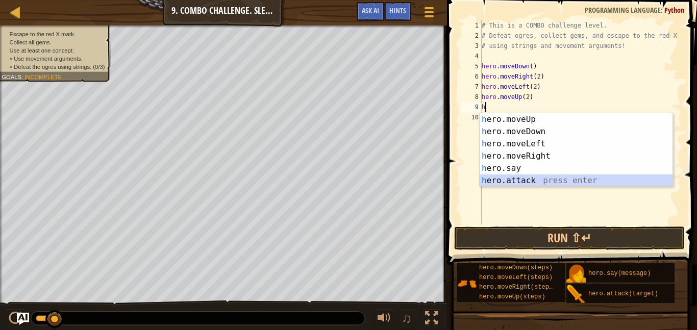
click at [532, 184] on div "h ero.moveUp press enter h ero.moveDown press enter h ero.moveLeft press enter …" at bounding box center [575, 162] width 193 height 98
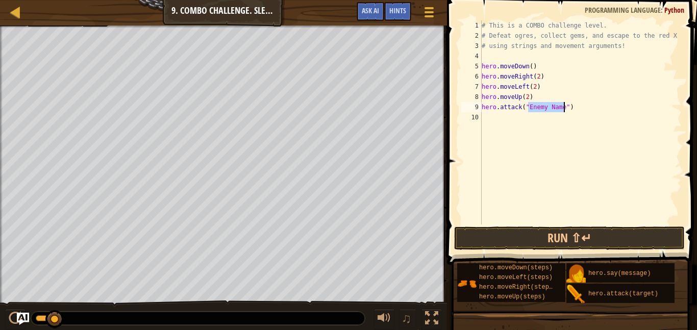
scroll to position [5, 8]
type textarea "hero.attack("Rexar")"
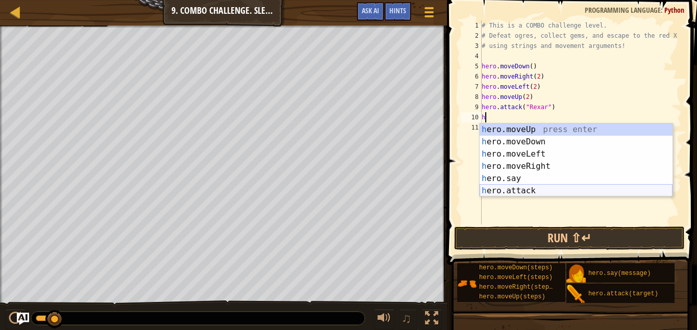
click at [546, 191] on div "h ero.moveUp press enter h ero.moveDown press enter h ero.moveLeft press enter …" at bounding box center [575, 172] width 193 height 98
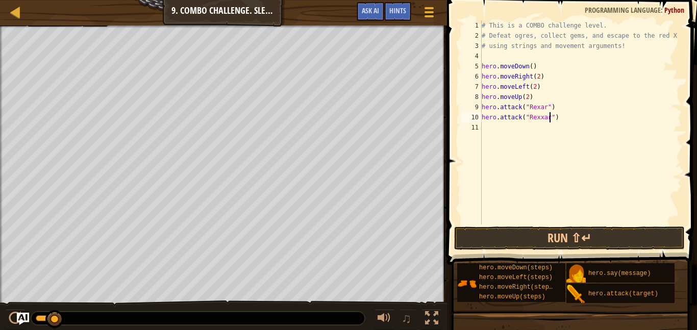
scroll to position [5, 10]
click at [536, 103] on div "# This is a COMBO challenge level. # Defeat [PERSON_NAME], collect gems, and es…" at bounding box center [580, 132] width 202 height 224
type textarea "hero.attack("Rexxar")"
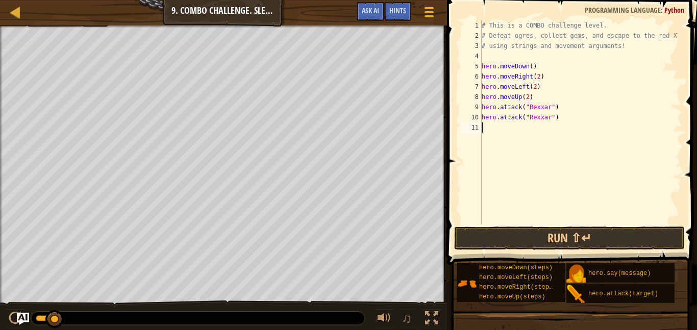
type textarea "h"
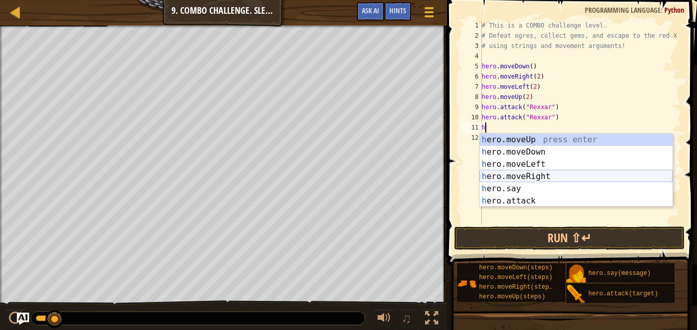
click at [536, 179] on div "h ero.moveUp press enter h ero.moveDown press enter h ero.moveLeft press enter …" at bounding box center [575, 183] width 193 height 98
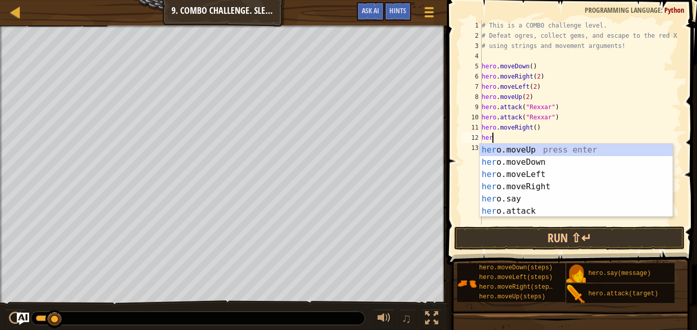
scroll to position [5, 1]
click at [510, 206] on div "her o.moveUp press enter her o.moveDown press enter her o.moveLeft press enter …" at bounding box center [575, 193] width 193 height 98
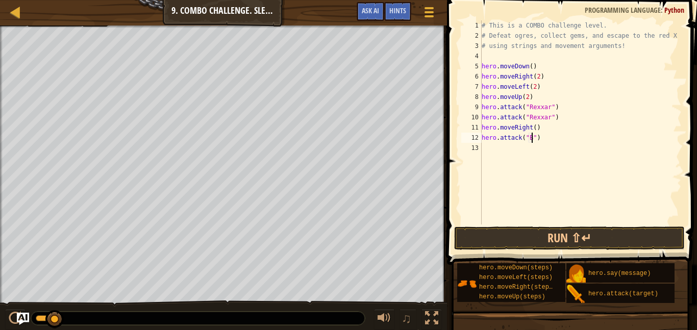
scroll to position [5, 8]
type textarea "hero.attack("Brack")"
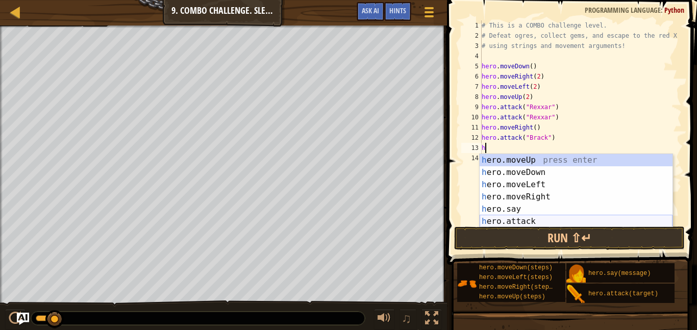
click at [515, 219] on div "h ero.moveUp press enter h ero.moveDown press enter h ero.moveLeft press enter …" at bounding box center [575, 203] width 193 height 98
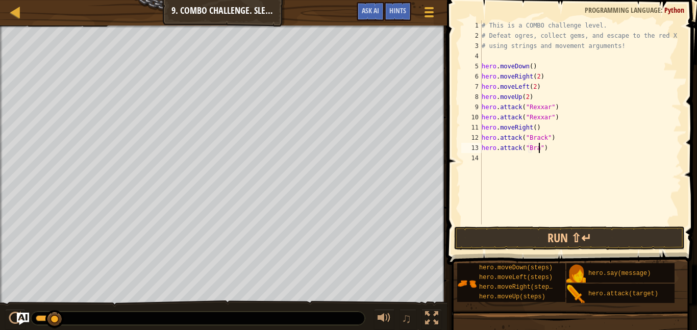
type textarea "hero.attack("Brack")"
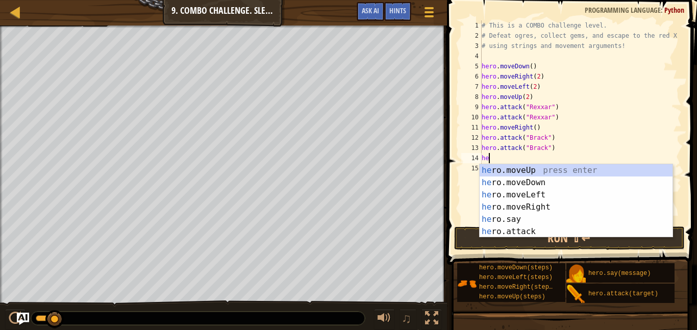
type textarea "her"
click at [569, 212] on div "her o.moveUp press enter her o.moveDown press enter her o.moveLeft press enter …" at bounding box center [575, 213] width 193 height 98
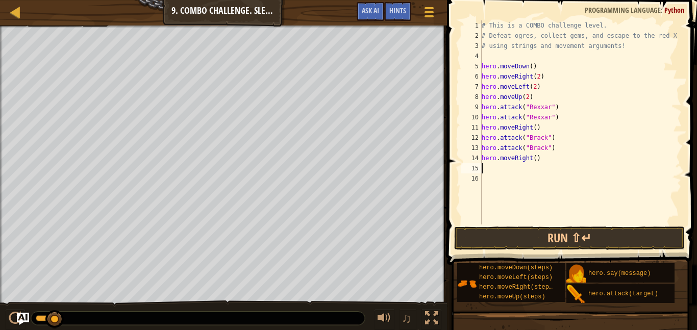
click at [535, 164] on div "# This is a COMBO challenge level. # Defeat [PERSON_NAME], collect gems, and es…" at bounding box center [580, 132] width 202 height 224
click at [533, 159] on div "# This is a COMBO challenge level. # Defeat [PERSON_NAME], collect gems, and es…" at bounding box center [580, 132] width 202 height 224
click at [548, 239] on button "Run ⇧↵" at bounding box center [569, 237] width 231 height 23
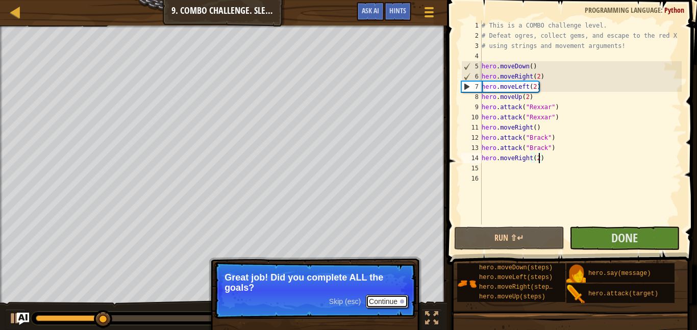
click at [384, 303] on button "Continue" at bounding box center [387, 301] width 42 height 13
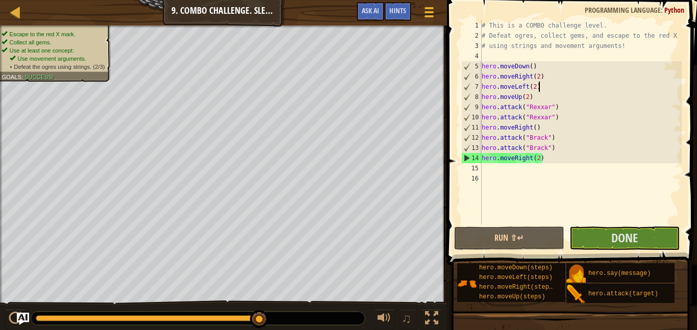
click at [559, 88] on div "# This is a COMBO challenge level. # Defeat [PERSON_NAME], collect gems, and es…" at bounding box center [580, 132] width 202 height 224
type textarea "hero.moveRight(2)"
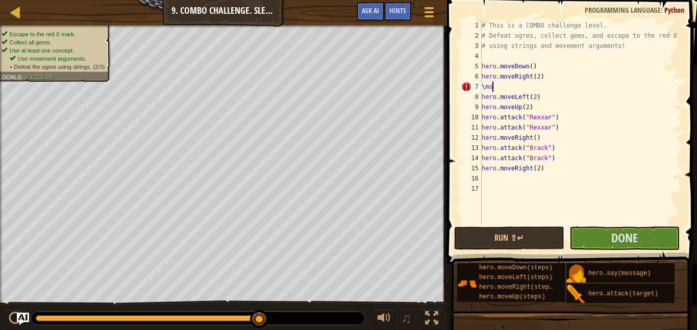
scroll to position [5, 1]
type textarea "\"
type textarea "h"
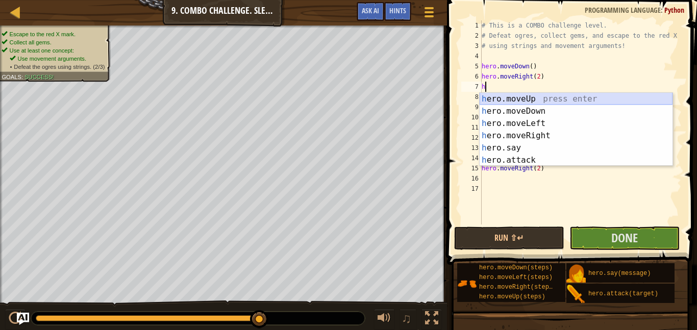
click at [563, 96] on div "h ero.moveUp press enter h ero.moveDown press enter h ero.moveLeft press enter …" at bounding box center [575, 142] width 193 height 98
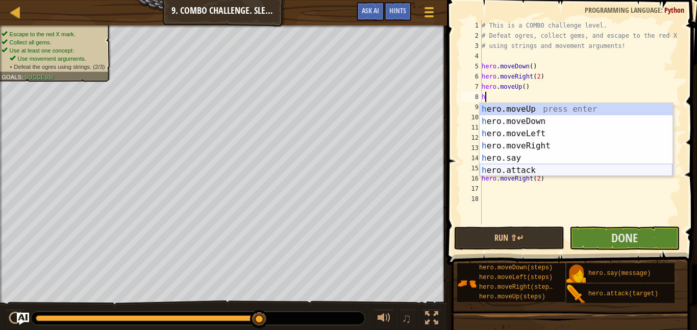
click at [565, 171] on div "h ero.moveUp press enter h ero.moveDown press enter h ero.moveLeft press enter …" at bounding box center [575, 152] width 193 height 98
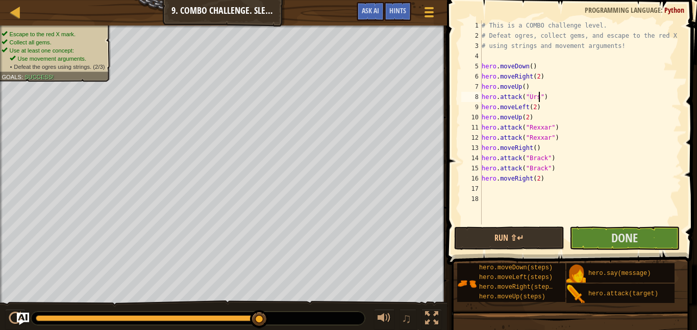
type textarea "hero.attack("Ursa")"
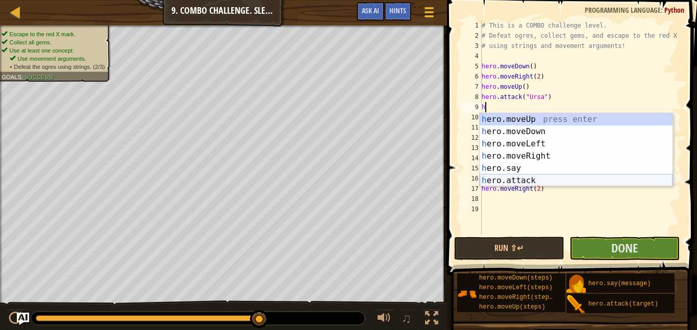
click at [603, 177] on div "h ero.moveUp press enter h ero.moveDown press enter h ero.moveLeft press enter …" at bounding box center [575, 162] width 193 height 98
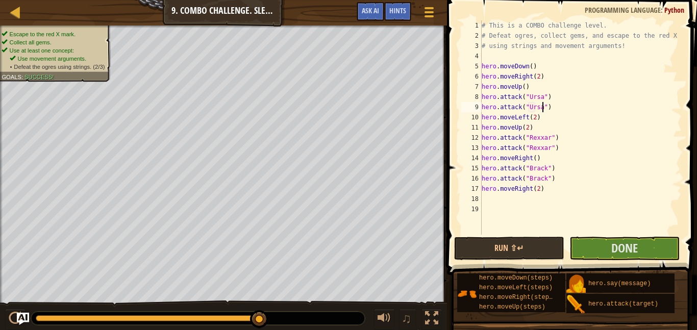
scroll to position [5, 9]
type textarea "hero.attack("Ursa")"
click at [593, 241] on button "Done" at bounding box center [624, 248] width 110 height 23
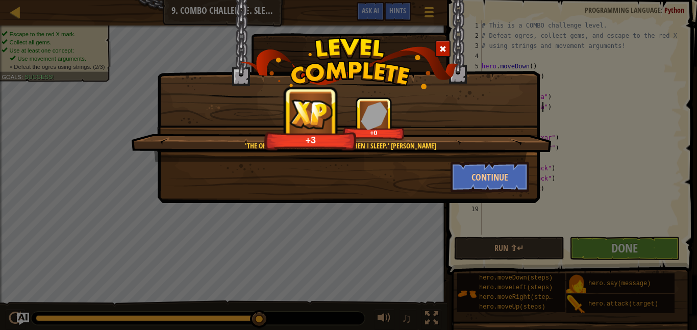
click at [442, 52] on span at bounding box center [442, 48] width 7 height 7
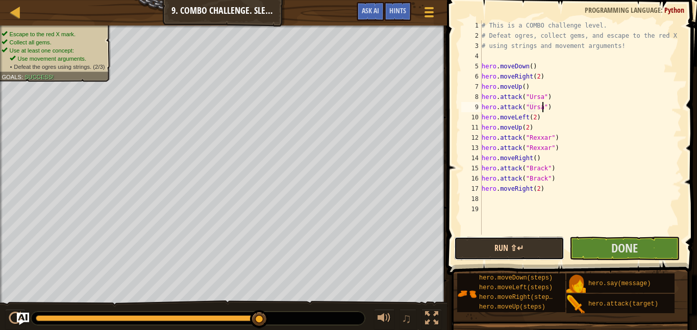
click at [525, 251] on button "Run ⇧↵" at bounding box center [509, 248] width 110 height 23
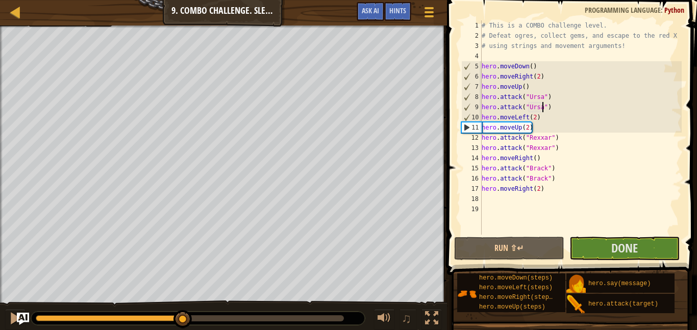
drag, startPoint x: 165, startPoint y: 316, endPoint x: 206, endPoint y: 310, distance: 41.8
click at [192, 310] on div at bounding box center [182, 319] width 18 height 18
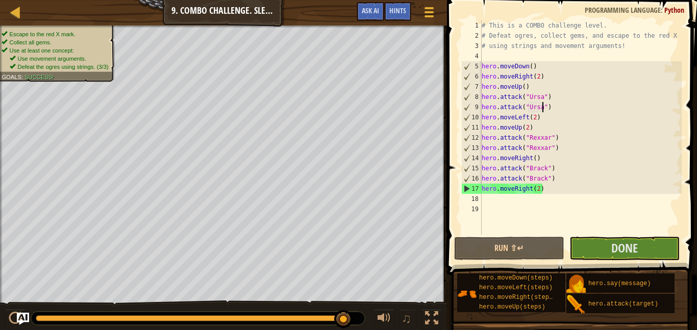
click at [417, 285] on div "Escape to the red X mark. Collect all gems. Use at least one concept: Use movem…" at bounding box center [348, 177] width 697 height 305
